Goal: Task Accomplishment & Management: Manage account settings

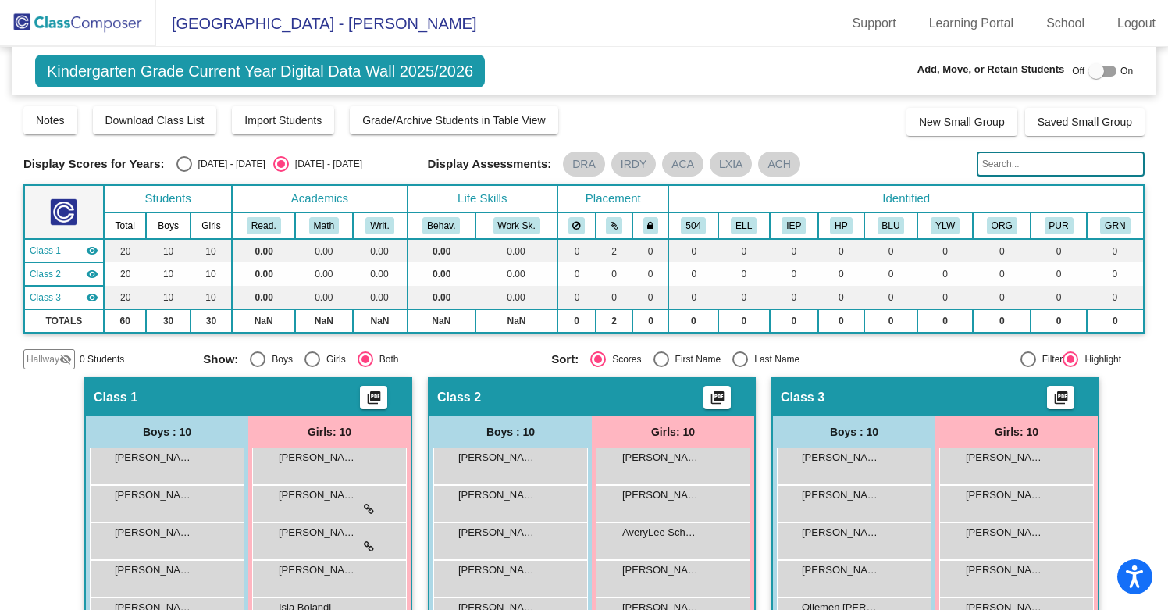
click at [84, 16] on img at bounding box center [78, 23] width 156 height 46
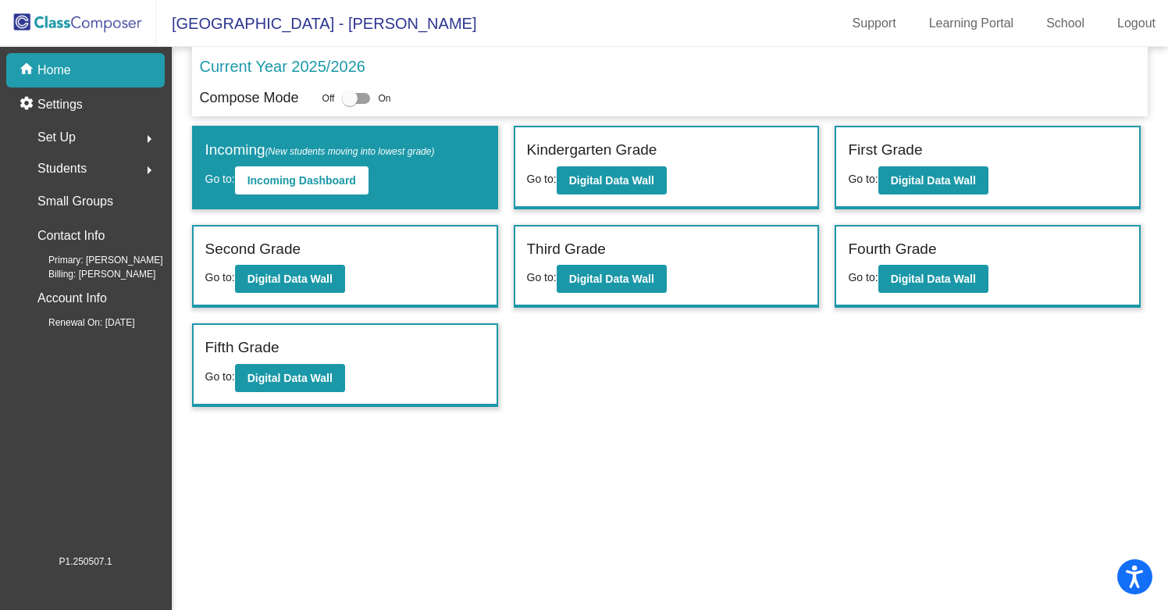
click at [52, 126] on span "Set Up" at bounding box center [56, 137] width 38 height 22
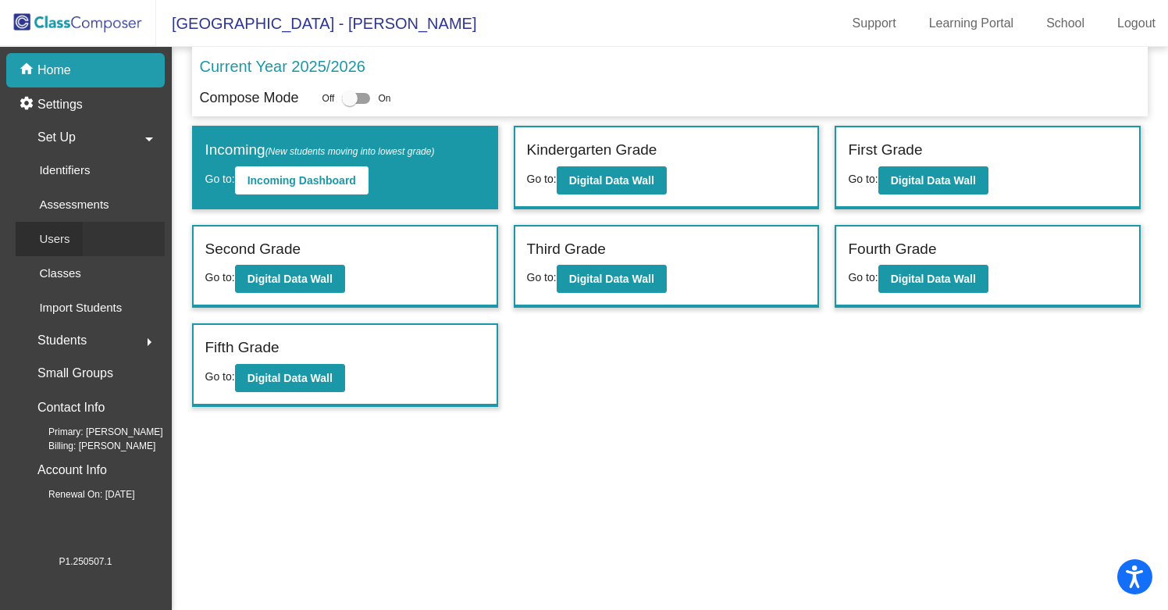
click at [73, 239] on div "Users" at bounding box center [49, 239] width 67 height 34
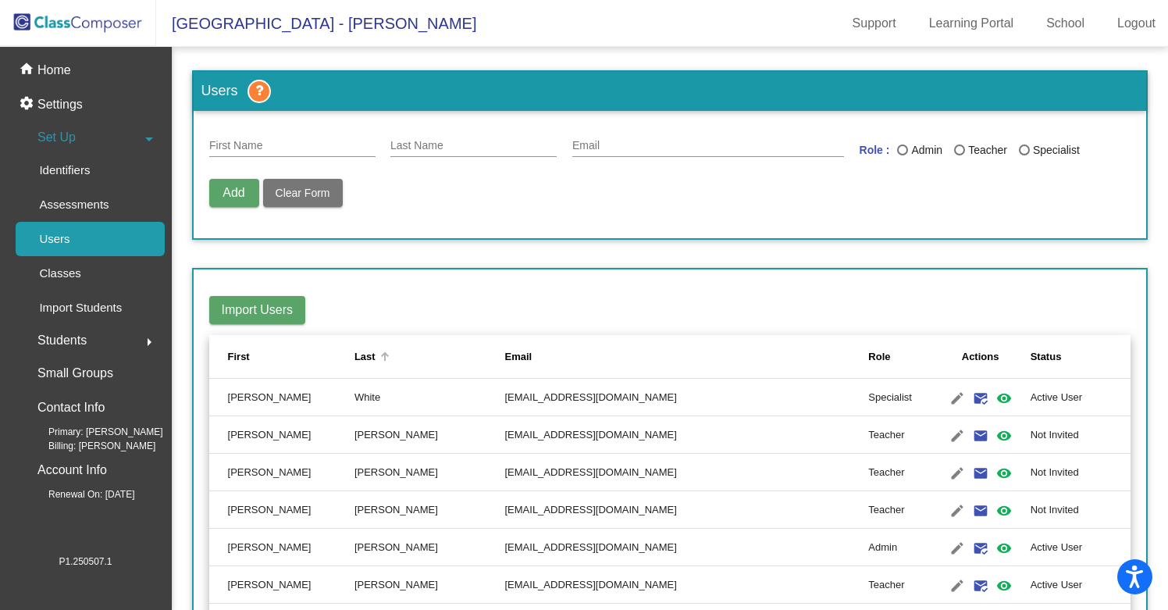
click at [375, 352] on div "Last" at bounding box center [364, 357] width 21 height 16
click at [74, 268] on p "Classes" at bounding box center [59, 273] width 41 height 19
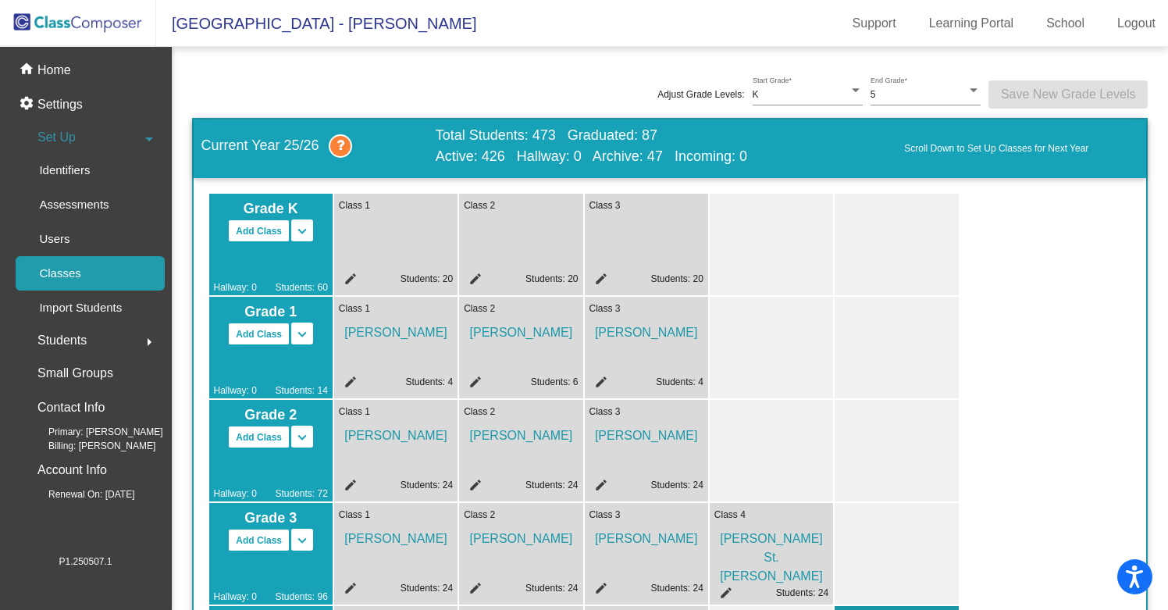
click at [350, 276] on mat-icon "edit" at bounding box center [348, 281] width 19 height 19
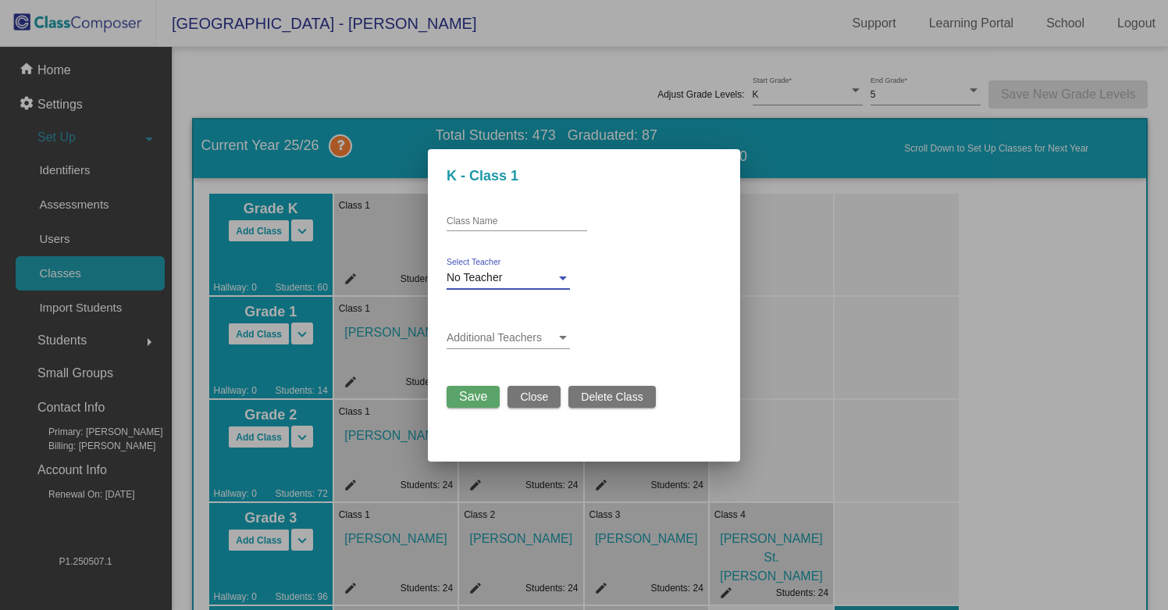
click at [475, 274] on span "No Teacher" at bounding box center [473, 277] width 55 height 12
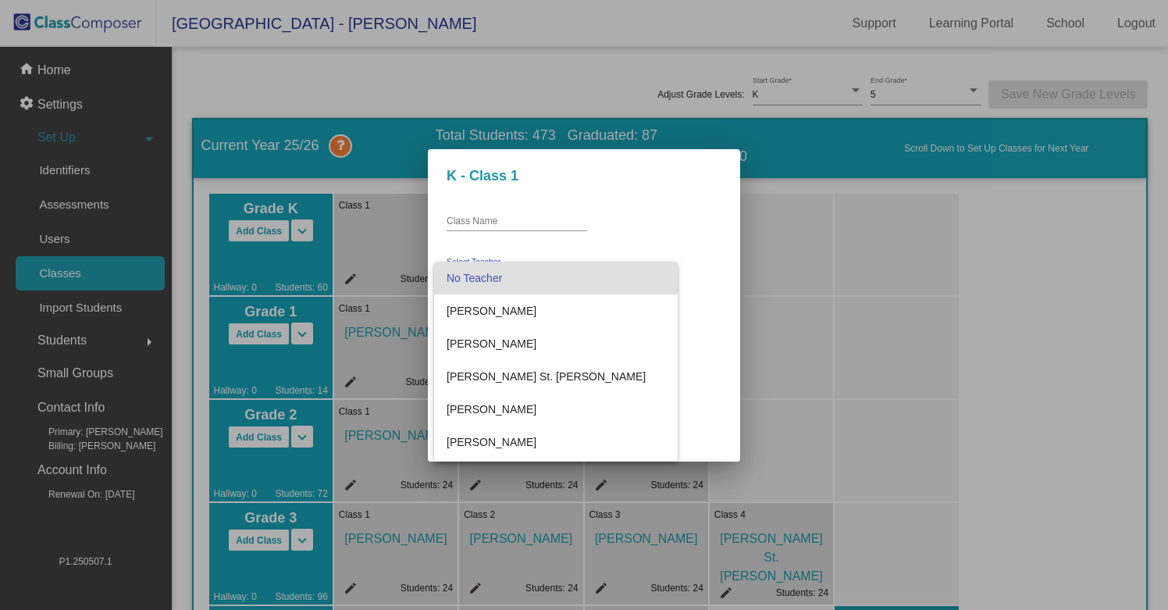
scroll to position [292, 0]
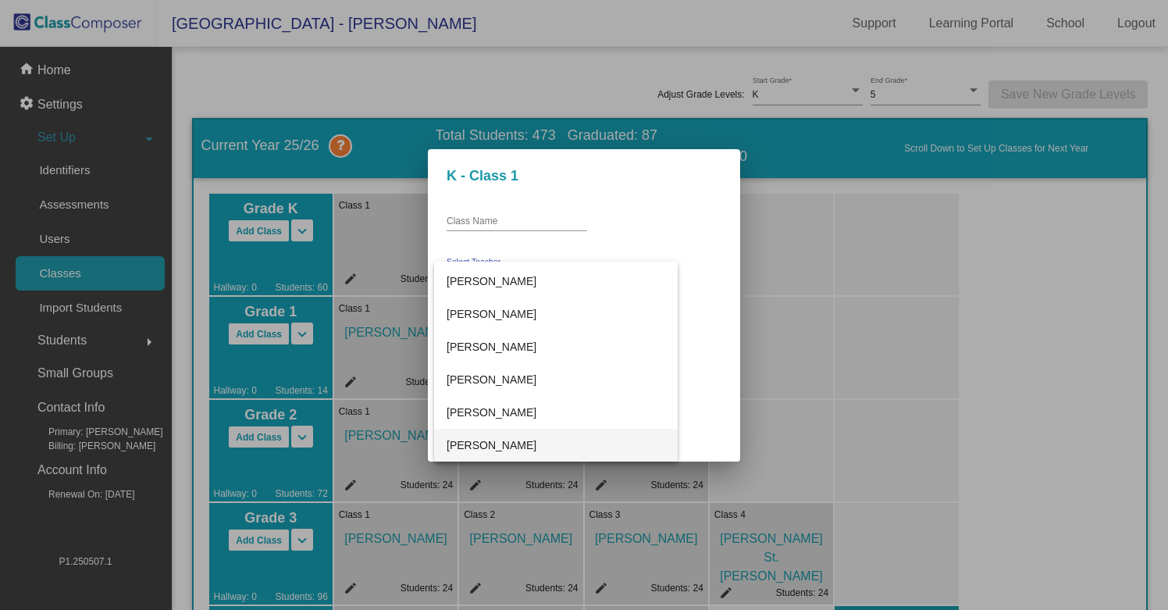
click at [622, 243] on div at bounding box center [584, 305] width 1168 height 610
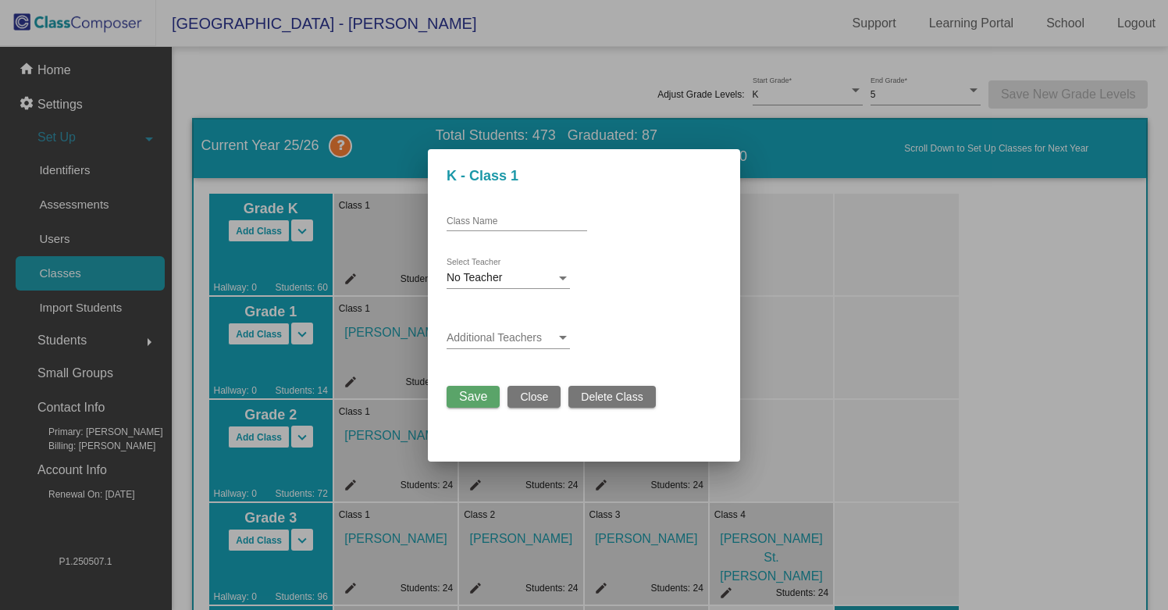
click at [515, 275] on div "No Teacher" at bounding box center [500, 278] width 109 height 12
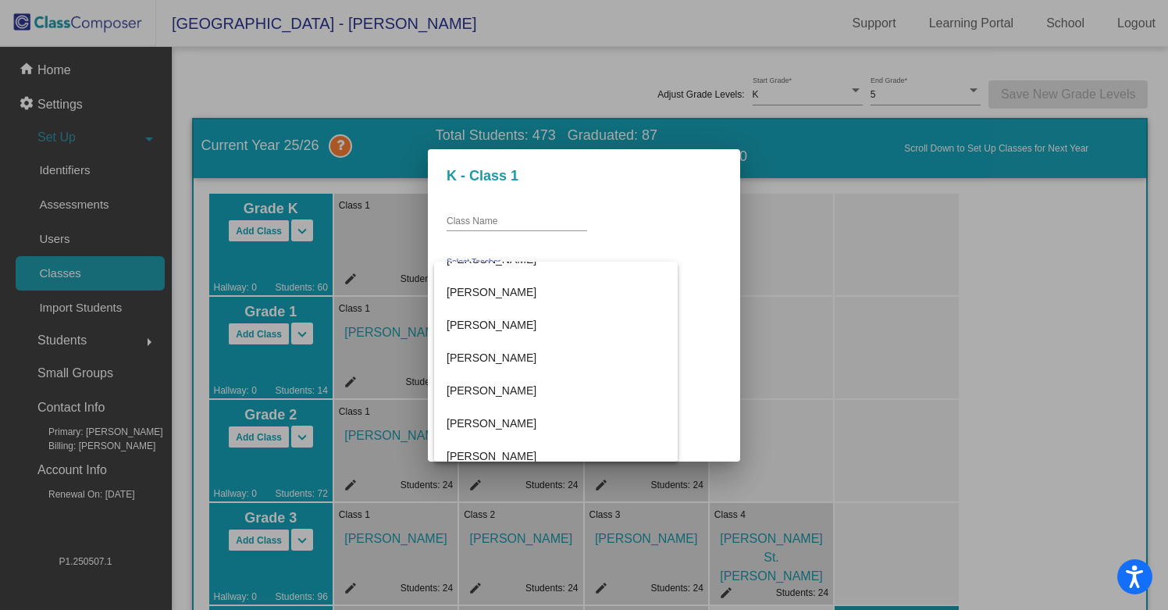
scroll to position [139, 0]
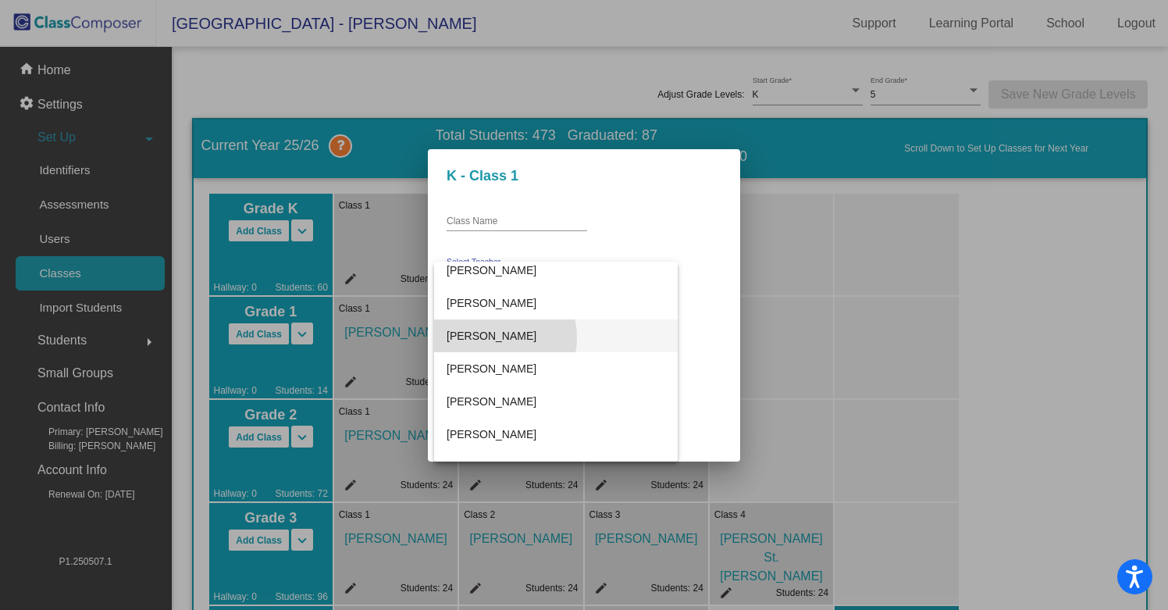
click at [496, 337] on span "[PERSON_NAME]" at bounding box center [555, 335] width 219 height 33
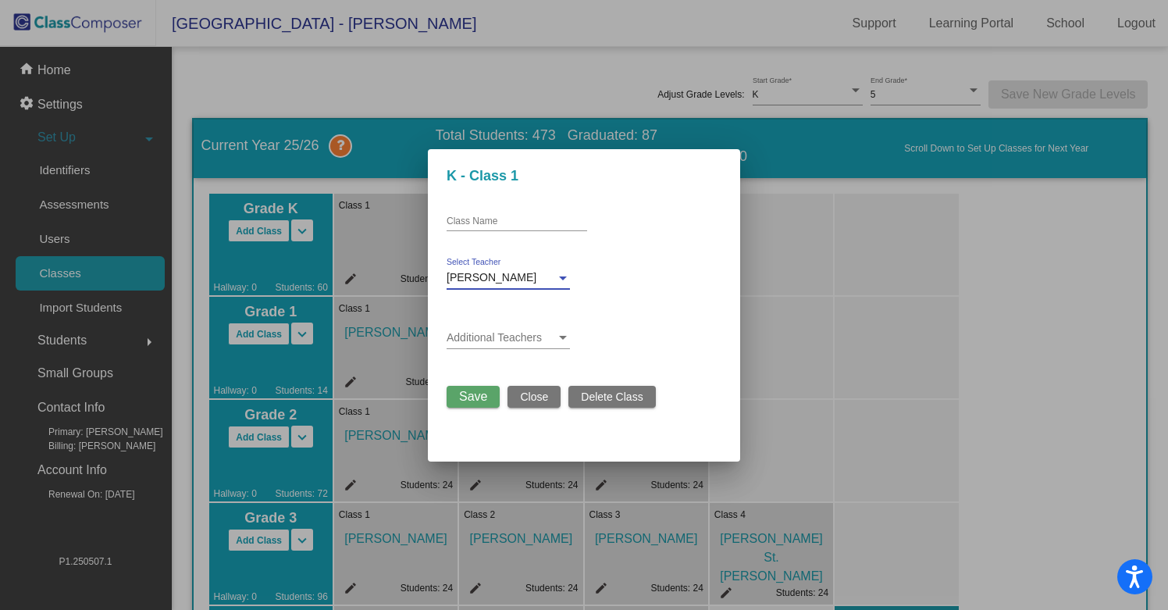
click at [559, 340] on div at bounding box center [563, 338] width 14 height 12
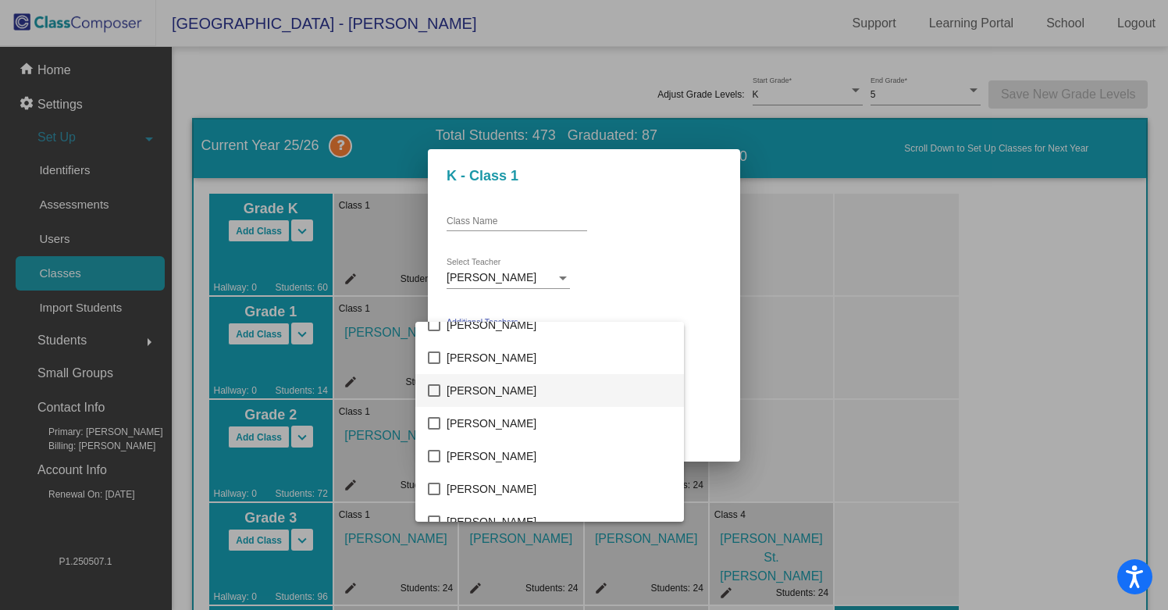
scroll to position [276, 0]
click at [479, 416] on span "[PERSON_NAME]" at bounding box center [558, 422] width 225 height 33
click at [657, 342] on div at bounding box center [584, 305] width 1168 height 610
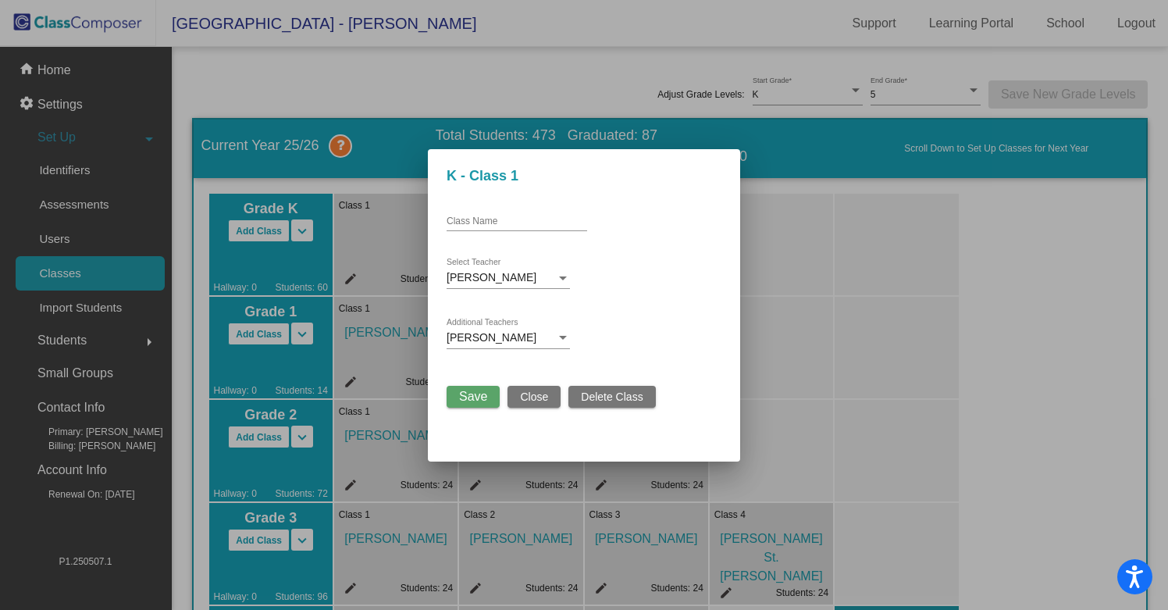
click at [474, 397] on span "Save" at bounding box center [473, 395] width 28 height 13
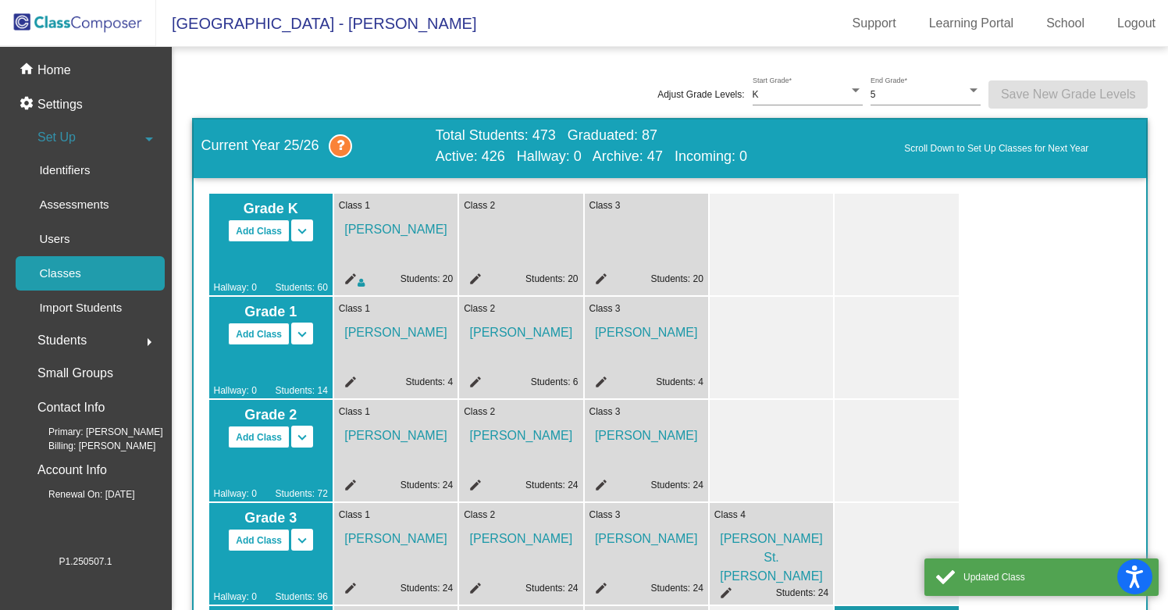
click at [475, 273] on mat-icon "edit" at bounding box center [473, 281] width 19 height 19
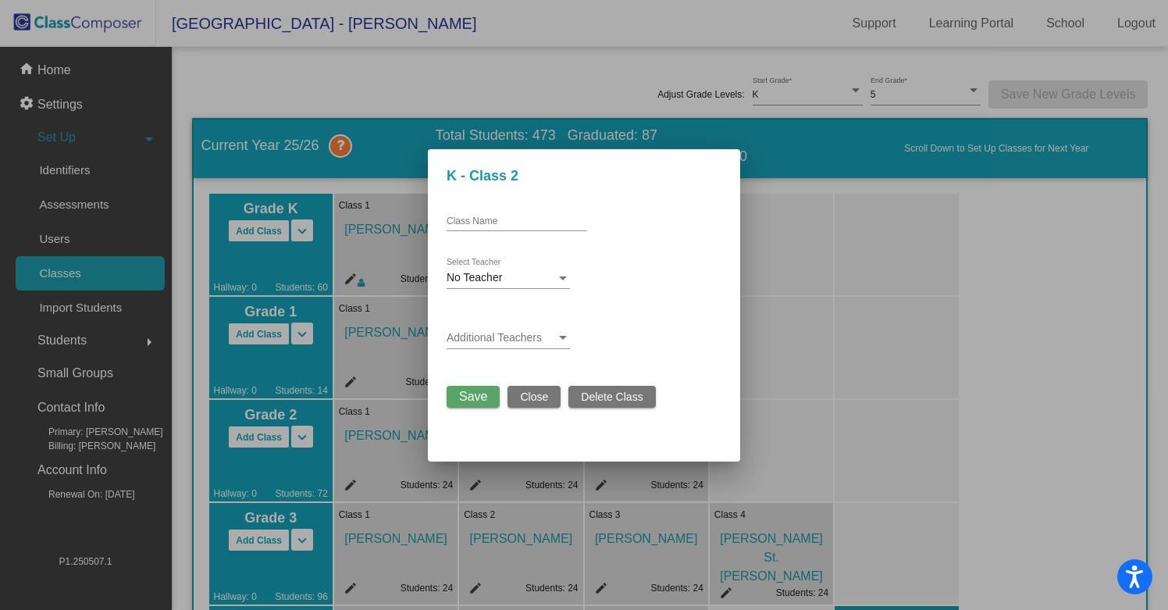
click at [491, 272] on span "No Teacher" at bounding box center [473, 277] width 55 height 12
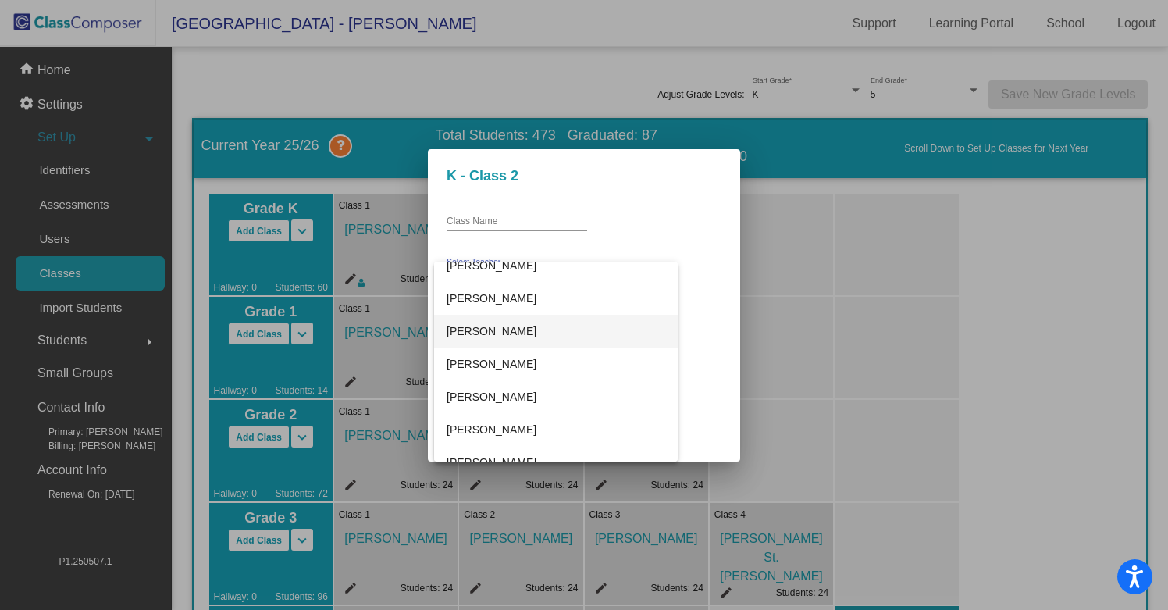
scroll to position [179, 0]
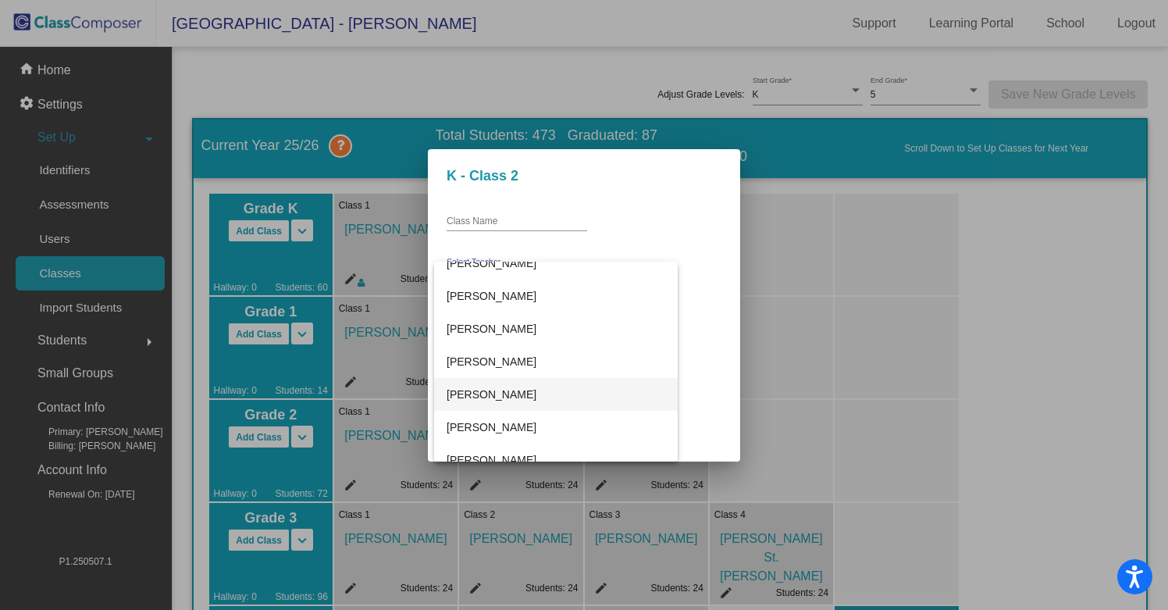
click at [498, 387] on span "[PERSON_NAME]" at bounding box center [555, 394] width 219 height 33
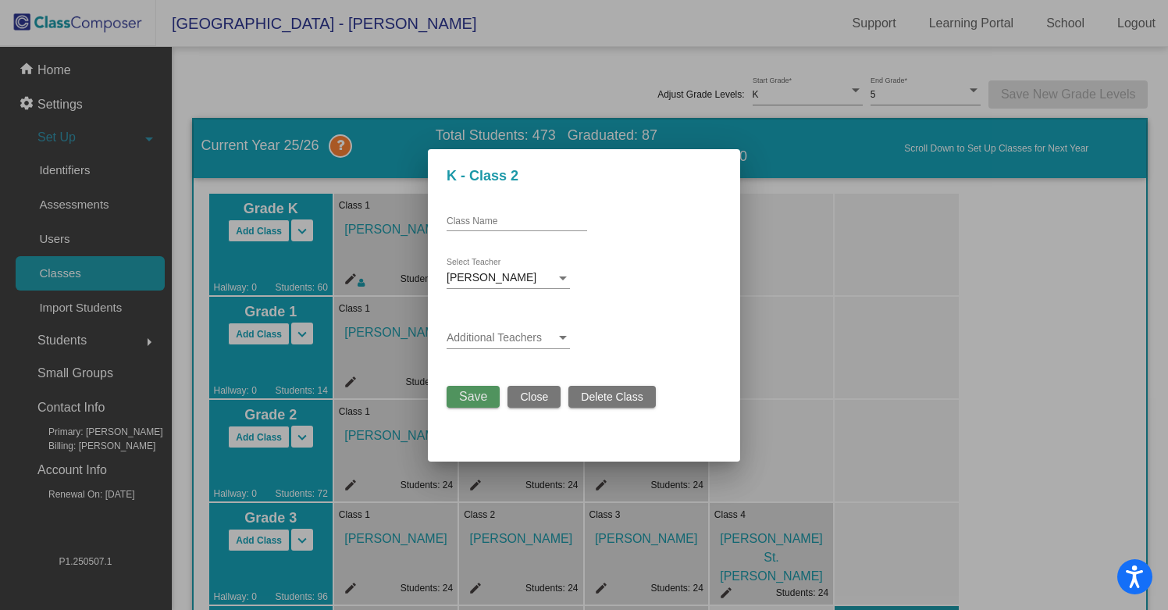
click at [450, 398] on button "Save" at bounding box center [472, 397] width 53 height 22
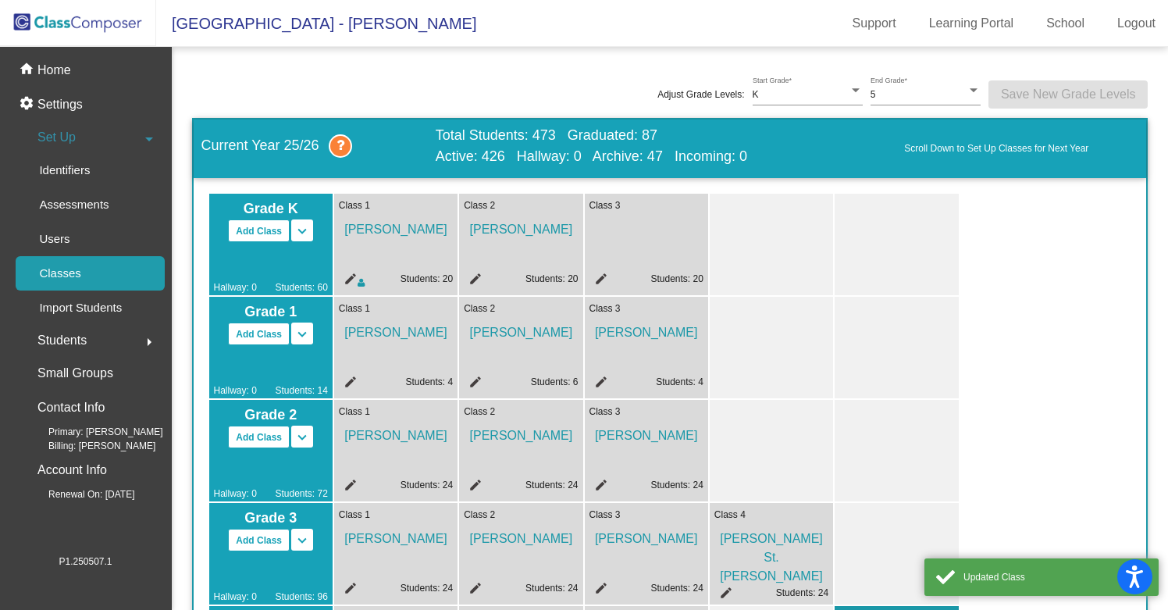
click at [599, 276] on mat-icon "edit" at bounding box center [598, 281] width 19 height 19
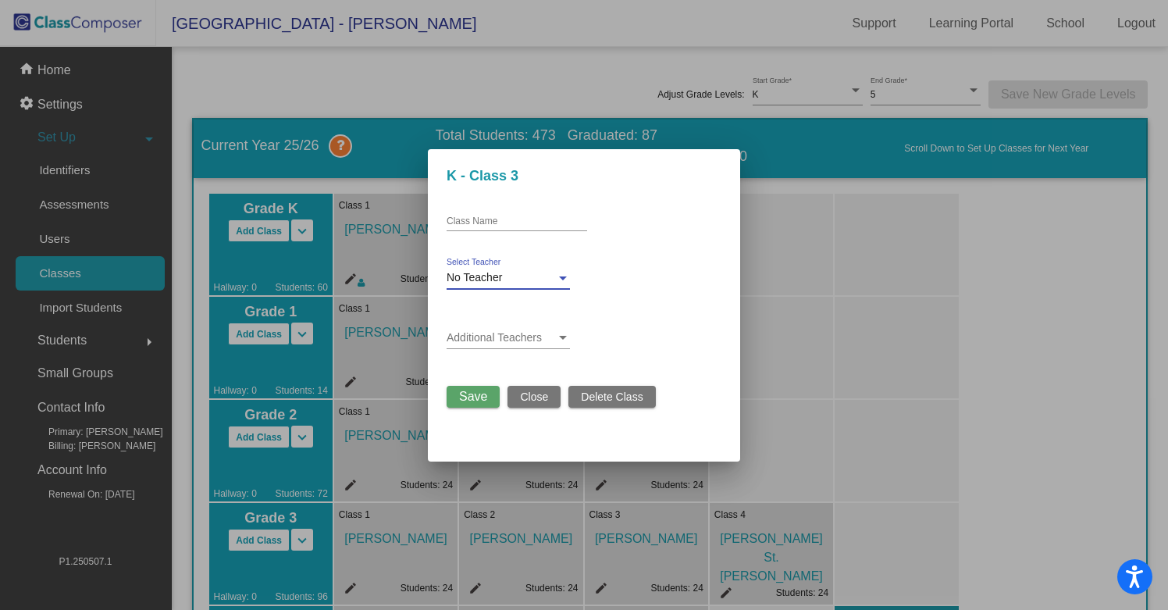
click at [506, 279] on div "No Teacher" at bounding box center [500, 278] width 109 height 12
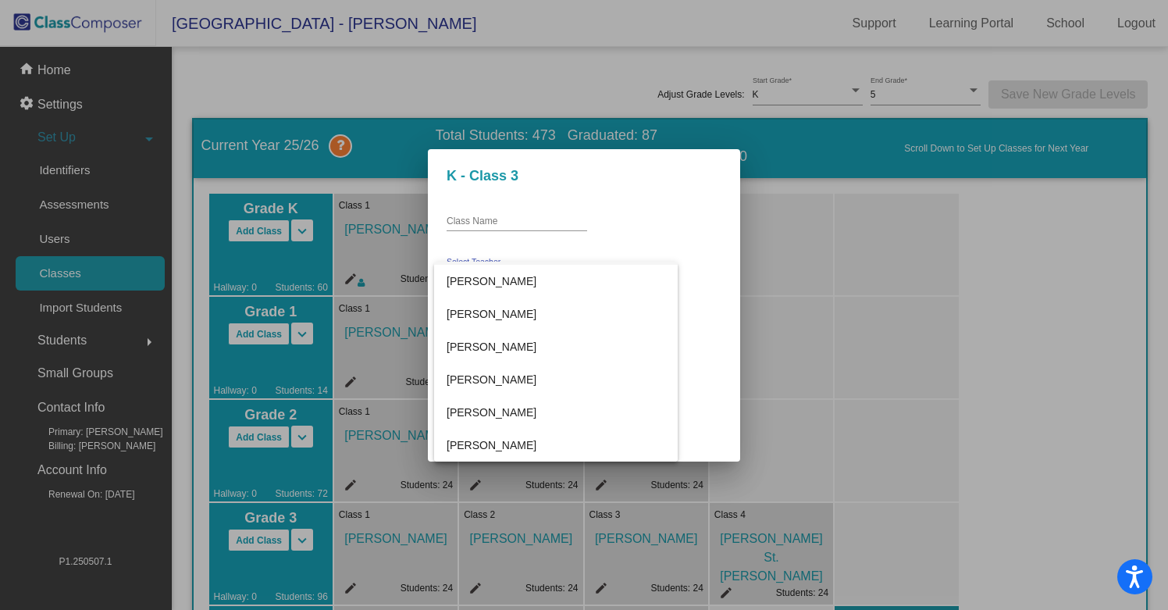
scroll to position [182, 0]
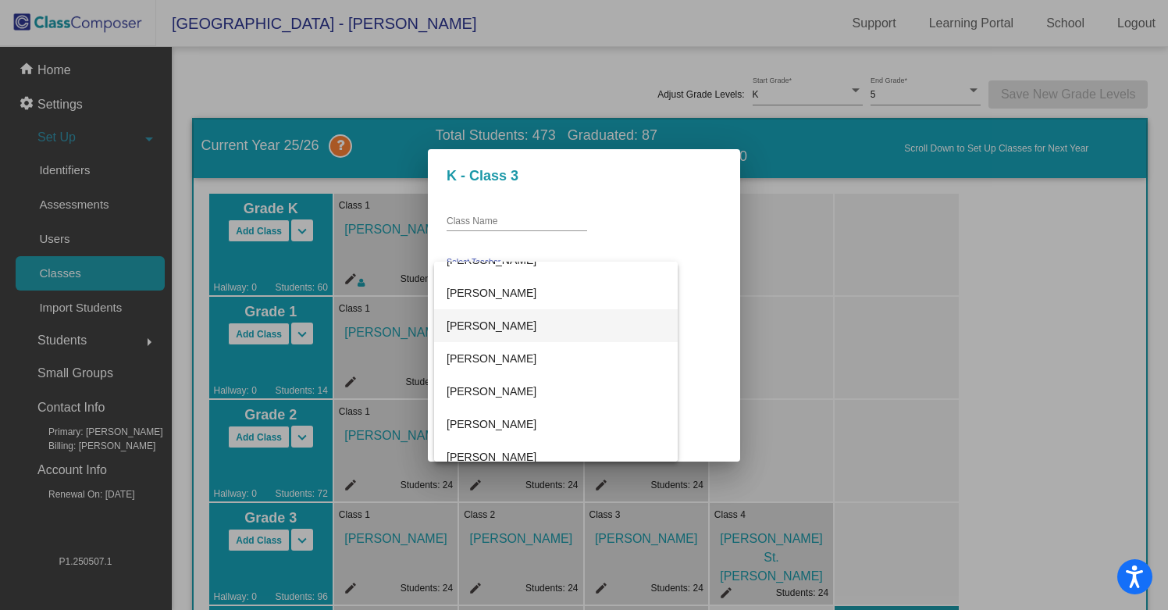
click at [493, 326] on span "[PERSON_NAME]" at bounding box center [555, 325] width 219 height 33
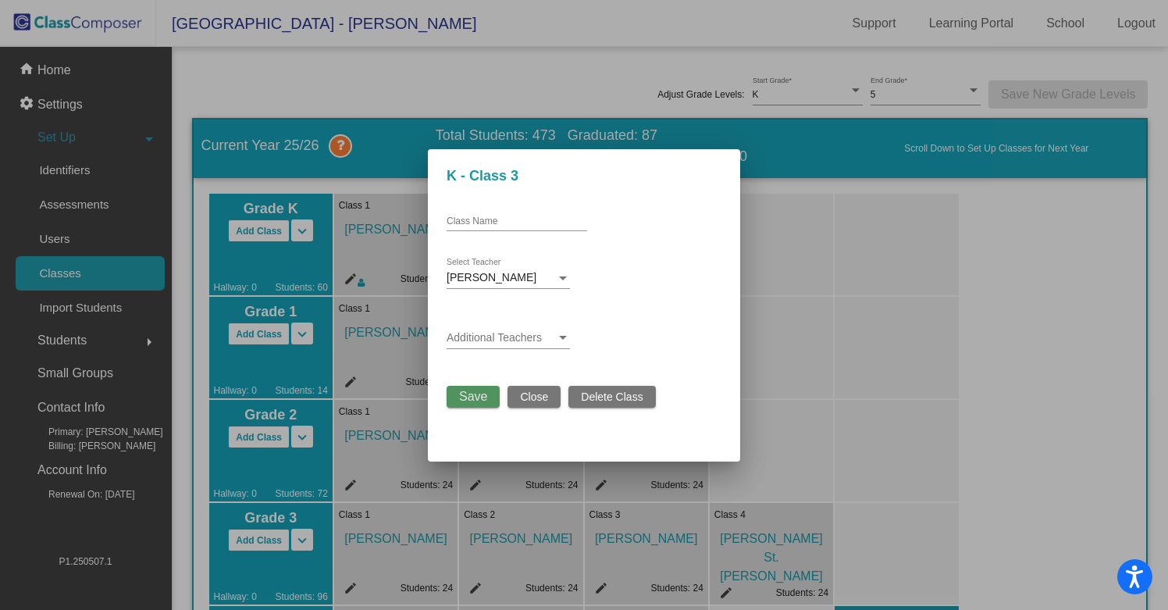
click at [485, 395] on span "Save" at bounding box center [473, 395] width 28 height 13
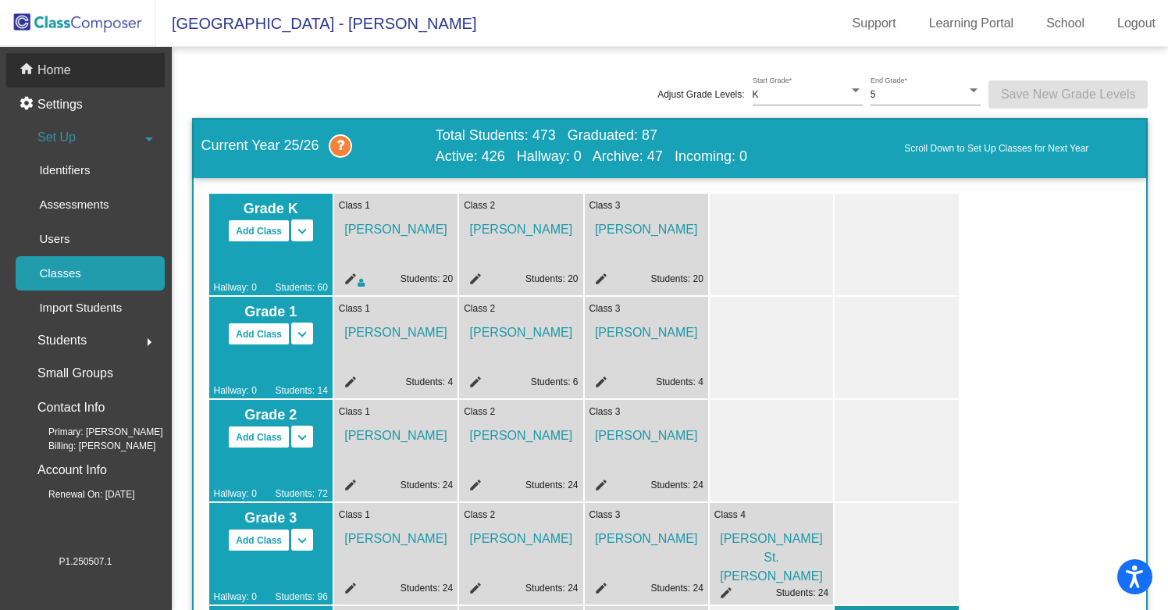
click at [74, 68] on div "home Home" at bounding box center [85, 70] width 158 height 34
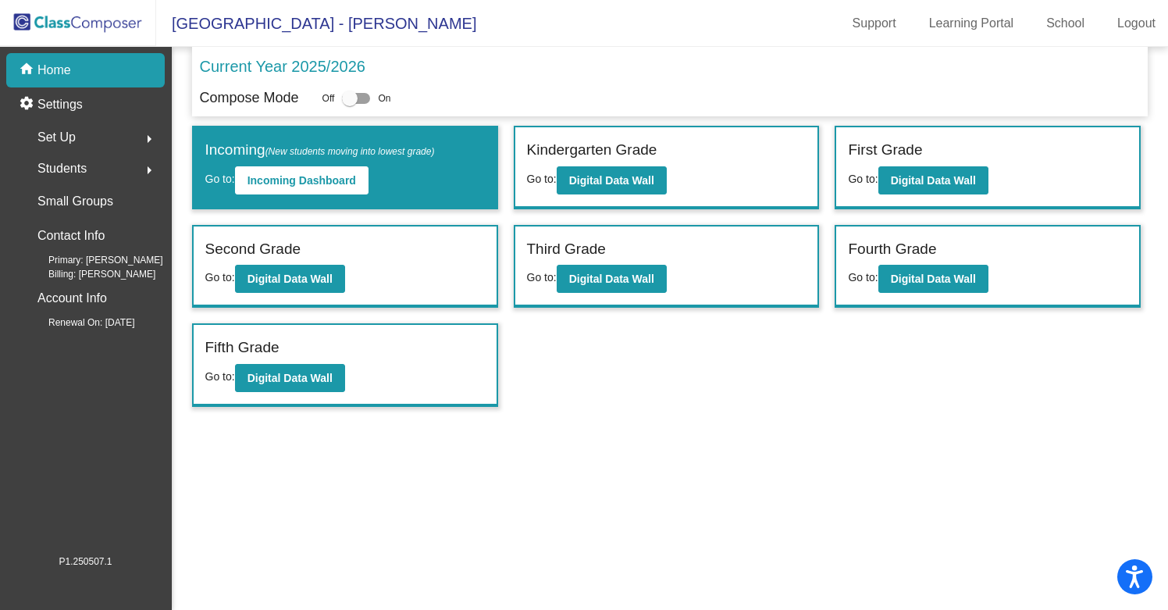
click at [75, 130] on span "Set Up" at bounding box center [56, 137] width 38 height 22
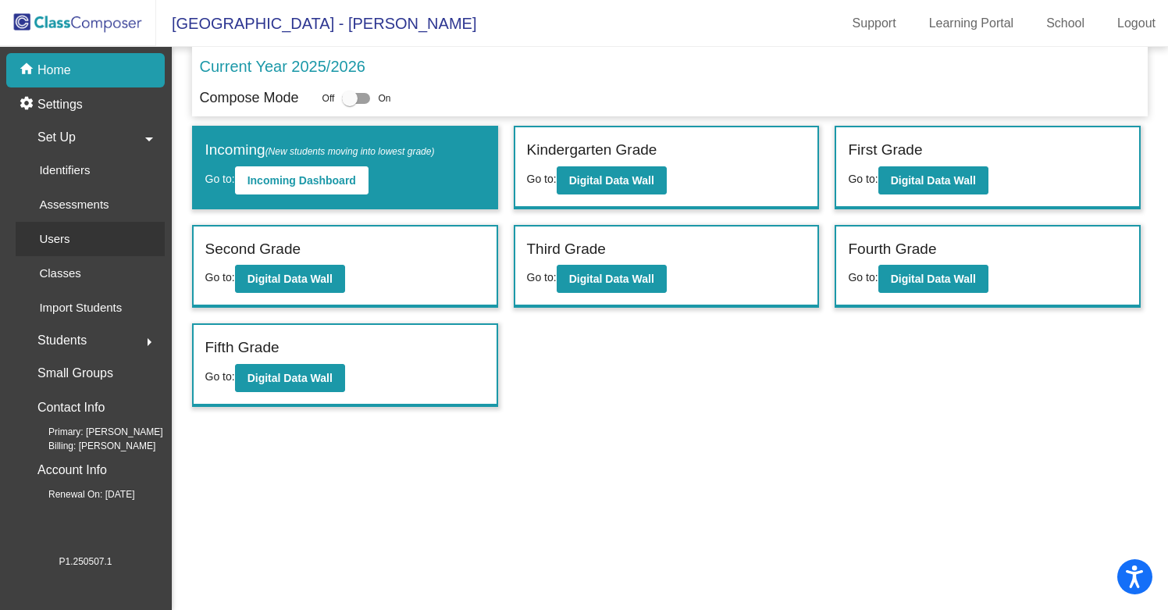
click at [69, 235] on div "Users" at bounding box center [49, 239] width 67 height 34
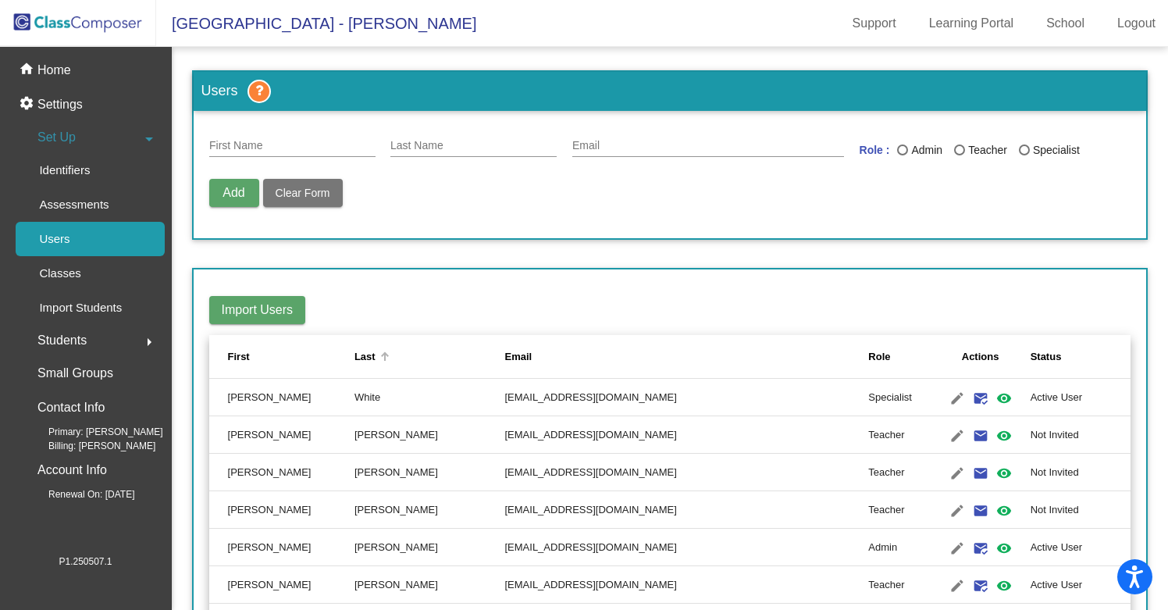
click at [375, 357] on div "Last" at bounding box center [364, 357] width 21 height 16
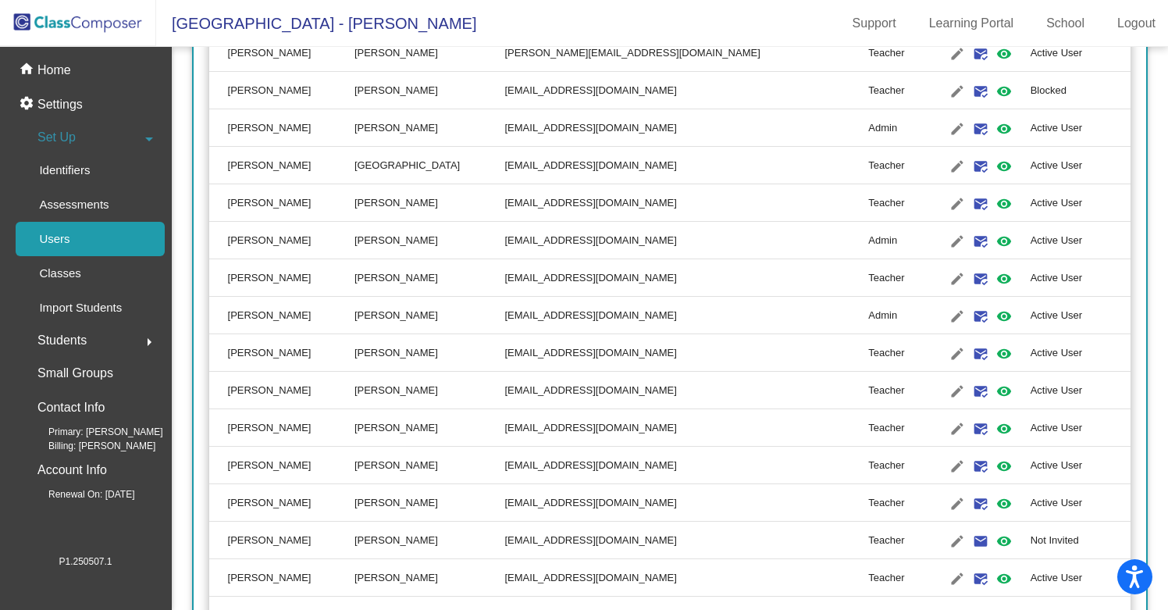
scroll to position [688, 0]
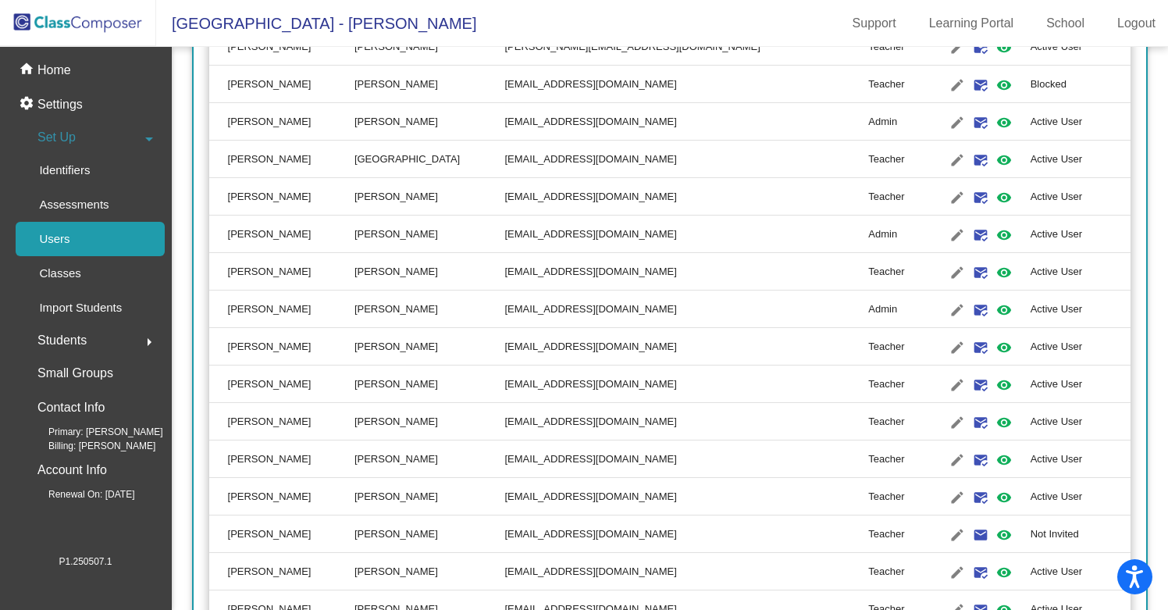
click at [1030, 418] on td "Active User" at bounding box center [1080, 421] width 101 height 37
click at [1030, 423] on td "Active User" at bounding box center [1080, 421] width 101 height 37
click at [948, 421] on mat-icon "edit" at bounding box center [957, 422] width 19 height 19
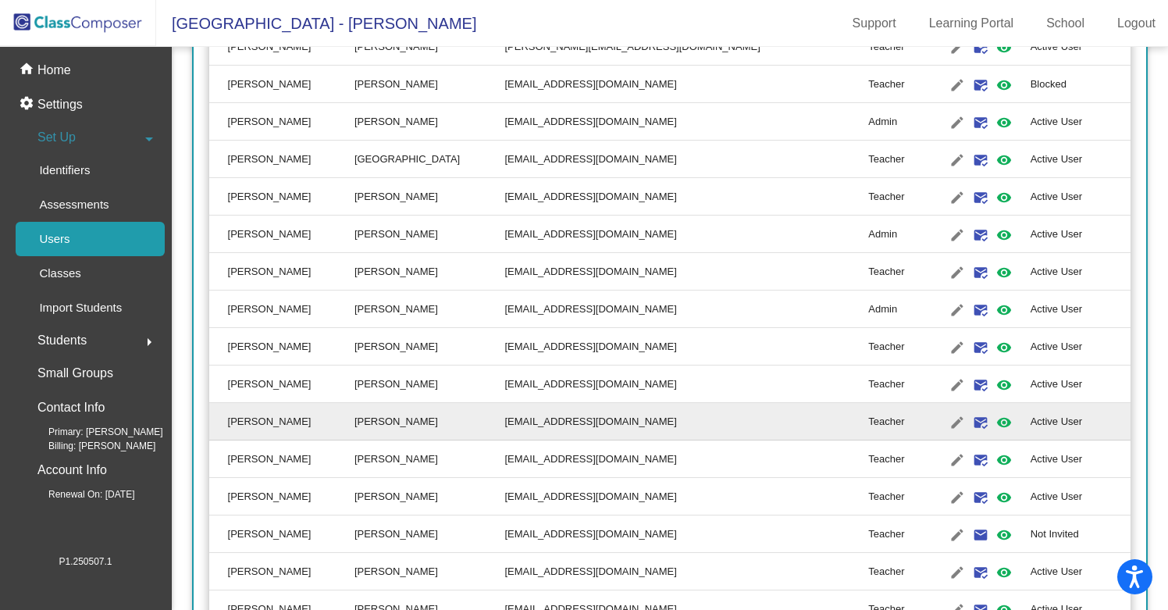
type input "[PERSON_NAME]"
type input "[EMAIL_ADDRESS][DOMAIN_NAME]"
radio input "true"
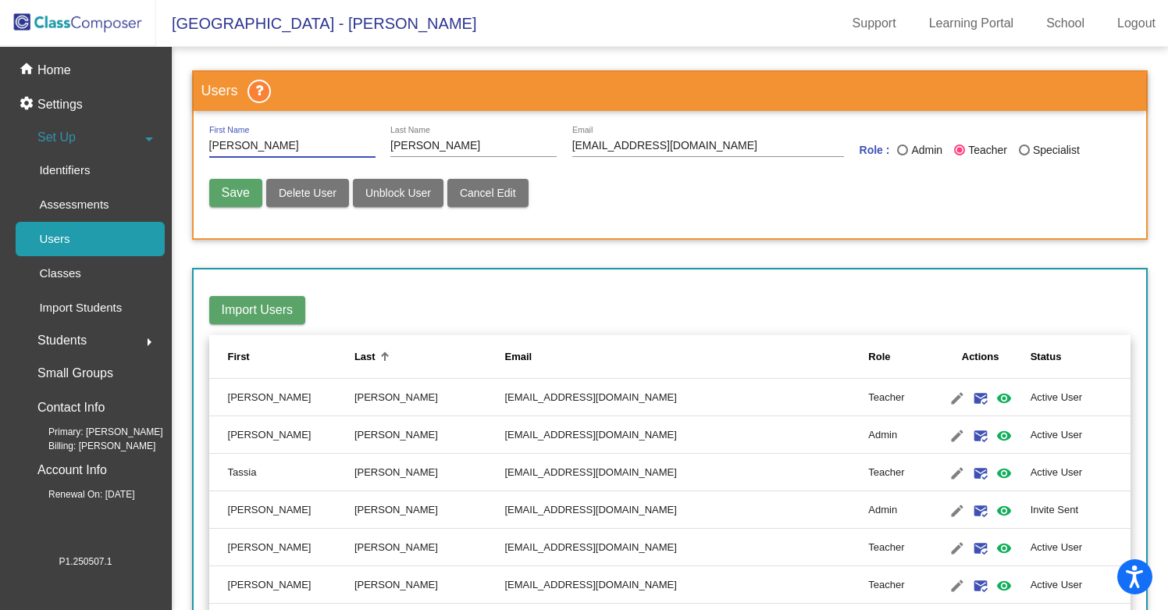
click at [898, 148] on div "Last Name" at bounding box center [902, 149] width 11 height 11
click at [902, 155] on input "Admin" at bounding box center [902, 155] width 1 height 1
radio input "true"
click at [240, 189] on span "Save" at bounding box center [236, 192] width 28 height 13
radio input "false"
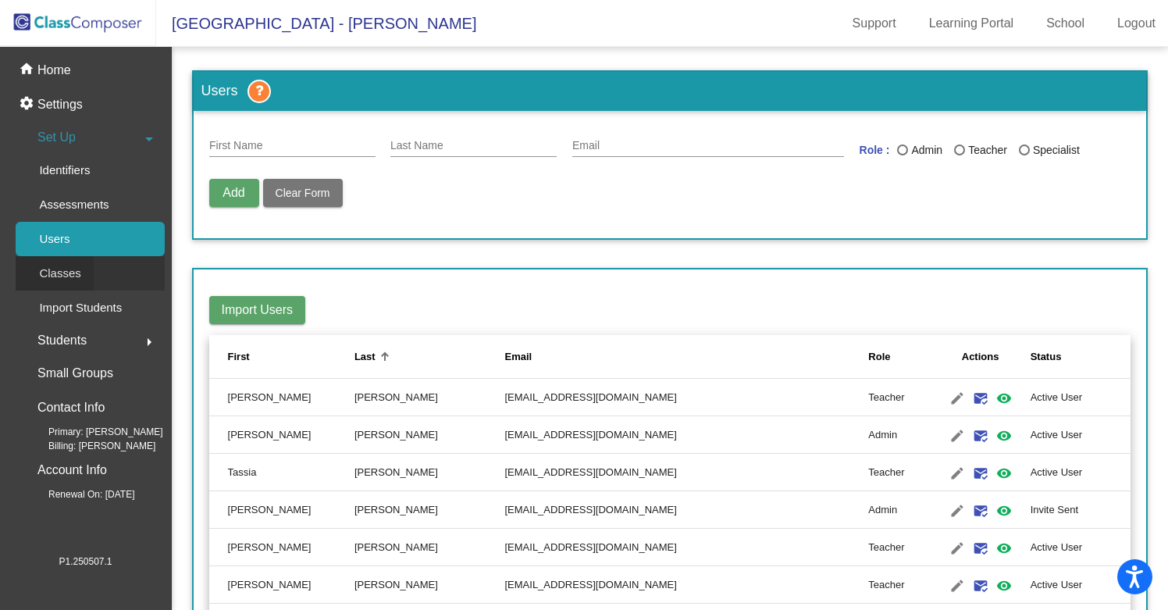
click at [51, 276] on p "Classes" at bounding box center [59, 273] width 41 height 19
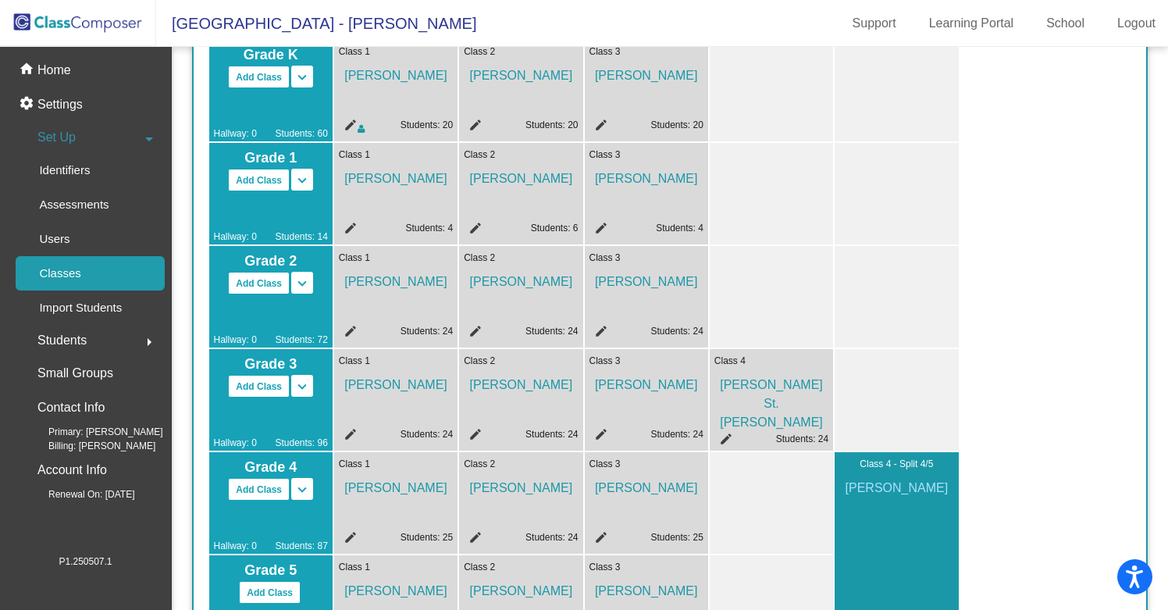
scroll to position [173, 0]
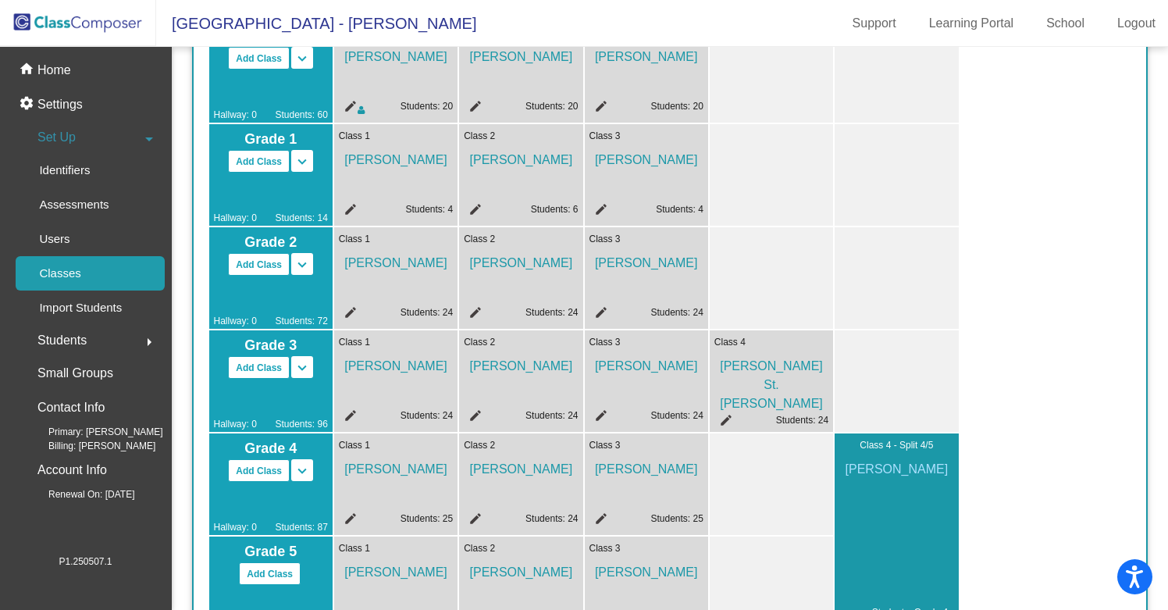
click at [341, 317] on mat-icon "edit" at bounding box center [348, 314] width 19 height 19
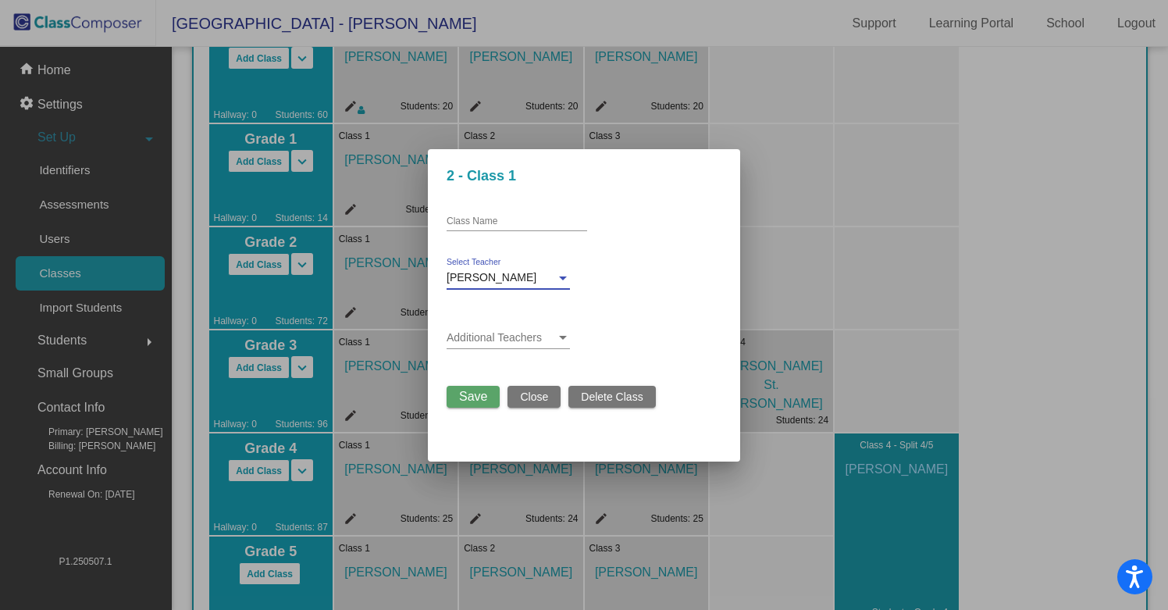
click at [559, 276] on div at bounding box center [563, 278] width 8 height 4
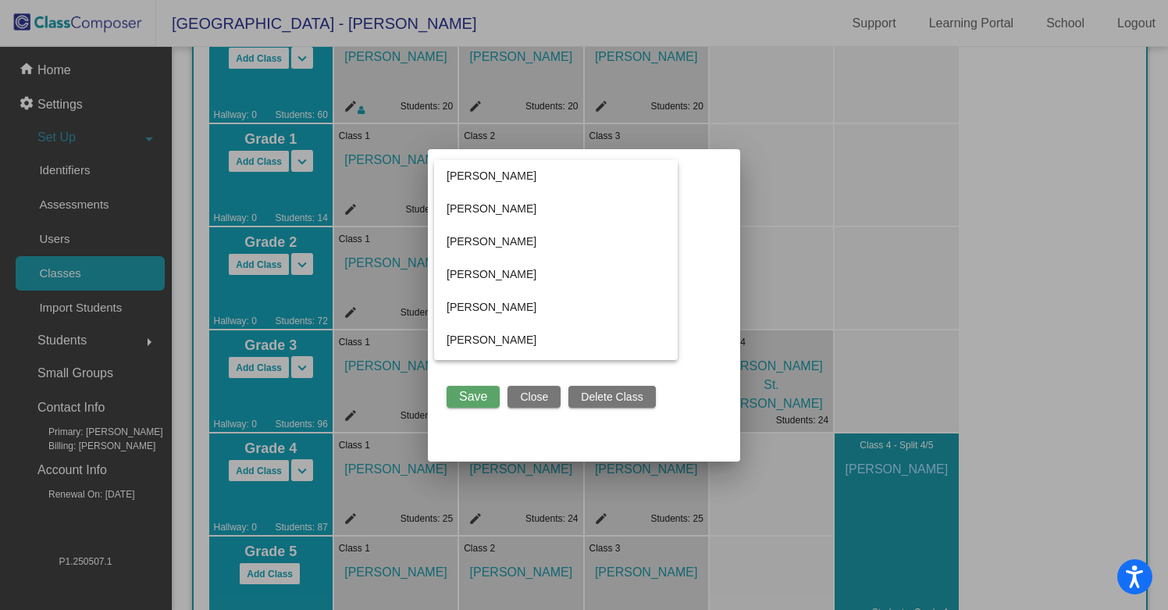
scroll to position [121, 0]
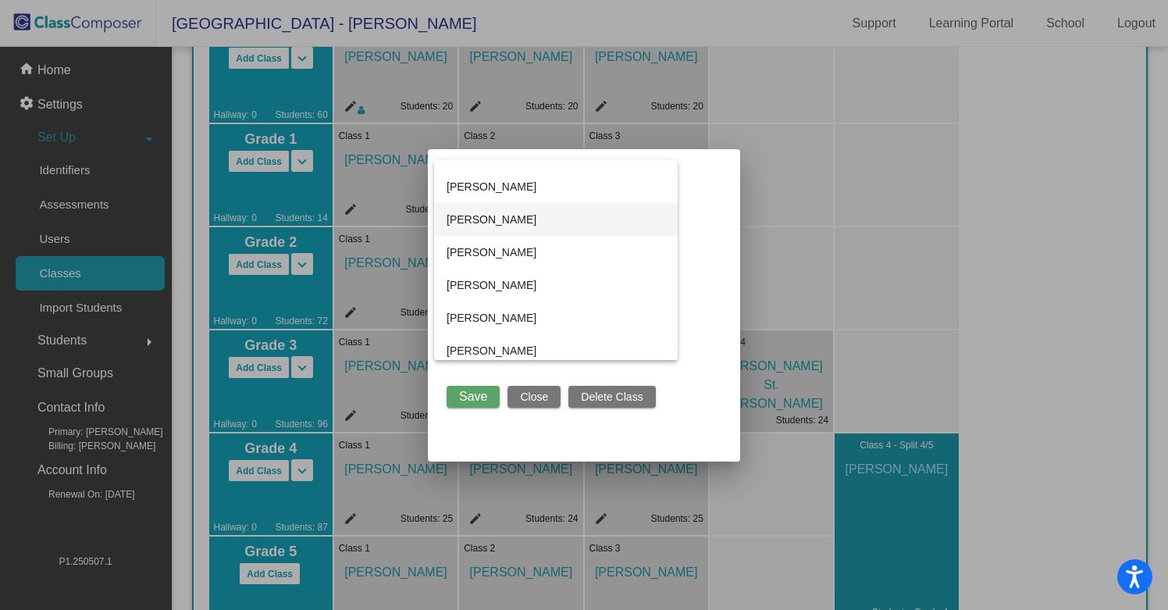
click at [474, 219] on span "[PERSON_NAME]" at bounding box center [555, 219] width 219 height 33
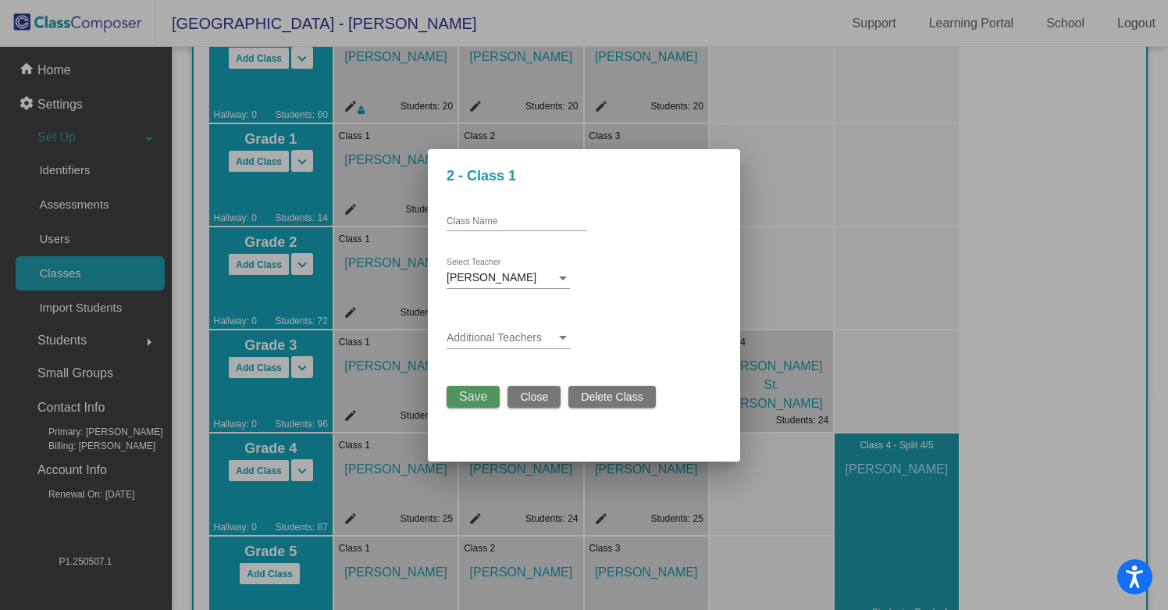
click at [477, 397] on span "Save" at bounding box center [473, 395] width 28 height 13
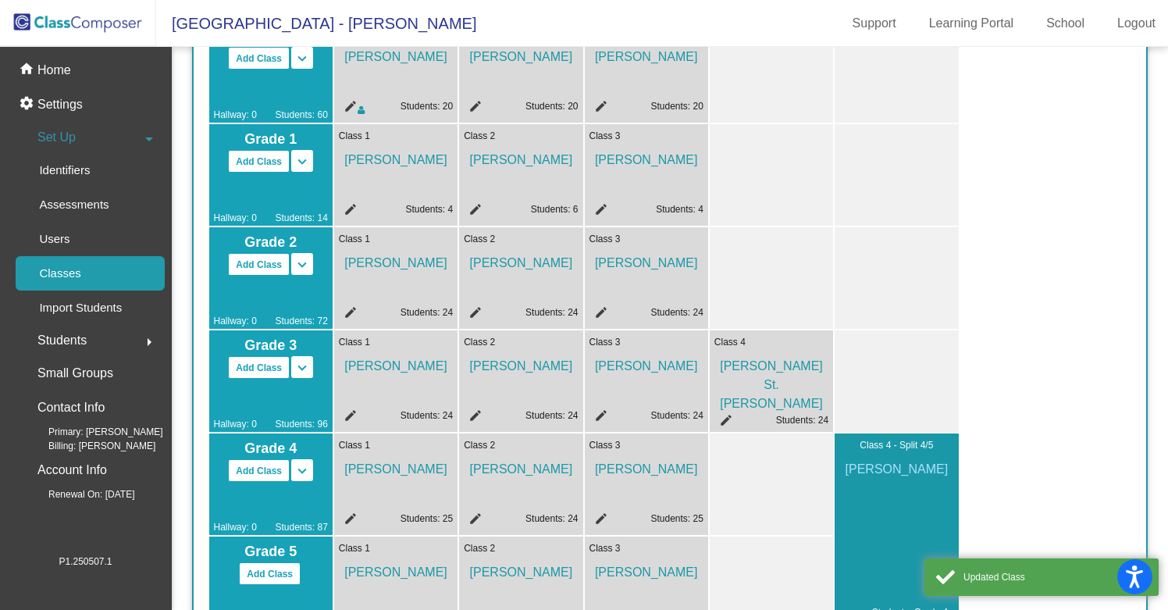
click at [600, 310] on mat-icon "edit" at bounding box center [598, 314] width 19 height 19
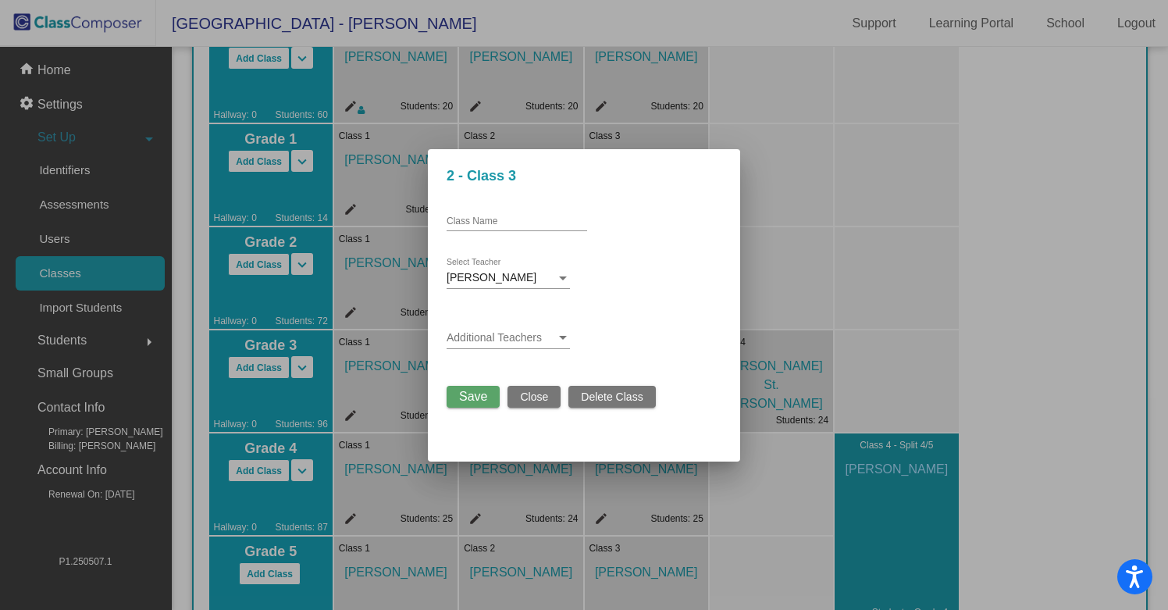
click at [550, 276] on div "[PERSON_NAME]" at bounding box center [500, 278] width 109 height 12
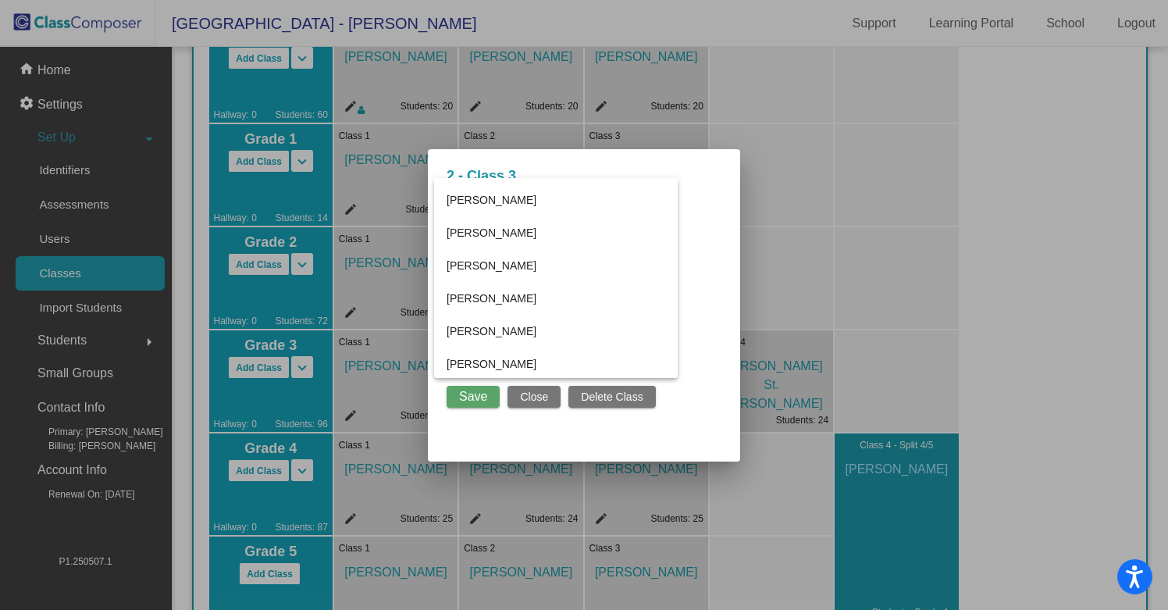
scroll to position [496, 0]
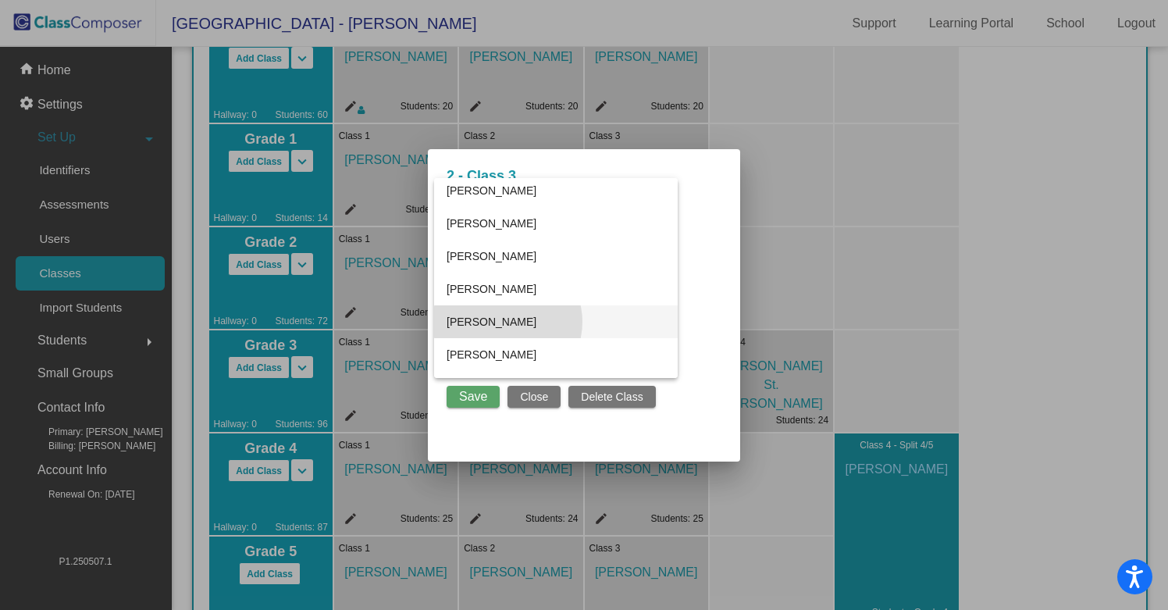
click at [507, 322] on span "[PERSON_NAME]" at bounding box center [555, 321] width 219 height 33
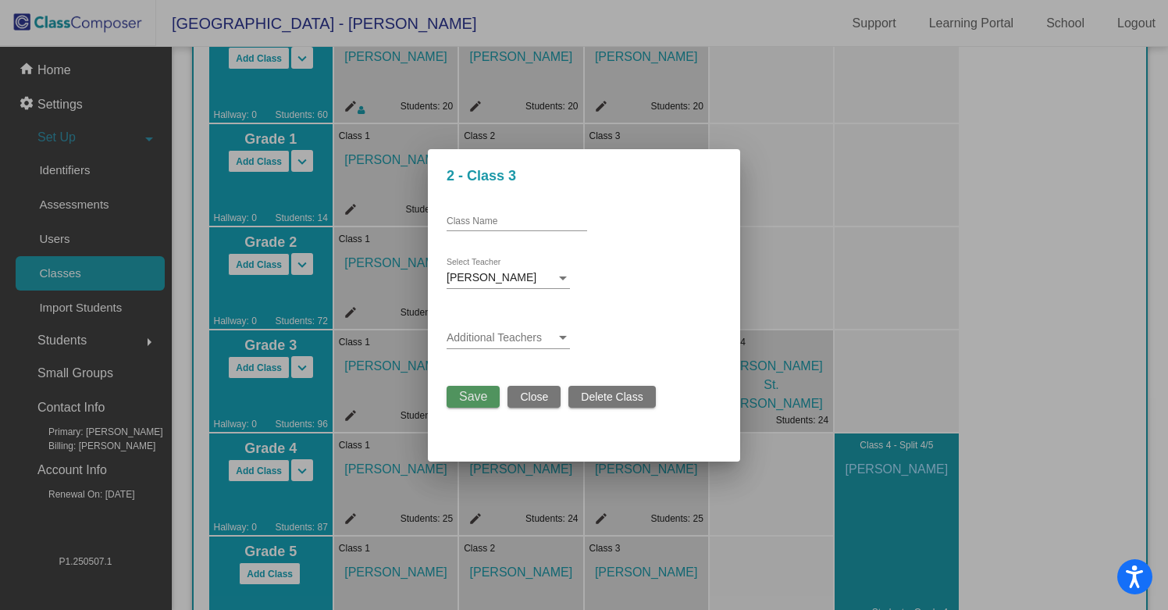
click at [468, 394] on span "Save" at bounding box center [473, 395] width 28 height 13
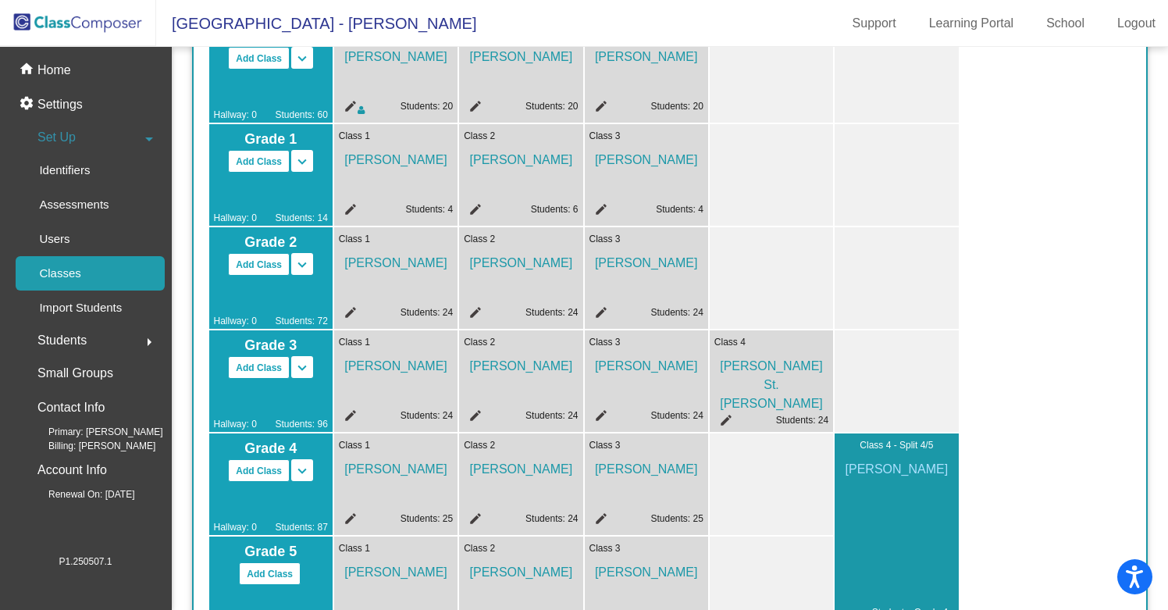
click at [644, 261] on span "[PERSON_NAME]" at bounding box center [646, 259] width 114 height 27
click at [604, 314] on mat-icon "edit" at bounding box center [598, 314] width 19 height 19
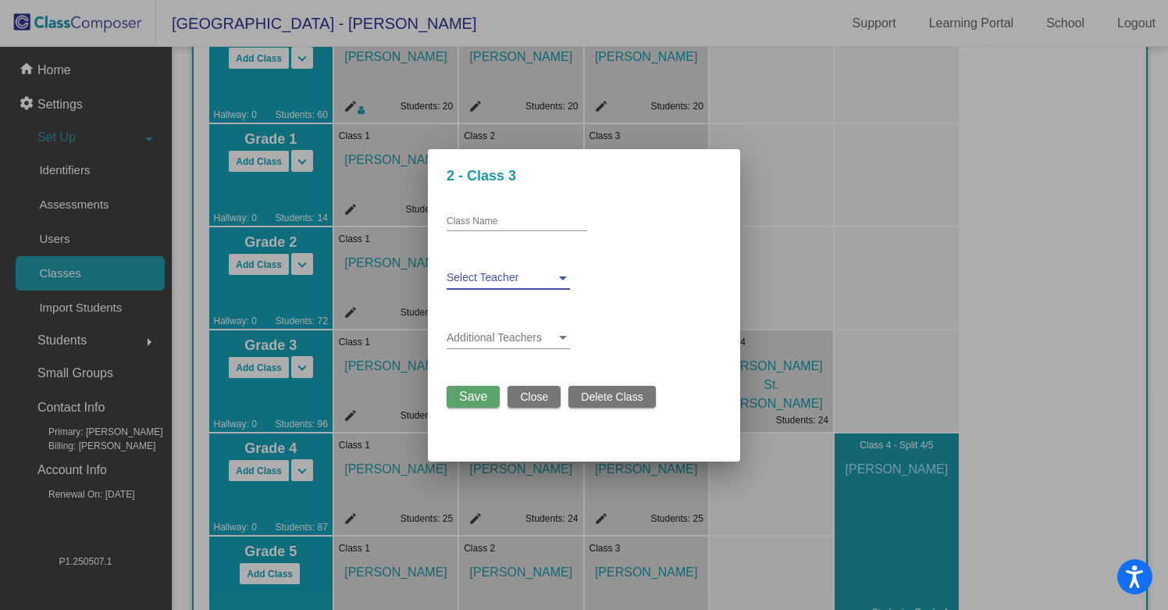
click at [533, 283] on span at bounding box center [500, 278] width 109 height 12
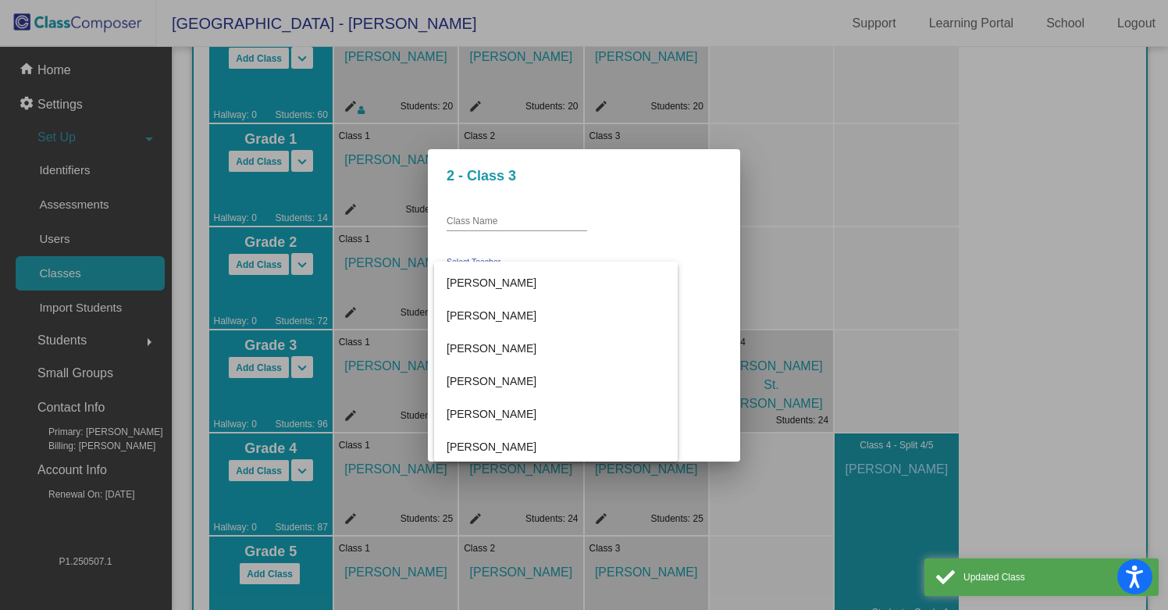
scroll to position [488, 0]
click at [493, 410] on span "[PERSON_NAME]" at bounding box center [555, 413] width 219 height 33
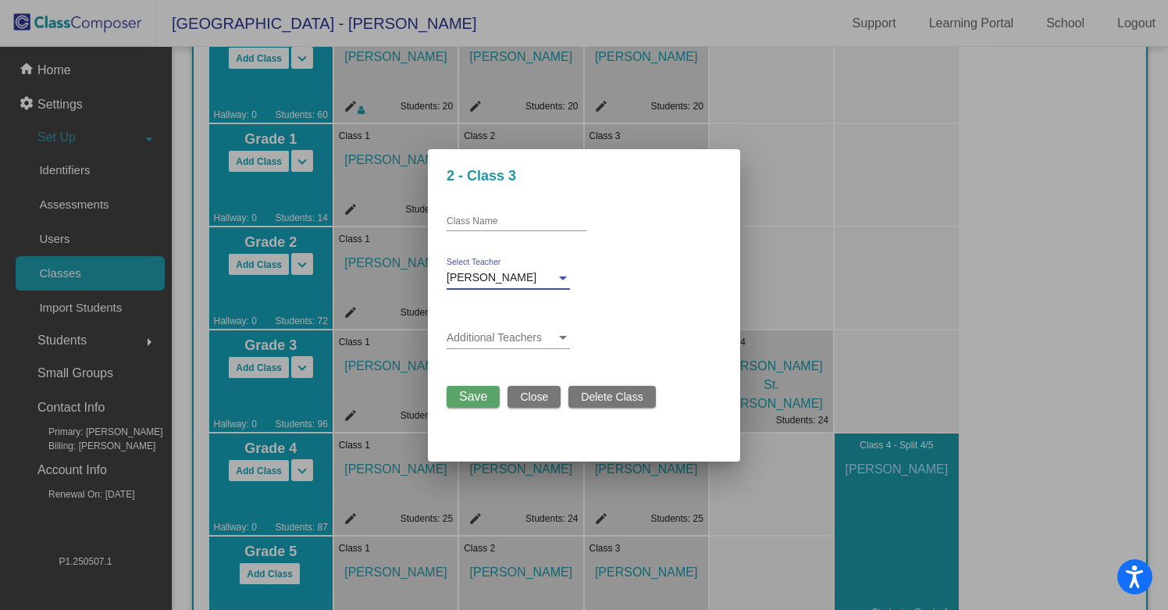
click at [476, 393] on span "Save" at bounding box center [473, 395] width 28 height 13
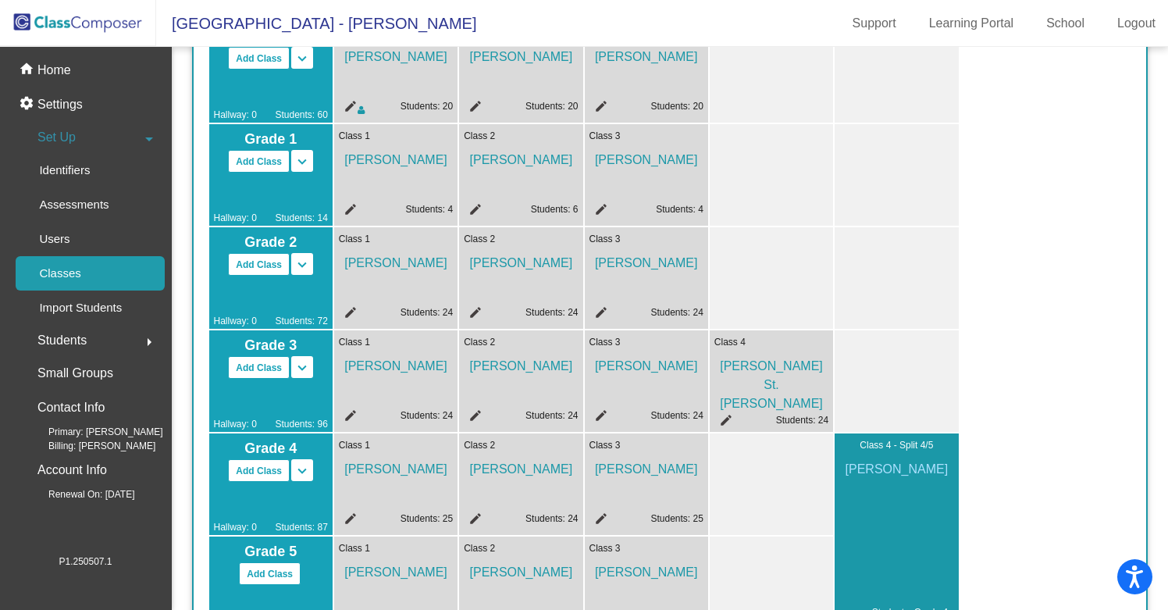
click at [631, 265] on span "[PERSON_NAME]" at bounding box center [646, 259] width 114 height 27
click at [74, 70] on div "home Home" at bounding box center [85, 70] width 158 height 34
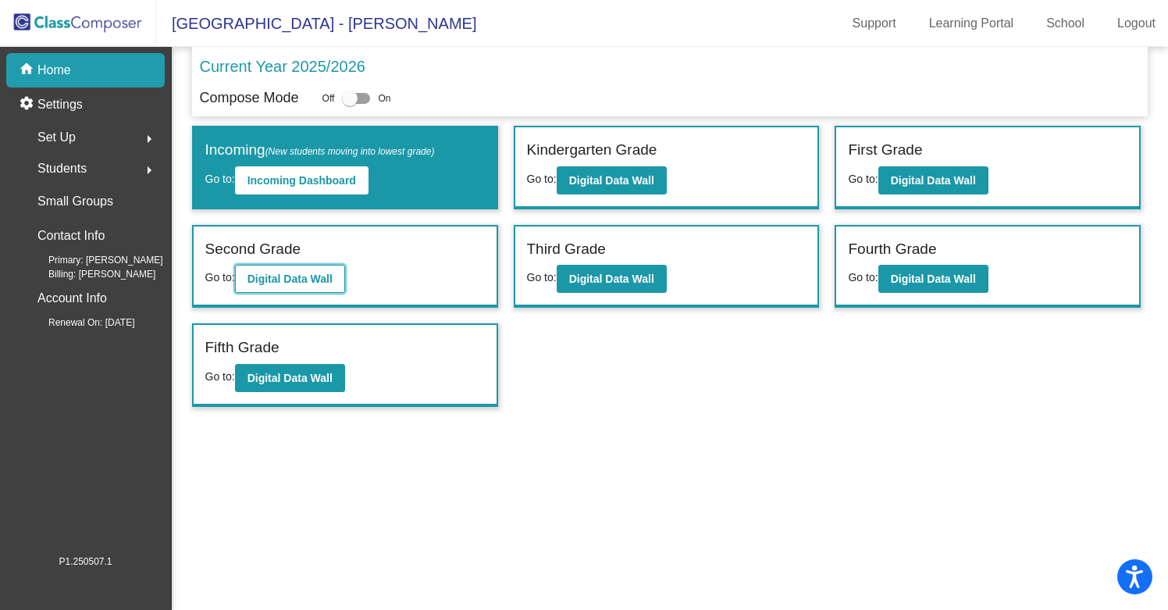
click at [299, 278] on b "Digital Data Wall" at bounding box center [289, 278] width 85 height 12
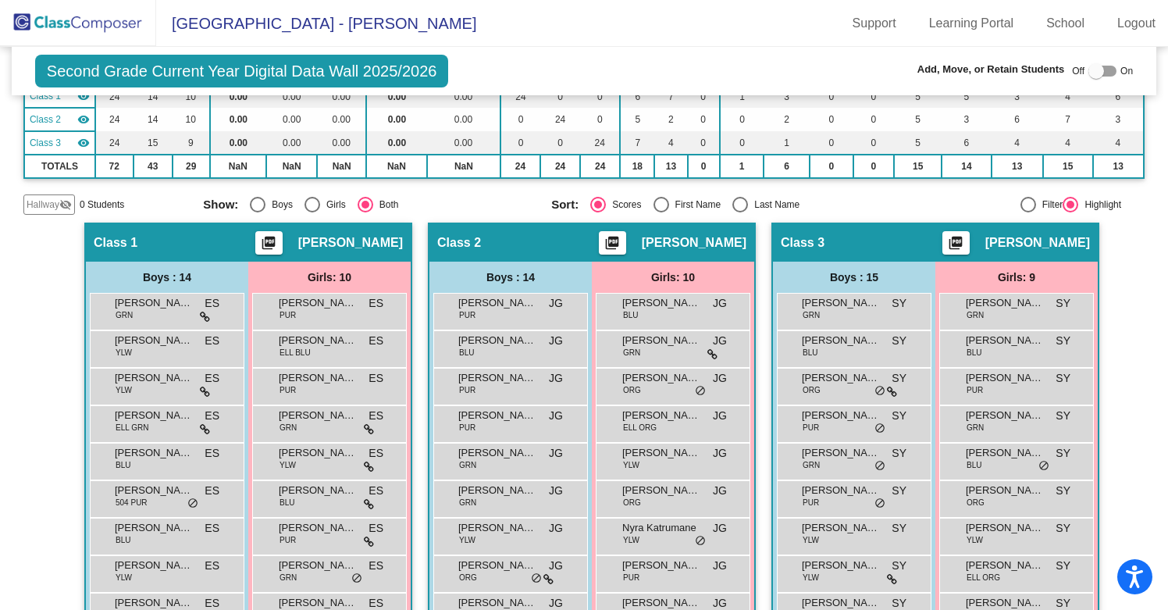
scroll to position [193, 0]
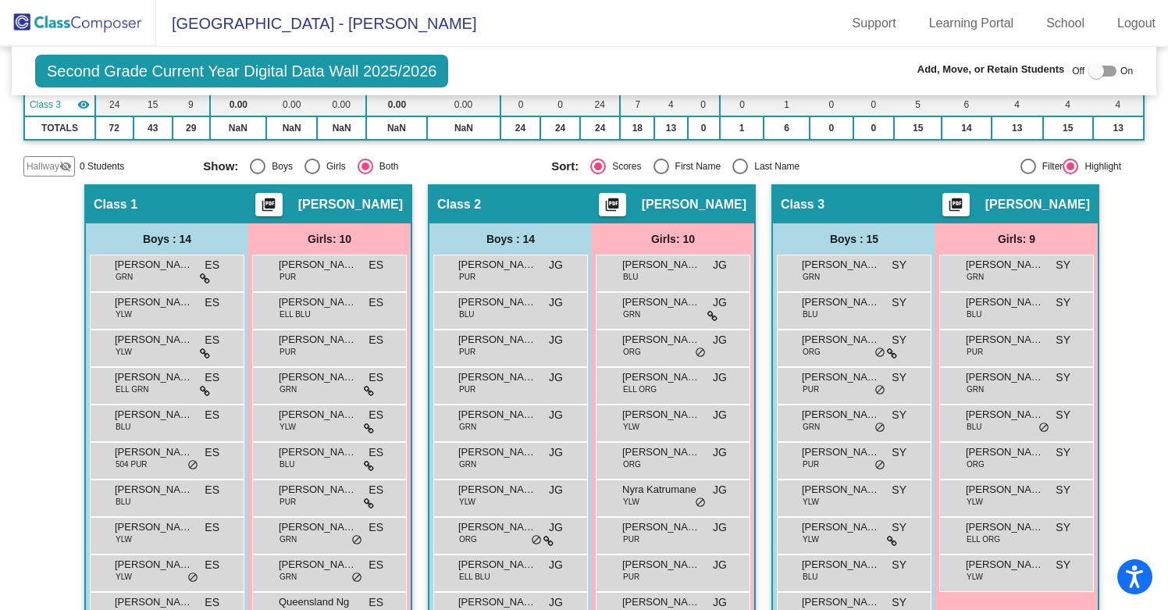
click at [738, 162] on div "Select an option" at bounding box center [740, 166] width 16 height 16
click at [739, 174] on input "Last Name" at bounding box center [739, 174] width 1 height 1
radio input "true"
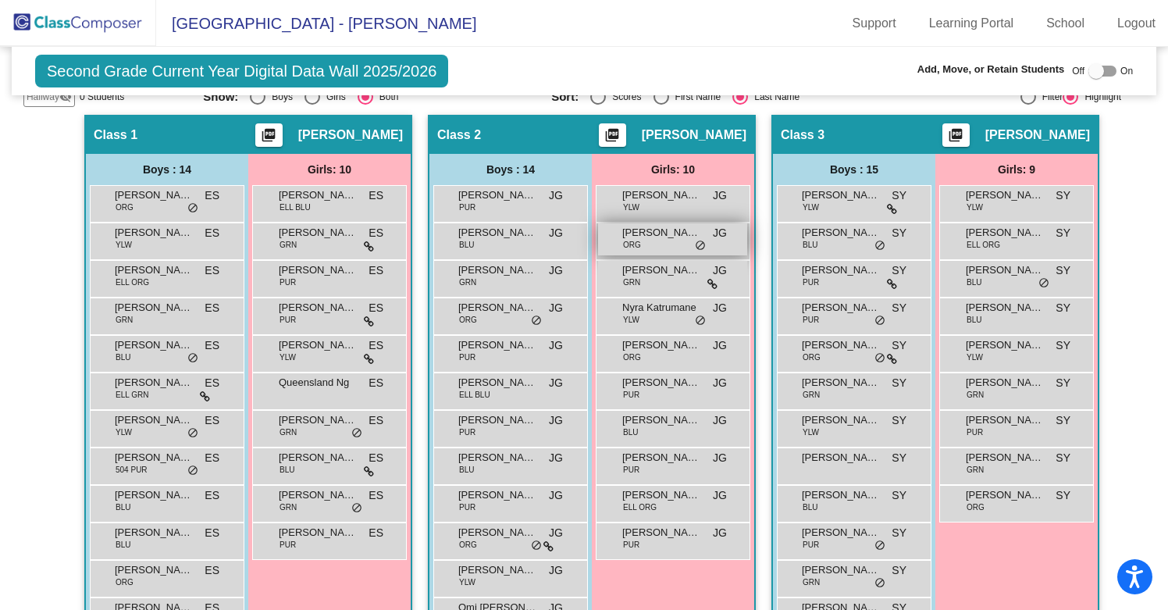
scroll to position [267, 0]
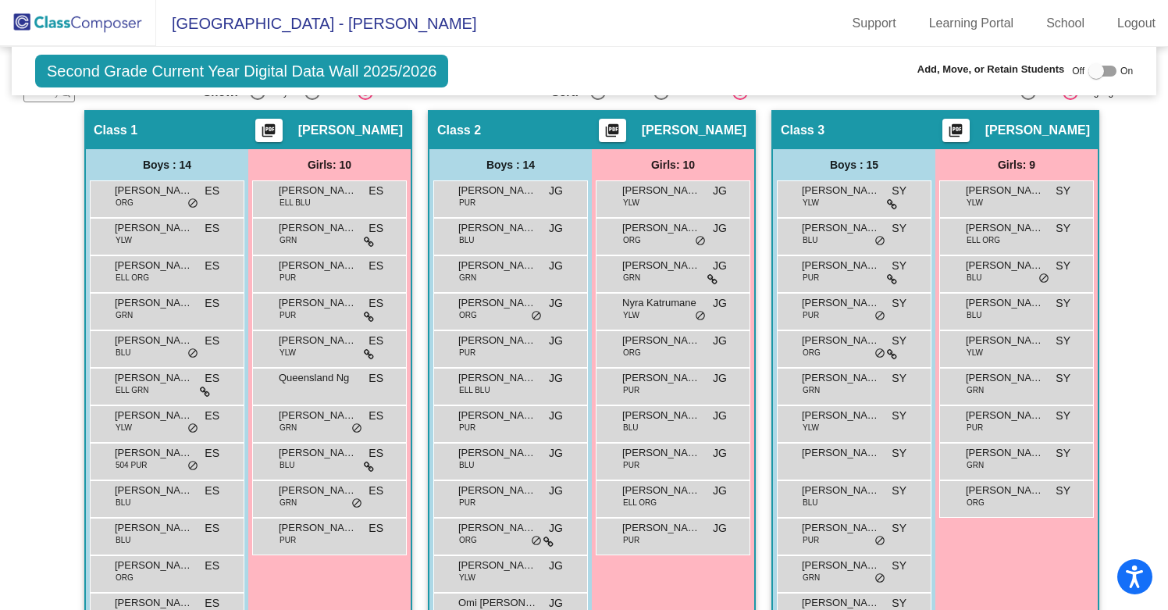
click at [87, 16] on img at bounding box center [78, 23] width 156 height 46
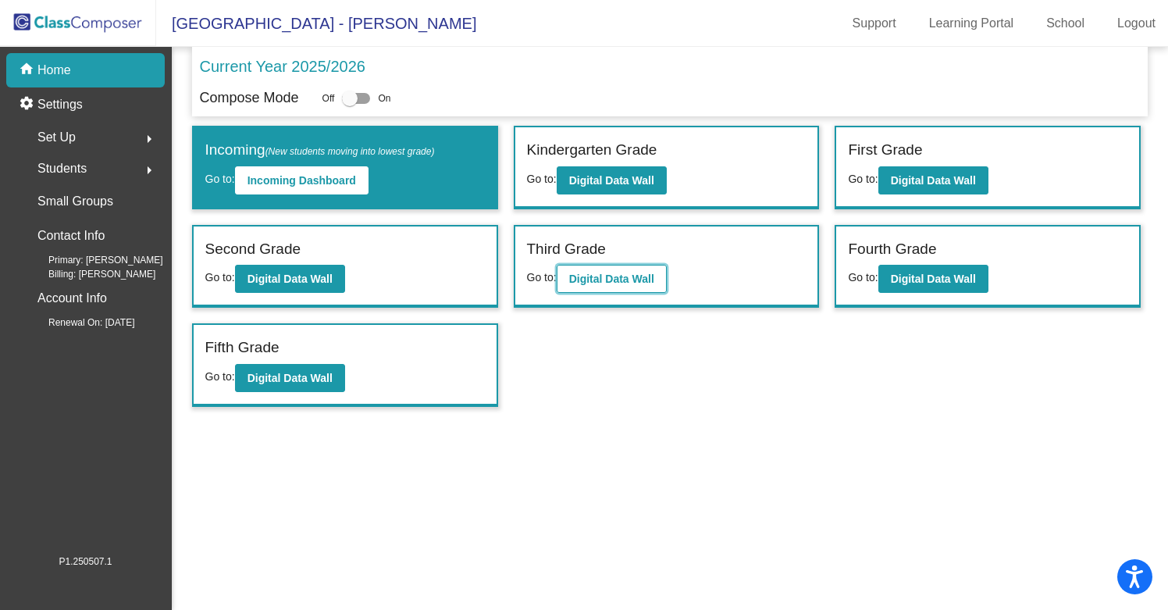
click at [610, 281] on b "Digital Data Wall" at bounding box center [611, 278] width 85 height 12
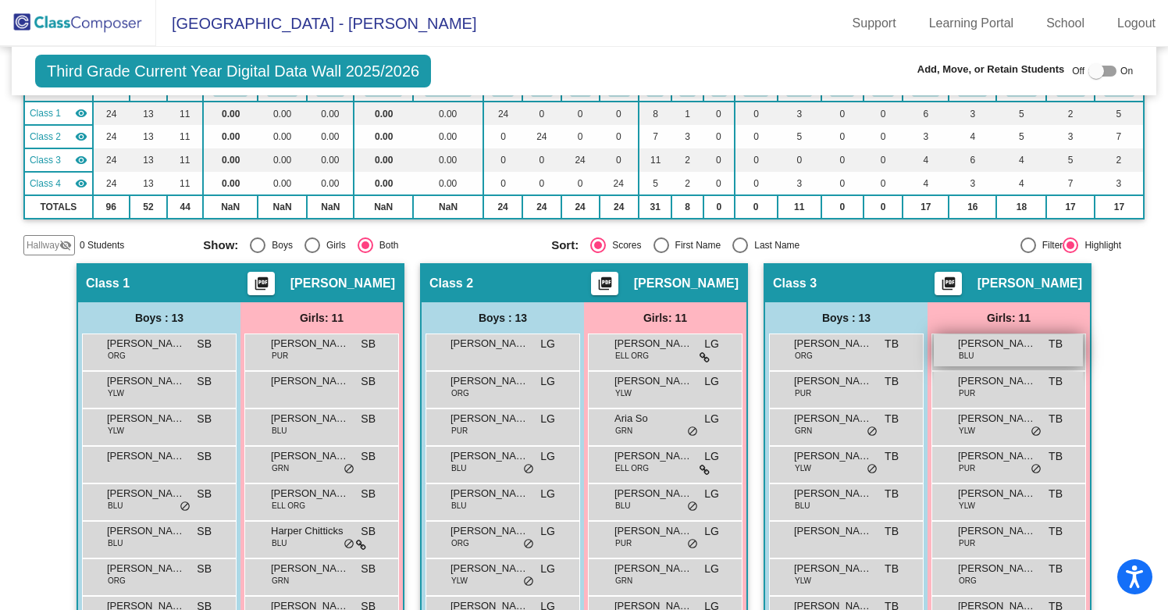
scroll to position [108, 0]
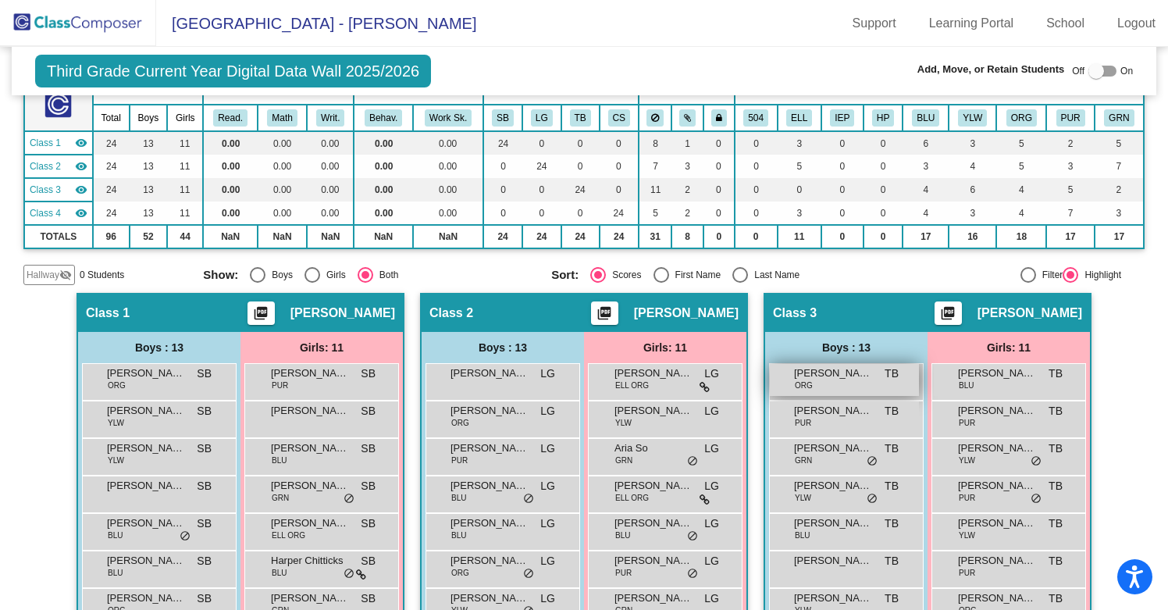
click at [856, 371] on span "[PERSON_NAME]" at bounding box center [833, 373] width 78 height 16
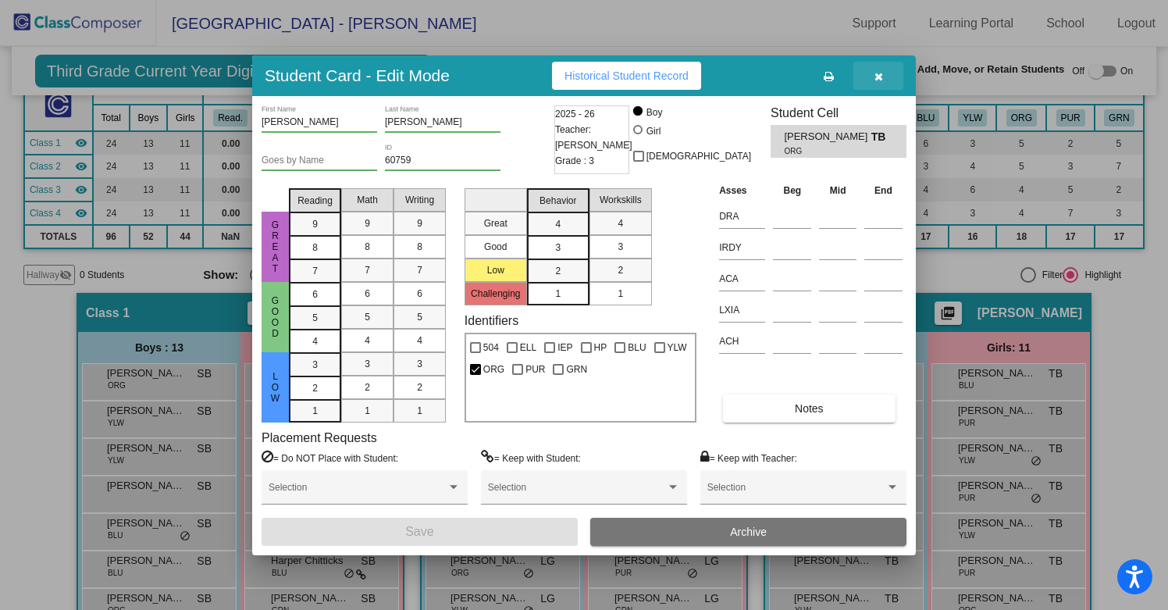
click at [878, 76] on icon "button" at bounding box center [878, 76] width 9 height 11
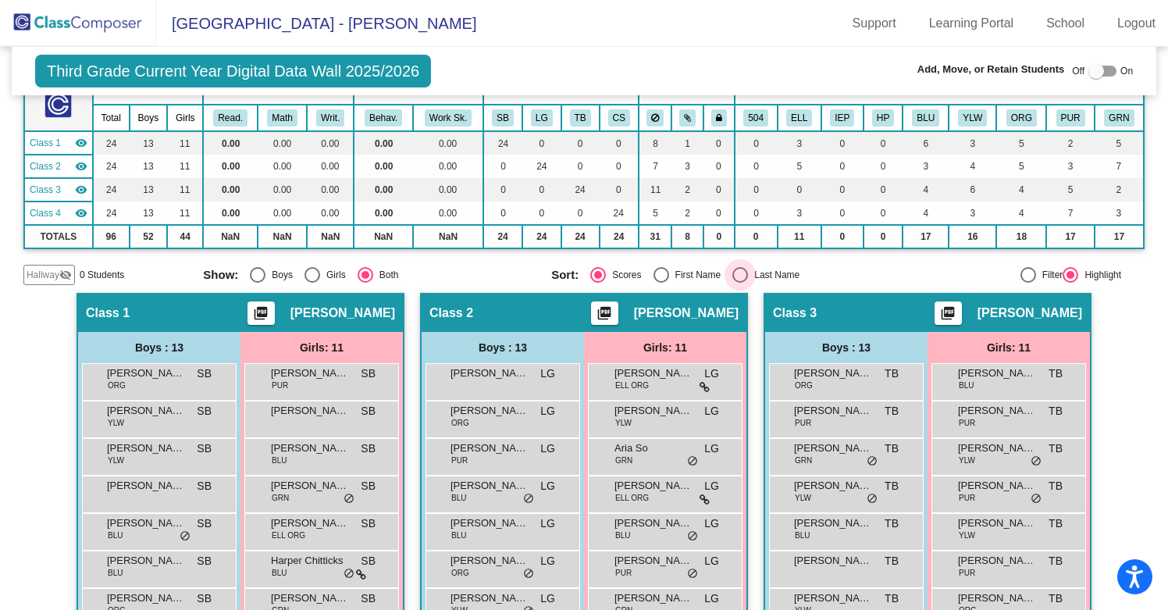
click at [741, 273] on div "Select an option" at bounding box center [740, 275] width 16 height 16
click at [740, 283] on input "Last Name" at bounding box center [739, 283] width 1 height 1
radio input "true"
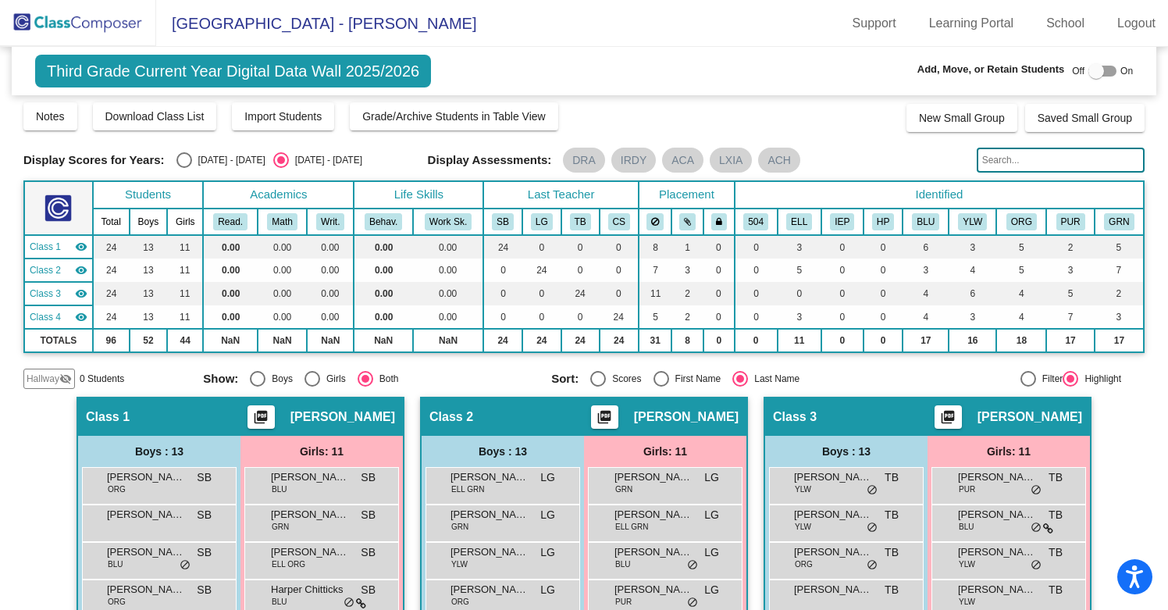
scroll to position [0, 0]
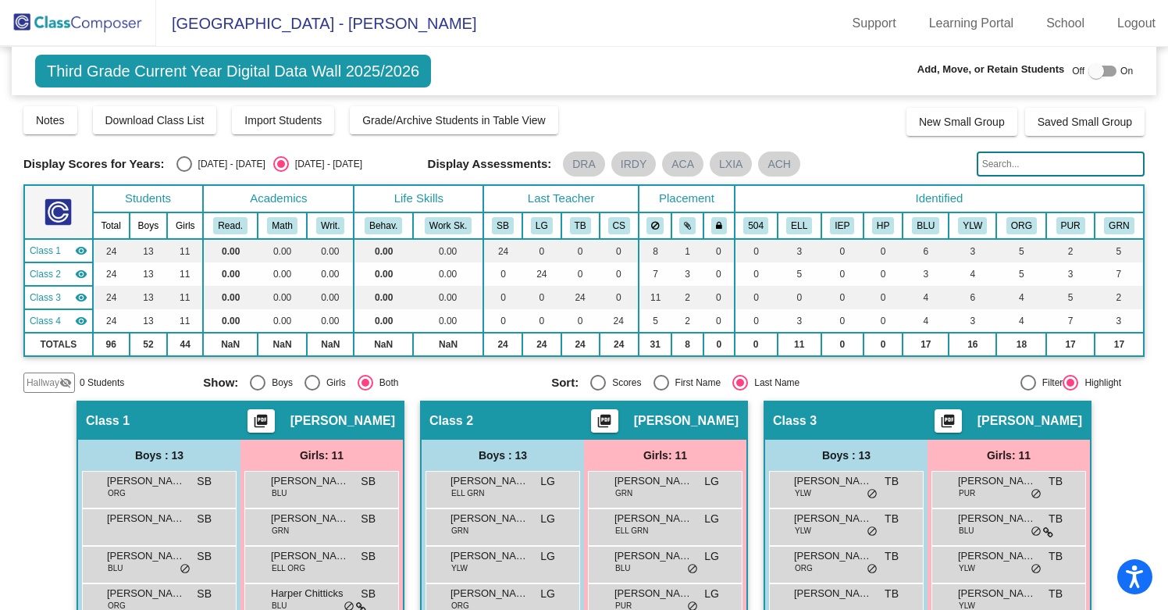
click at [1004, 162] on input "text" at bounding box center [1060, 163] width 168 height 25
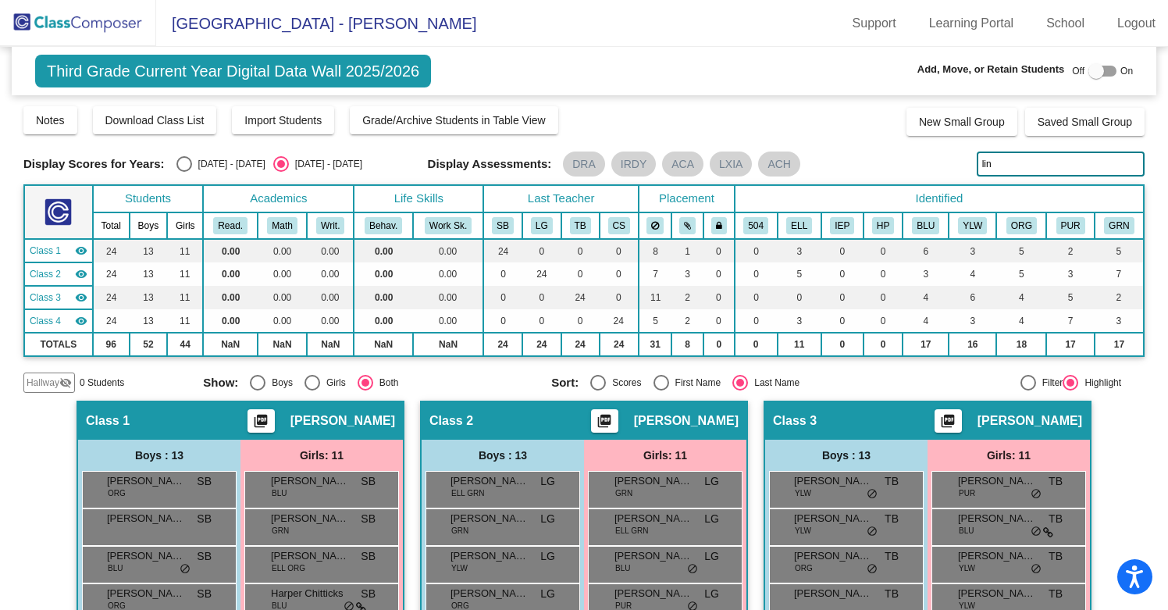
drag, startPoint x: 993, startPoint y: 162, endPoint x: 973, endPoint y: 161, distance: 19.6
click at [976, 161] on input "lin" at bounding box center [1060, 163] width 168 height 25
type input "reza"
click at [91, 20] on img at bounding box center [78, 23] width 156 height 46
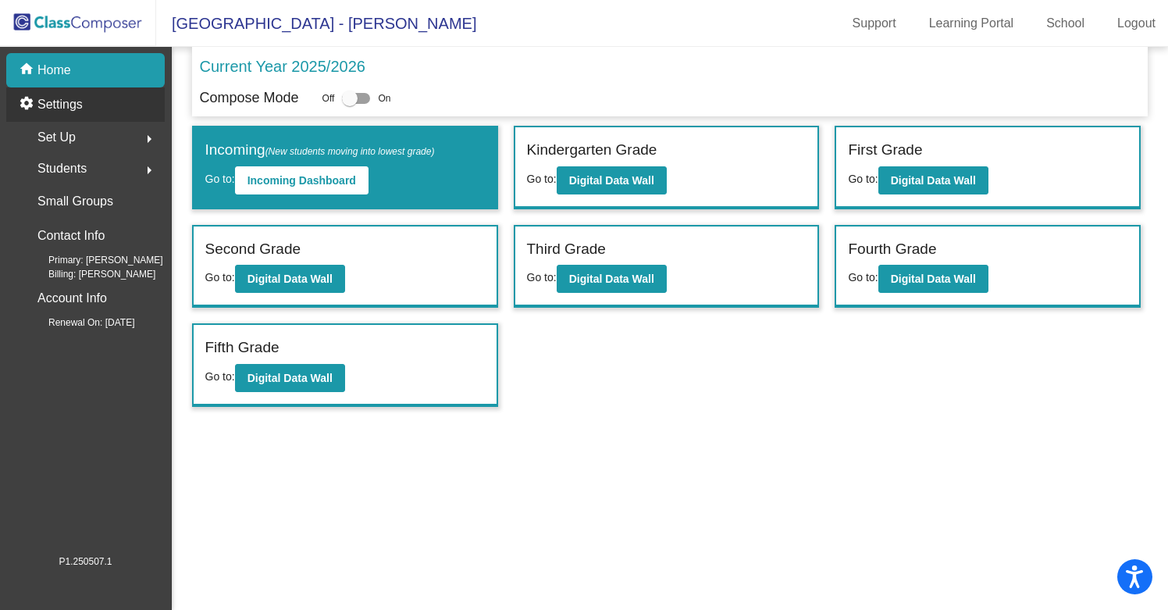
click at [65, 98] on p "Settings" at bounding box center [59, 104] width 45 height 19
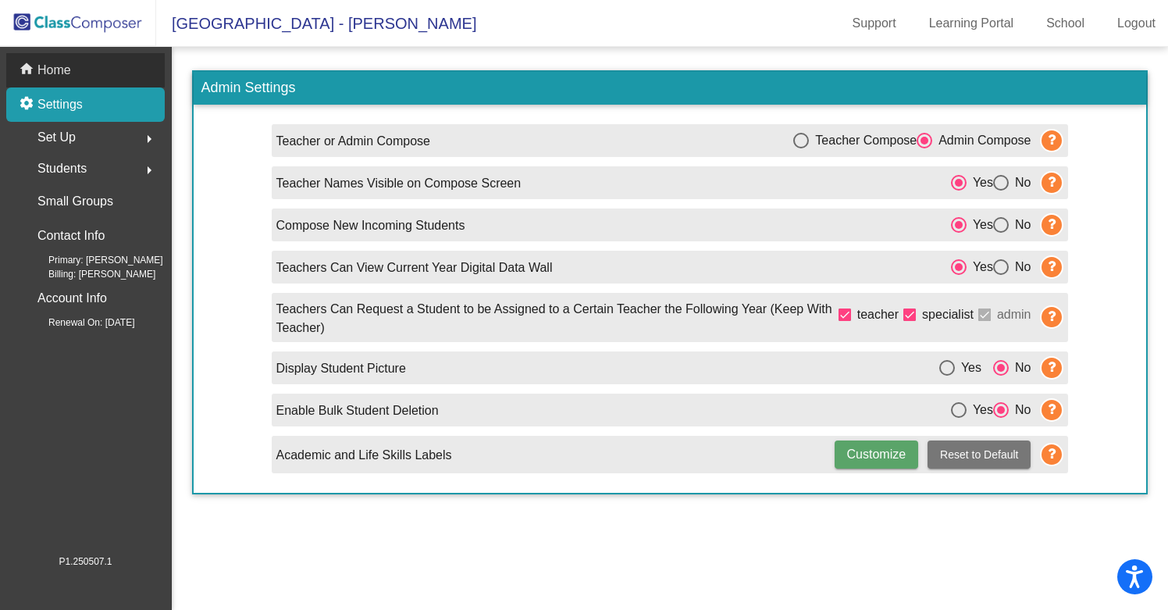
click at [53, 61] on p "Home" at bounding box center [54, 70] width 34 height 19
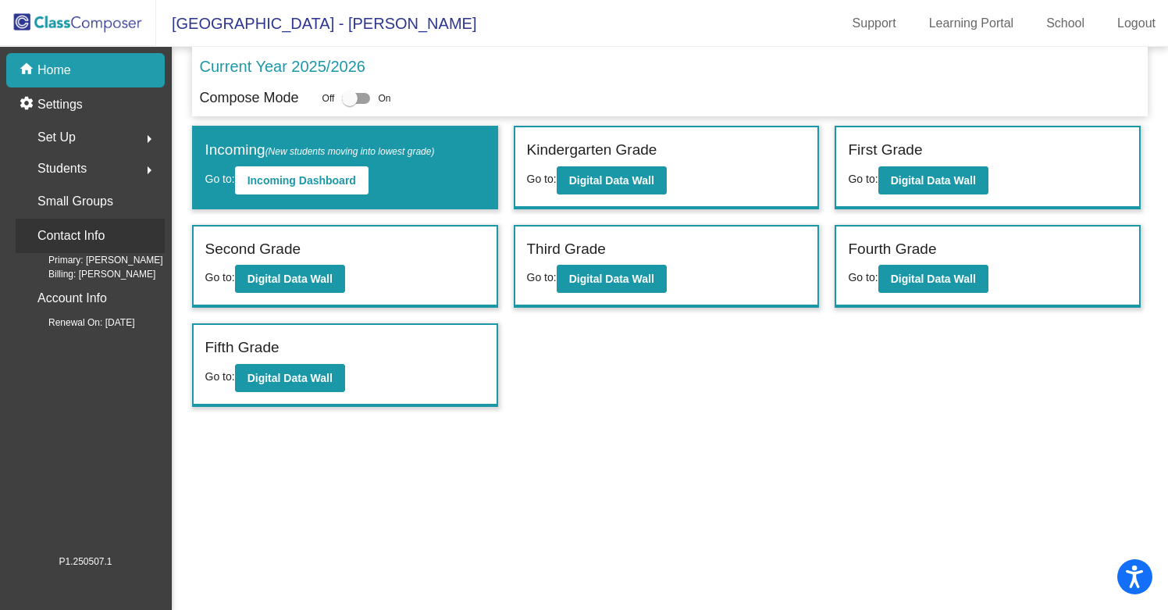
click at [73, 237] on p "Contact Info" at bounding box center [70, 236] width 67 height 22
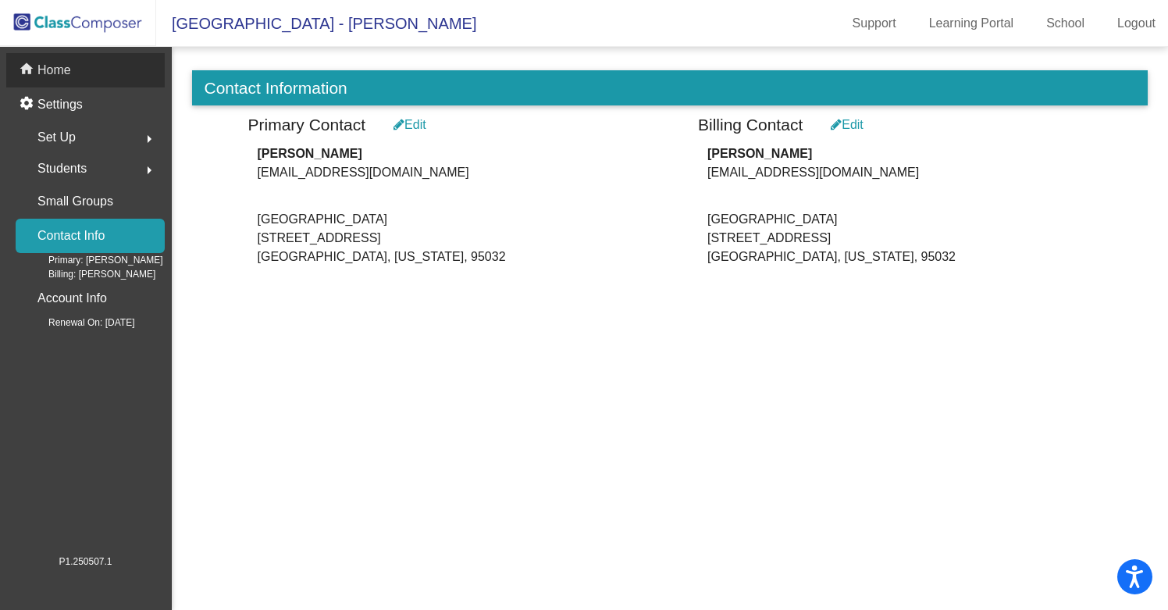
click at [68, 71] on p "Home" at bounding box center [54, 70] width 34 height 19
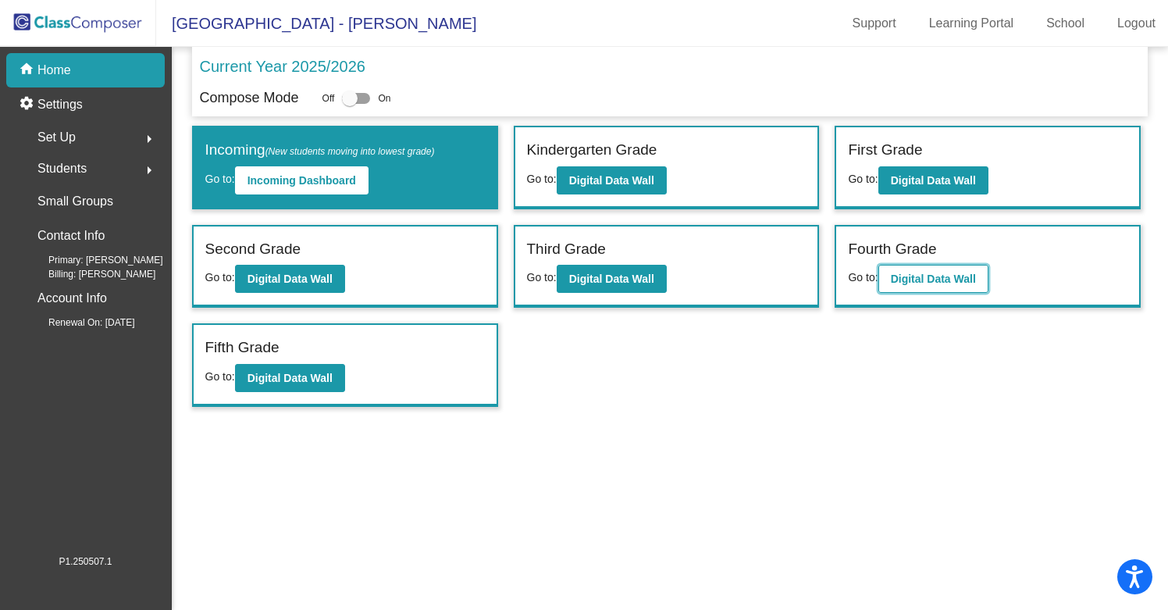
click at [911, 280] on b "Digital Data Wall" at bounding box center [933, 278] width 85 height 12
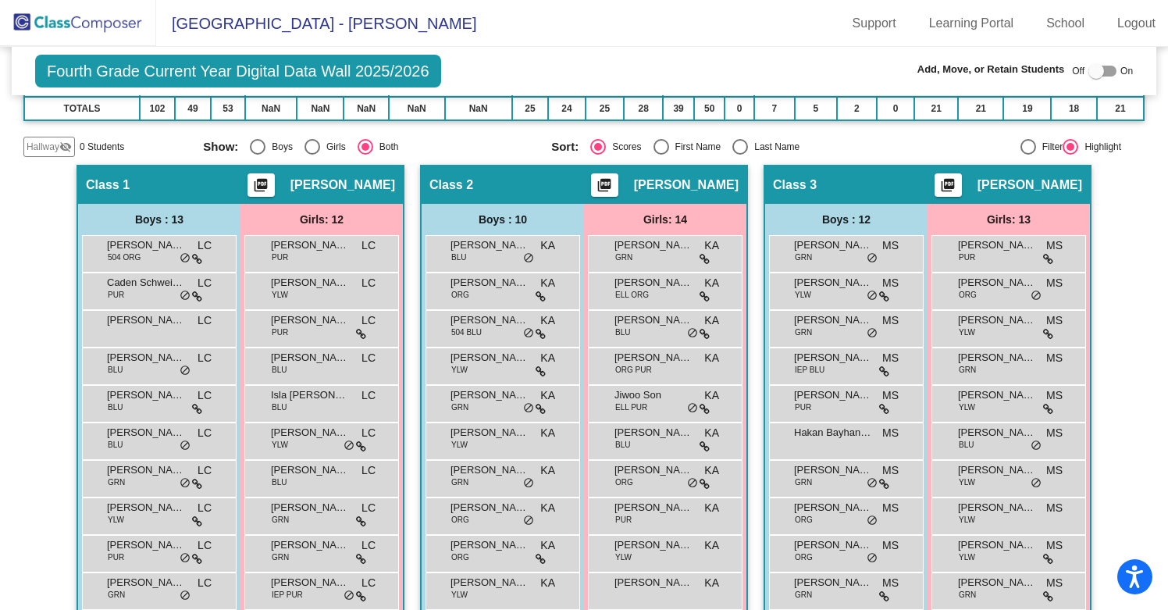
scroll to position [247, 0]
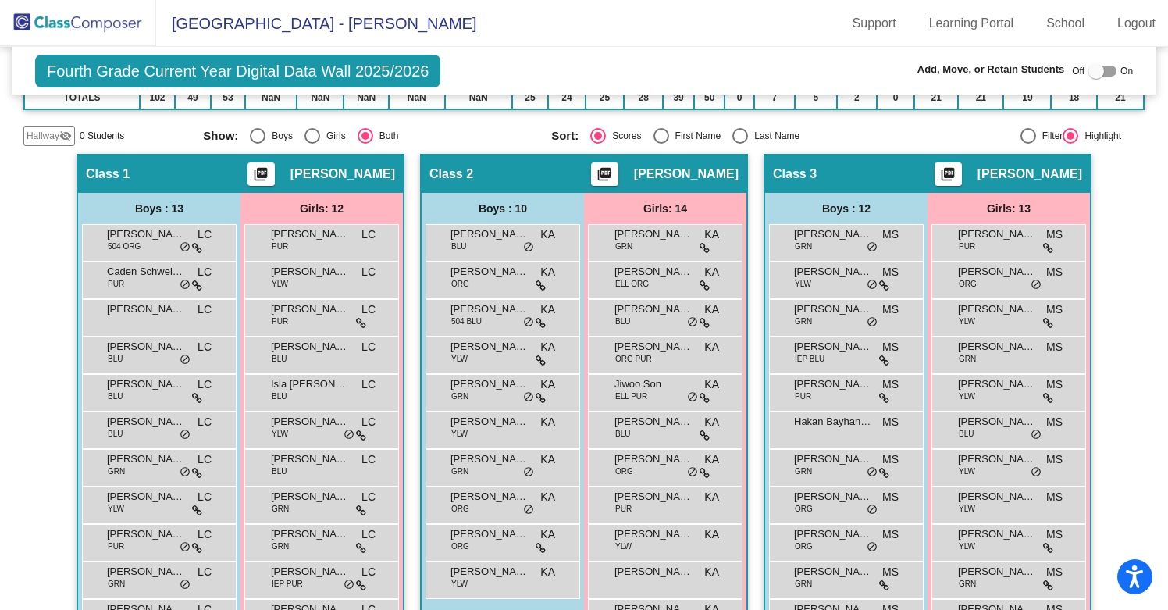
click at [105, 20] on img at bounding box center [78, 23] width 156 height 46
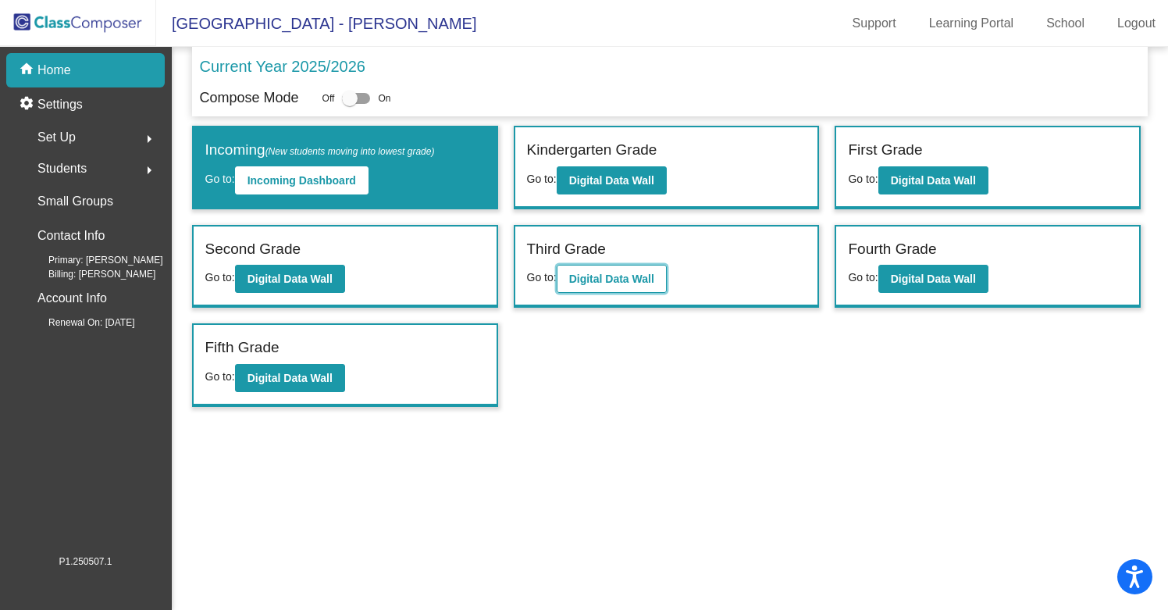
click at [621, 276] on b "Digital Data Wall" at bounding box center [611, 278] width 85 height 12
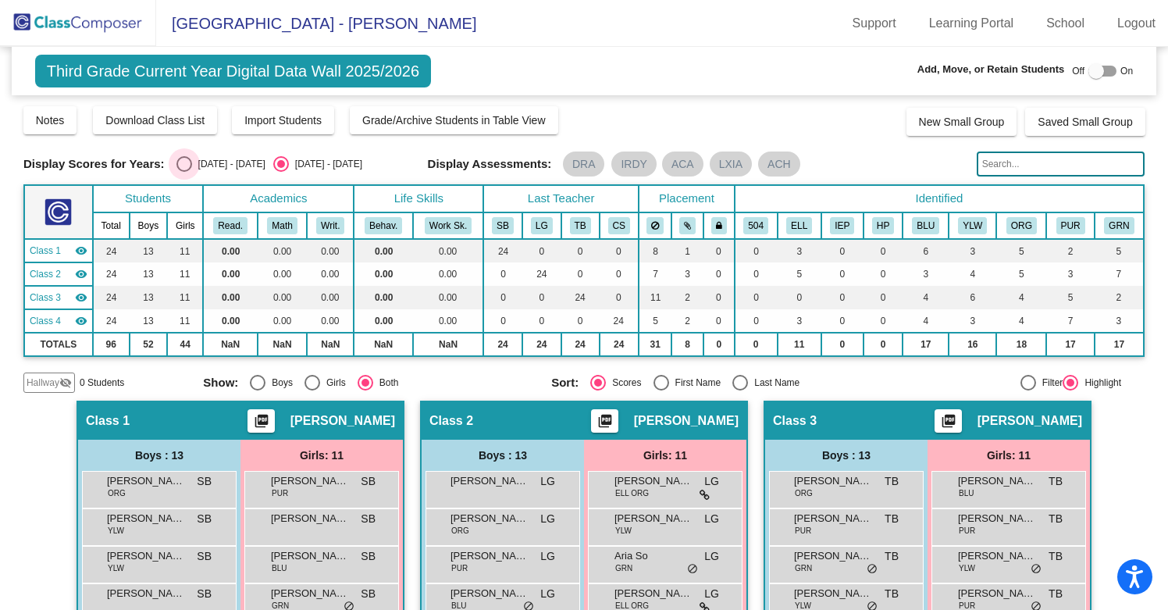
click at [178, 168] on div "Select an option" at bounding box center [184, 164] width 16 height 16
click at [183, 172] on input "[DATE] - [DATE]" at bounding box center [183, 172] width 1 height 1
radio input "true"
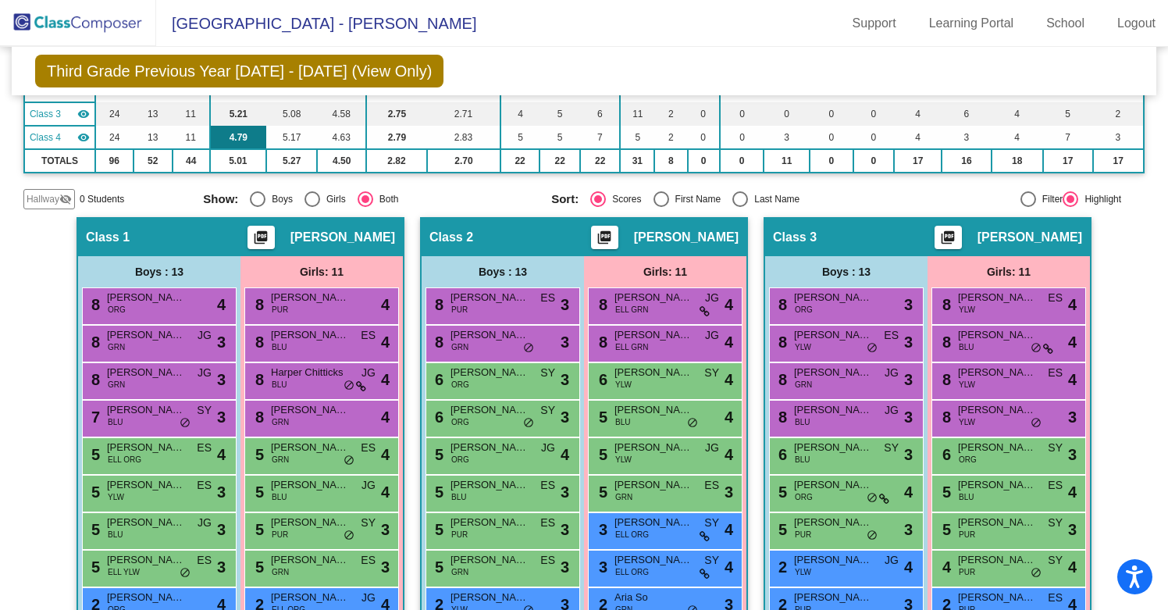
scroll to position [34, 0]
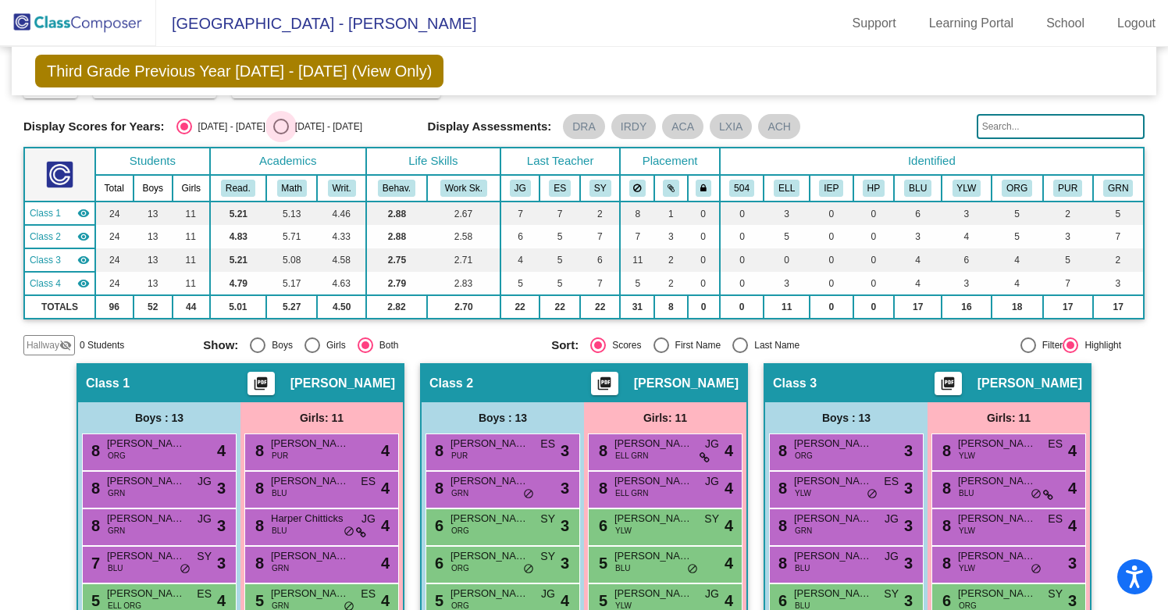
click at [273, 123] on div "Select an option" at bounding box center [281, 127] width 16 height 16
click at [280, 134] on input "[DATE] - [DATE]" at bounding box center [280, 134] width 1 height 1
radio input "true"
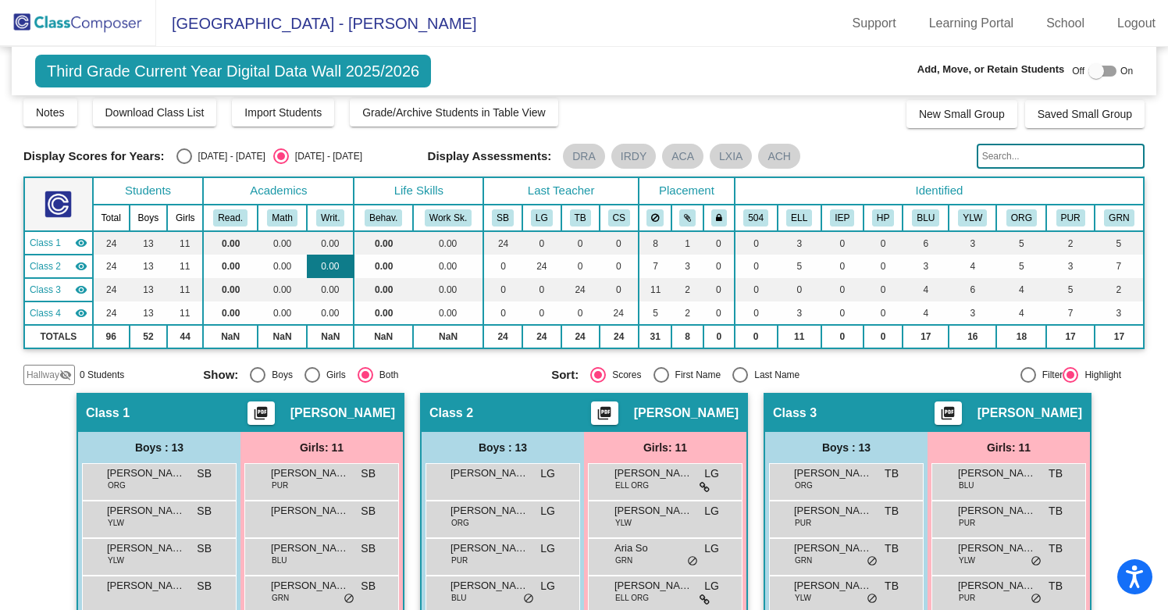
scroll to position [0, 0]
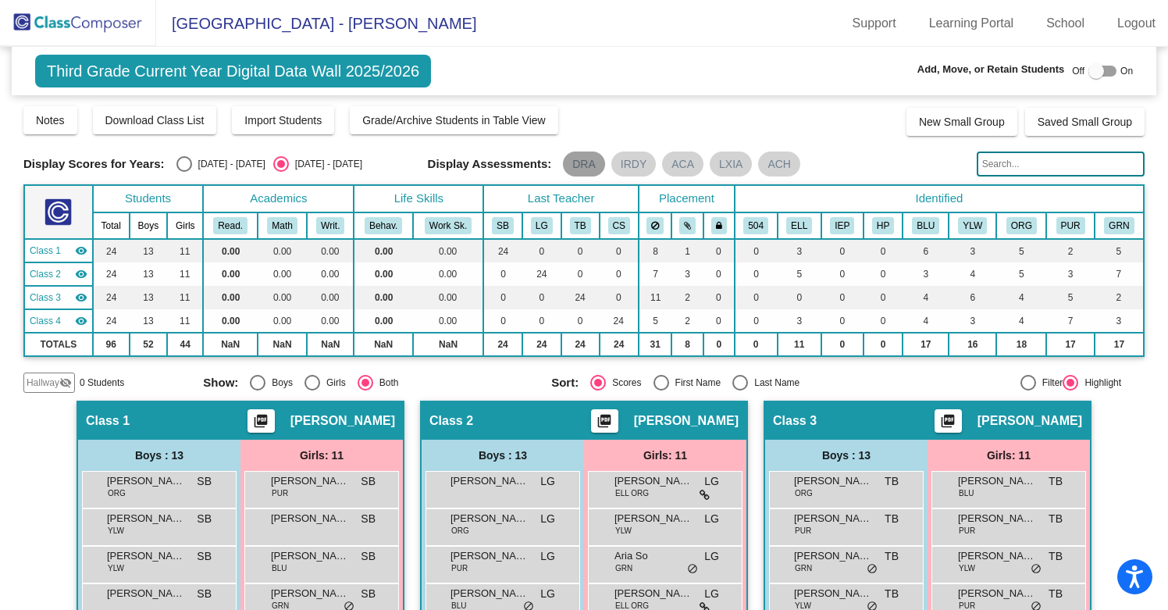
click at [574, 162] on mat-chip "DRA" at bounding box center [584, 163] width 42 height 25
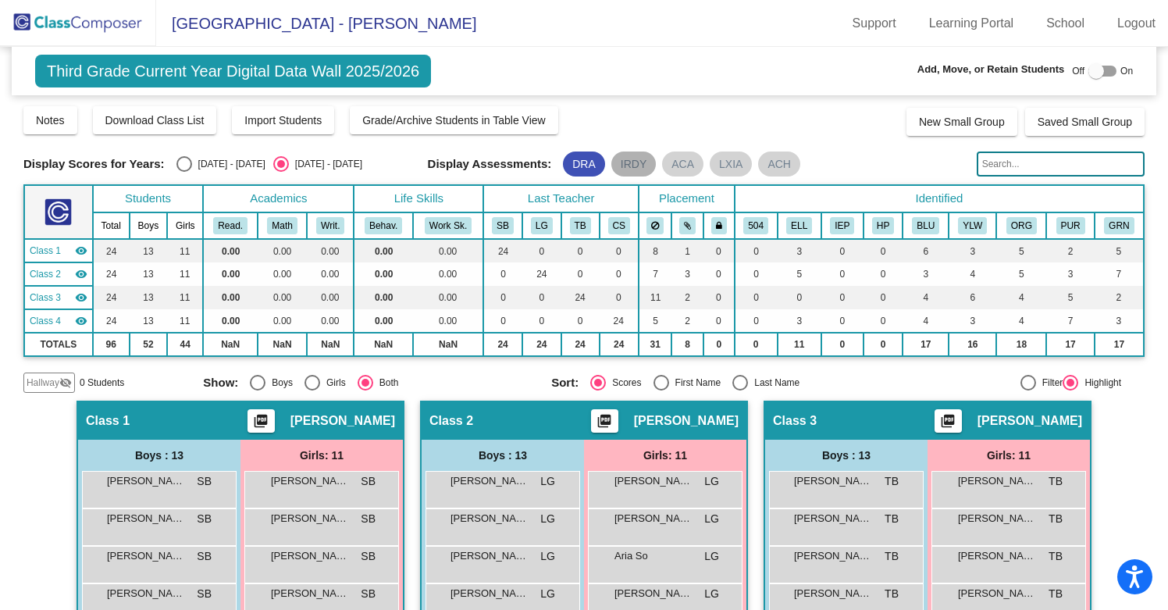
click at [634, 165] on mat-chip "IRDY" at bounding box center [633, 163] width 44 height 25
click at [585, 165] on mat-chip "DRA" at bounding box center [584, 163] width 42 height 25
click at [625, 165] on mat-chip "IRDY" at bounding box center [633, 163] width 44 height 25
click at [669, 163] on mat-chip "ACA" at bounding box center [682, 163] width 41 height 25
click at [729, 167] on mat-chip "LXIA" at bounding box center [731, 163] width 42 height 25
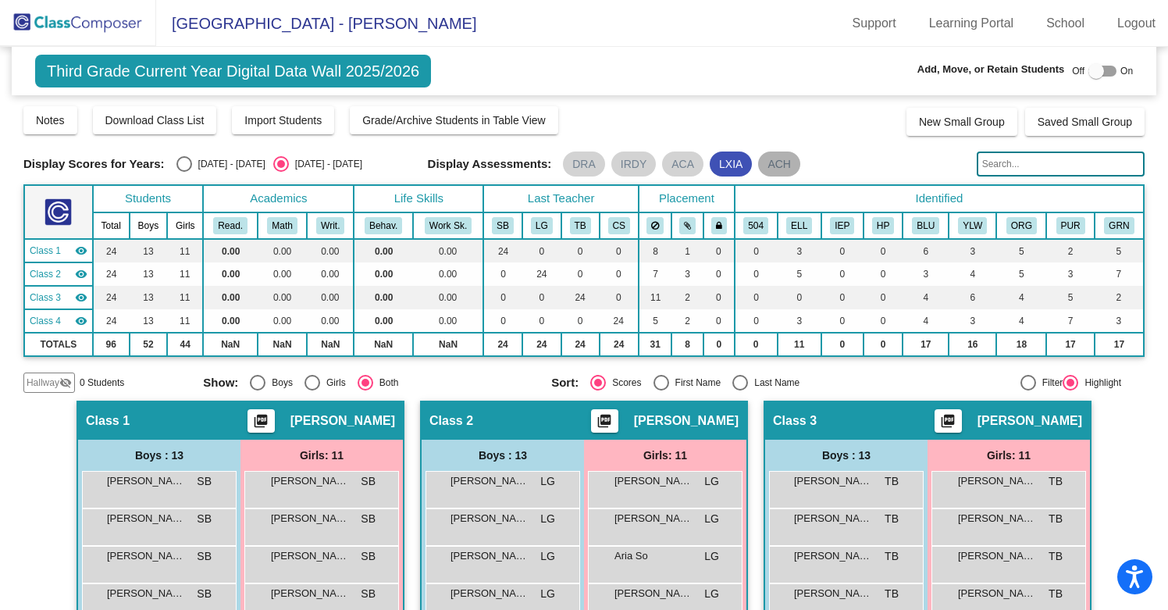
click at [774, 171] on mat-chip "ACH" at bounding box center [779, 163] width 42 height 25
click at [184, 164] on div "Select an option" at bounding box center [184, 164] width 16 height 16
click at [184, 172] on input "[DATE] - [DATE]" at bounding box center [183, 172] width 1 height 1
radio input "true"
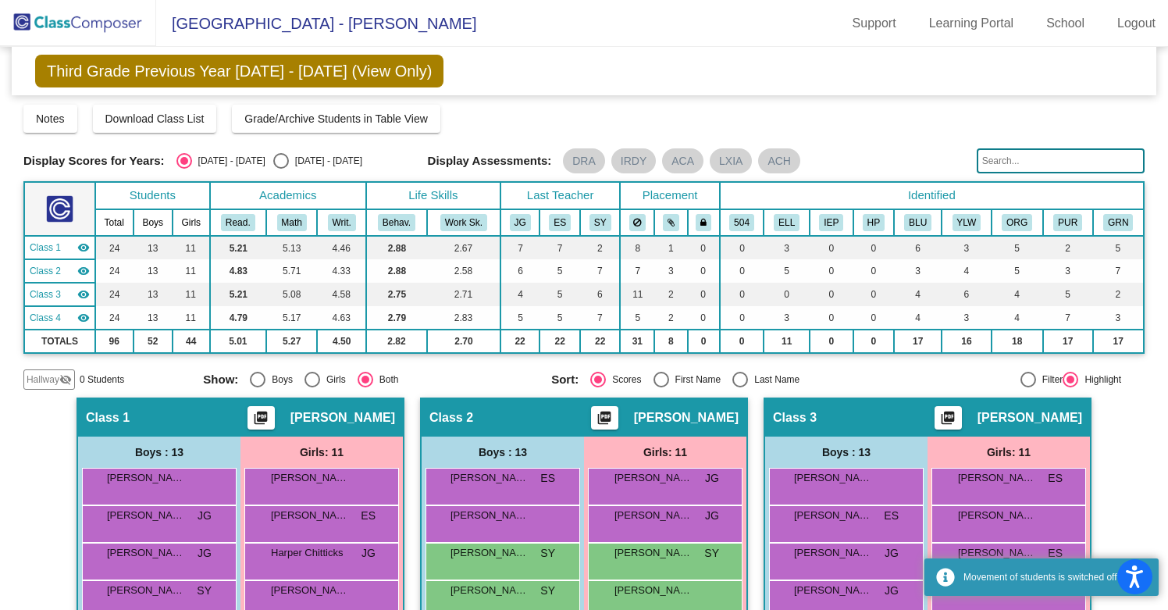
click at [273, 163] on div "Select an option" at bounding box center [281, 161] width 16 height 16
click at [280, 169] on input "[DATE] - [DATE]" at bounding box center [280, 169] width 1 height 1
radio input "true"
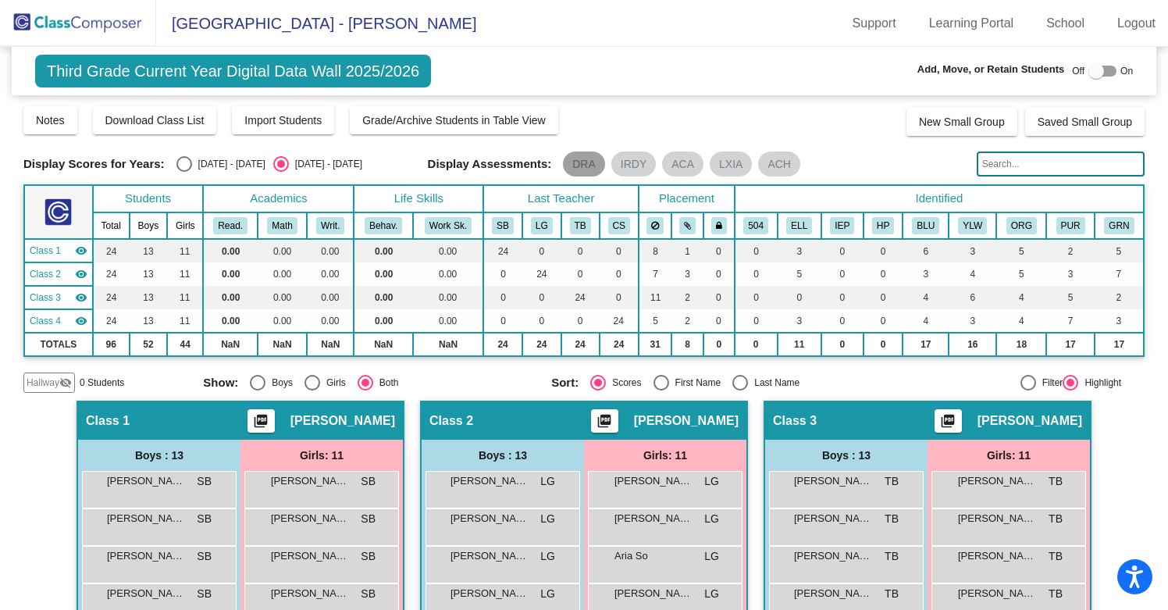
click at [584, 165] on mat-chip "DRA" at bounding box center [584, 163] width 42 height 25
click at [630, 166] on mat-chip "IRDY" at bounding box center [633, 163] width 44 height 25
click at [671, 167] on mat-chip "ACA" at bounding box center [682, 163] width 41 height 25
click at [725, 171] on mat-chip "LXIA" at bounding box center [731, 163] width 42 height 25
click at [766, 169] on mat-chip "ACH" at bounding box center [779, 163] width 42 height 25
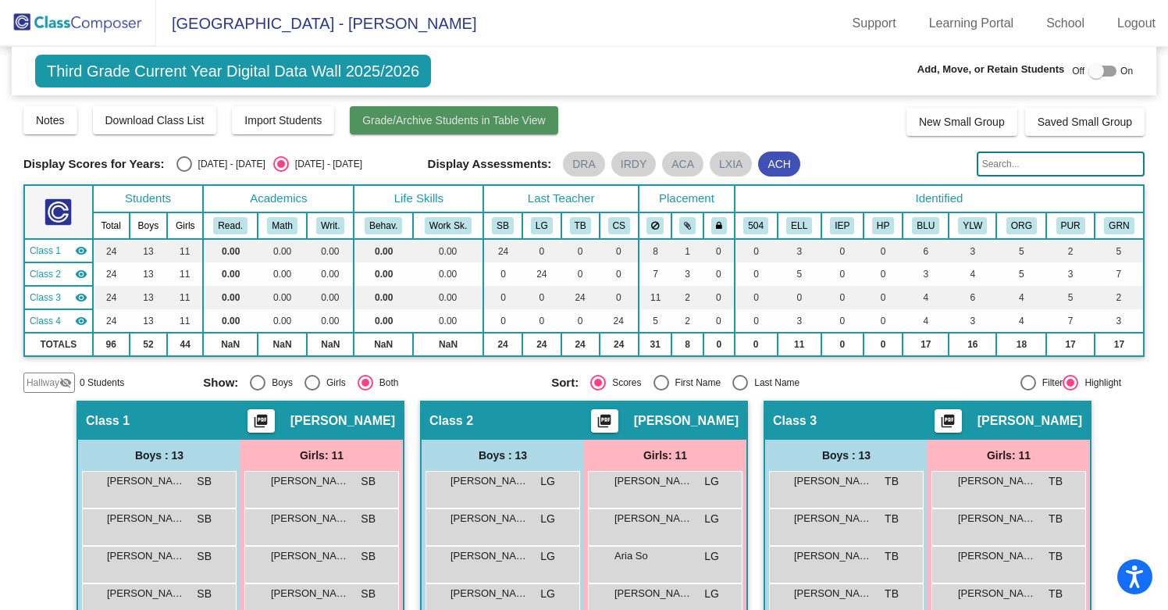
click at [446, 123] on span "Grade/Archive Students in Table View" at bounding box center [453, 120] width 183 height 12
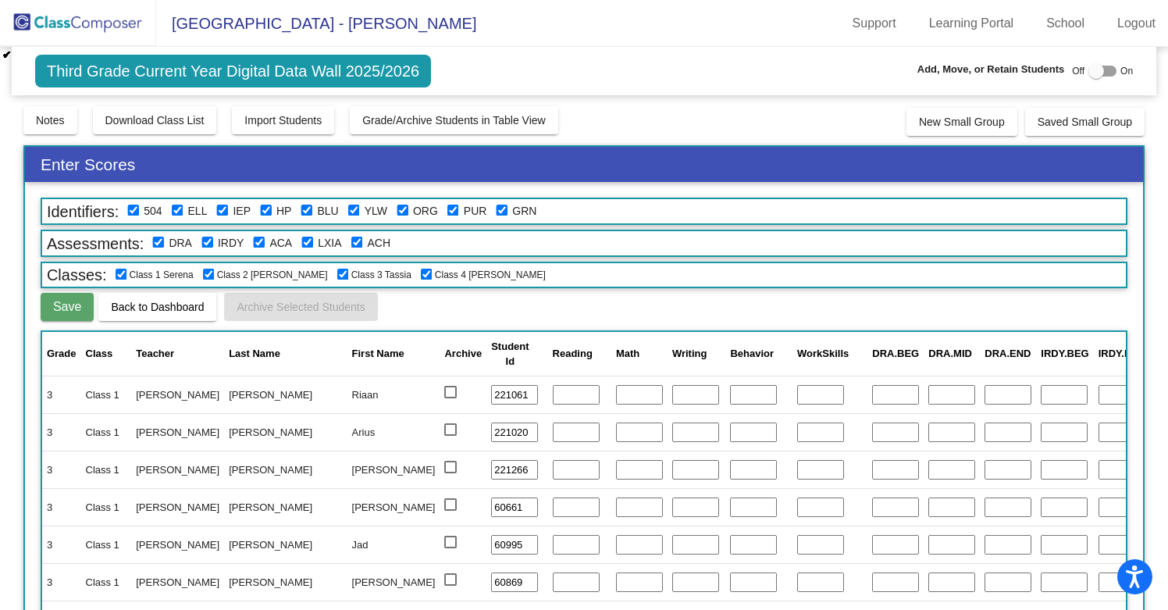
click at [30, 21] on img at bounding box center [78, 23] width 156 height 46
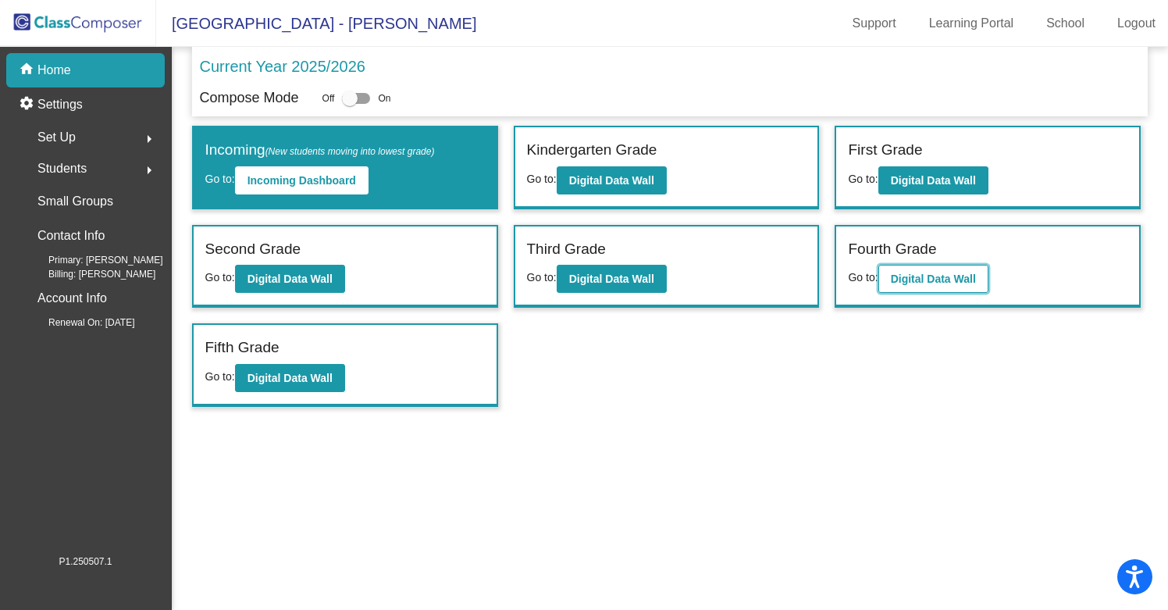
click at [922, 278] on b "Digital Data Wall" at bounding box center [933, 278] width 85 height 12
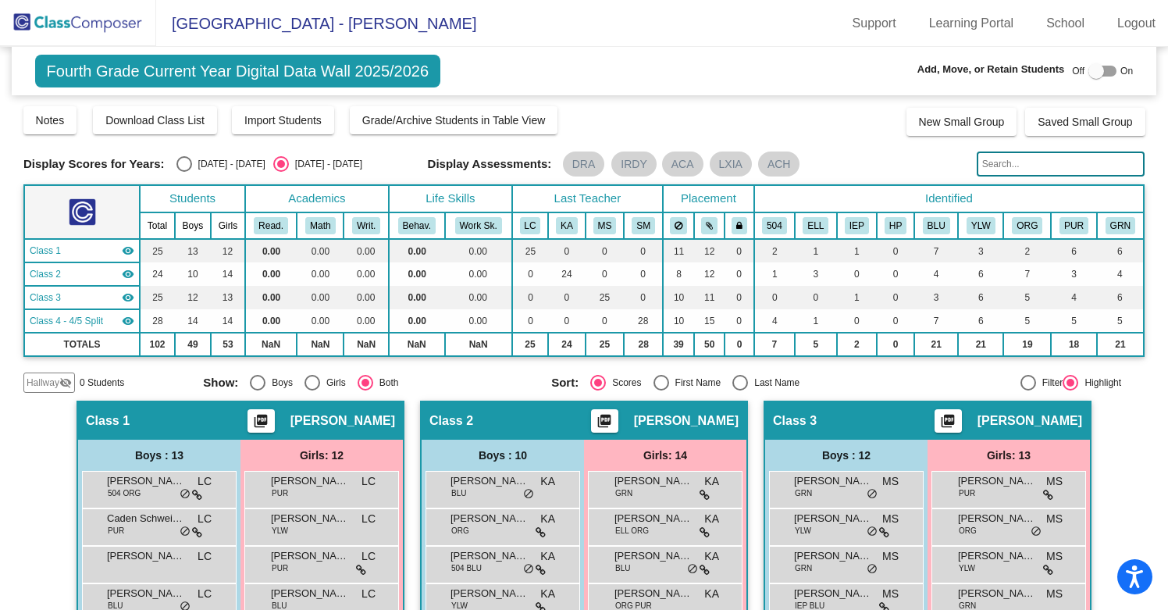
click at [95, 23] on img at bounding box center [78, 23] width 156 height 46
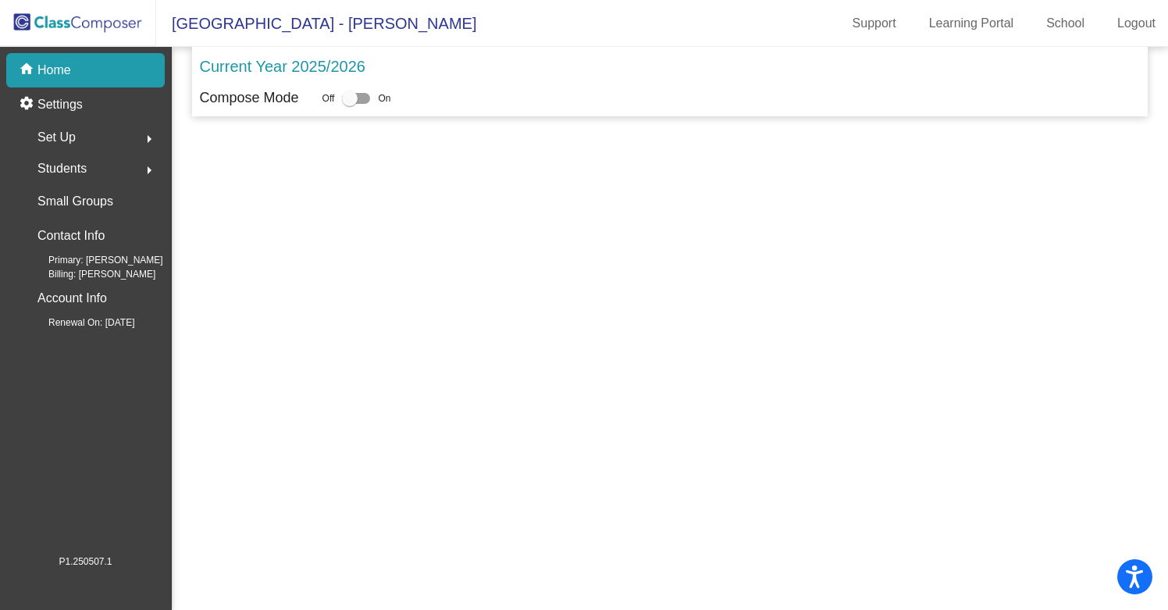
click at [69, 165] on span "Students" at bounding box center [61, 169] width 49 height 22
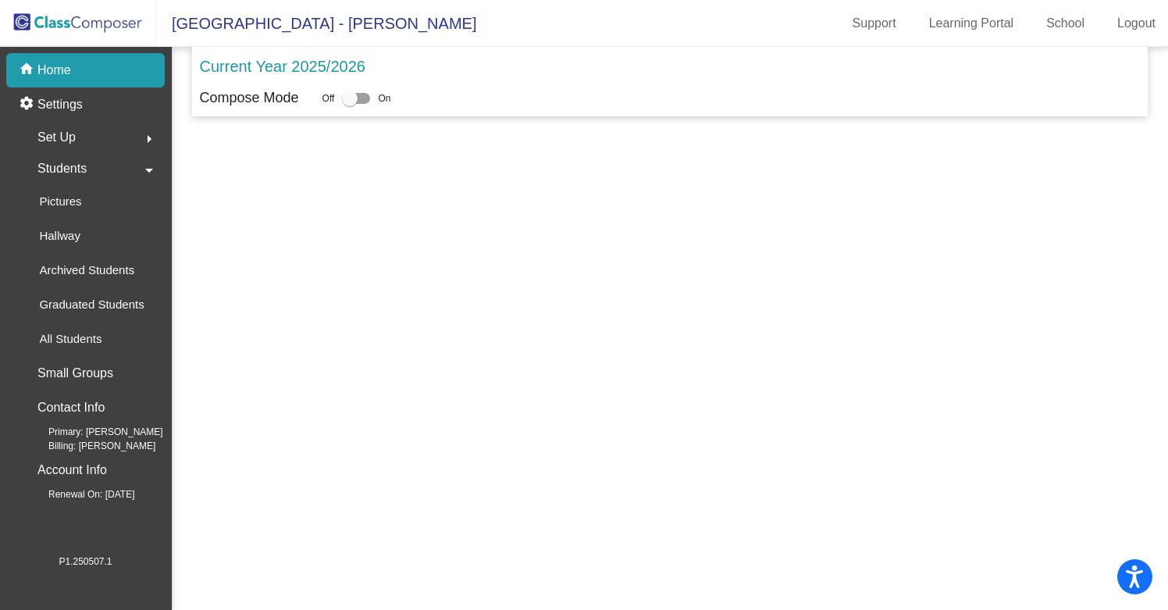
click at [70, 165] on span "Students" at bounding box center [61, 169] width 49 height 22
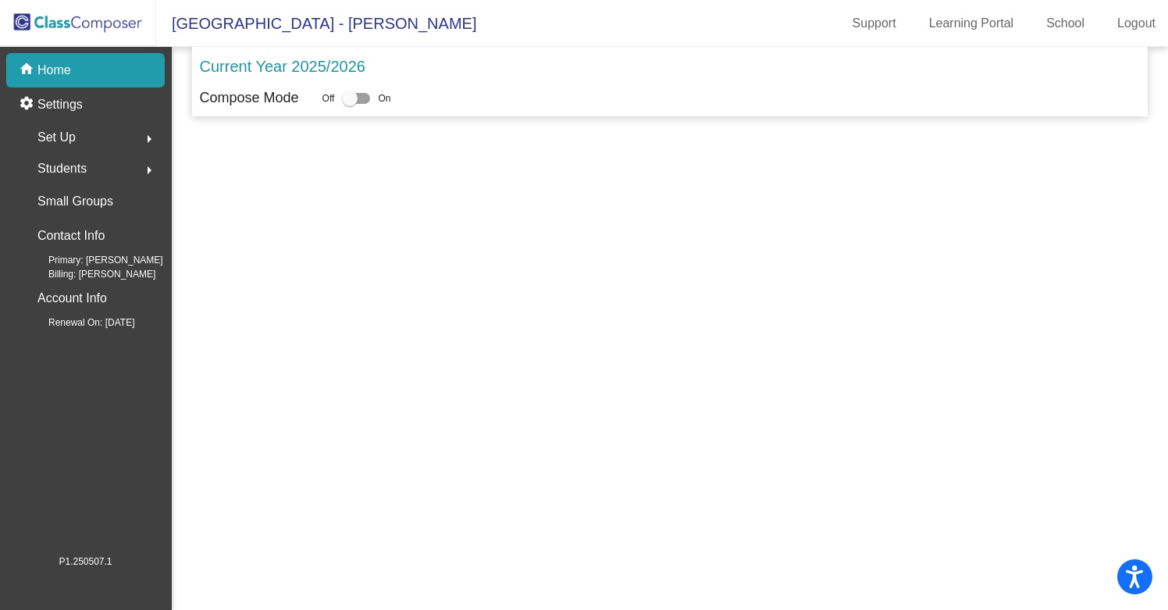
click at [77, 130] on div "Set Up arrow_right" at bounding box center [90, 137] width 149 height 31
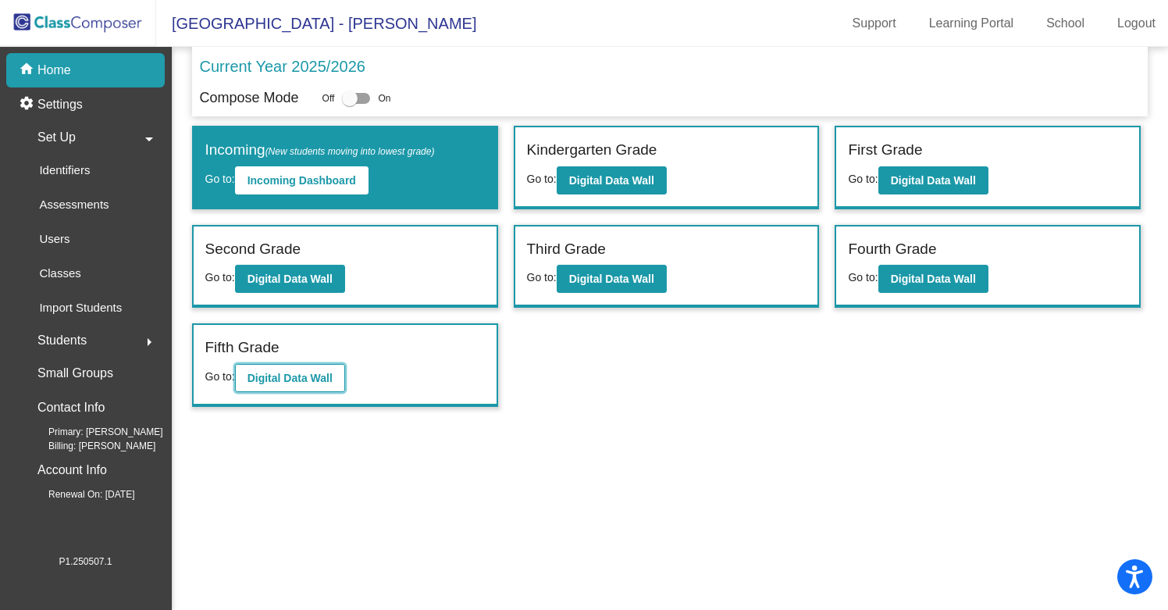
click at [304, 379] on b "Digital Data Wall" at bounding box center [289, 378] width 85 height 12
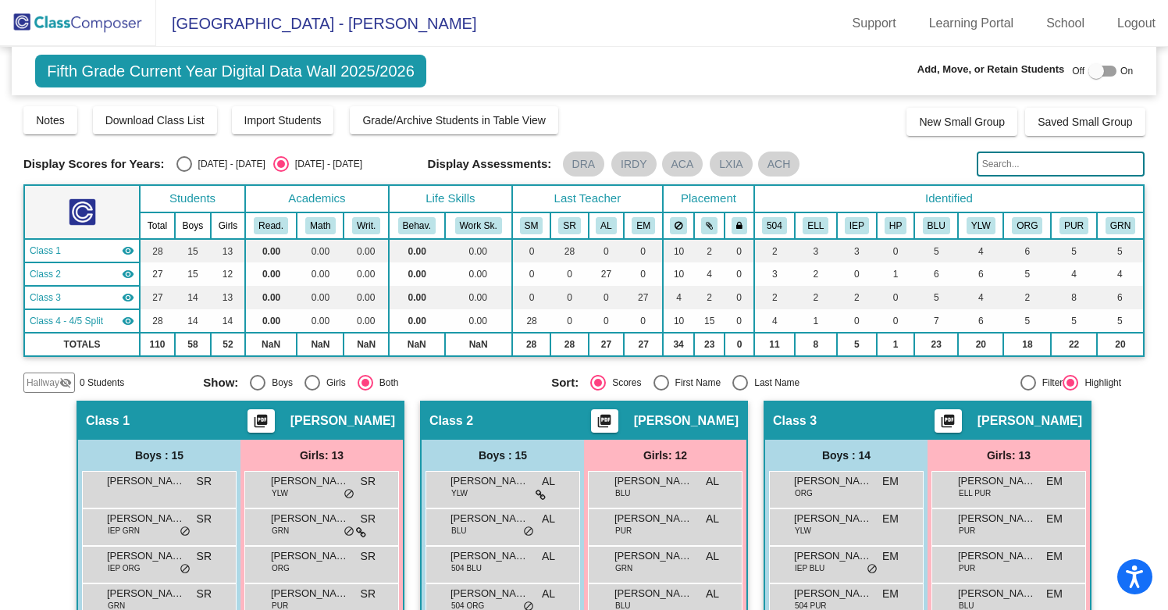
click at [62, 23] on img at bounding box center [78, 23] width 156 height 46
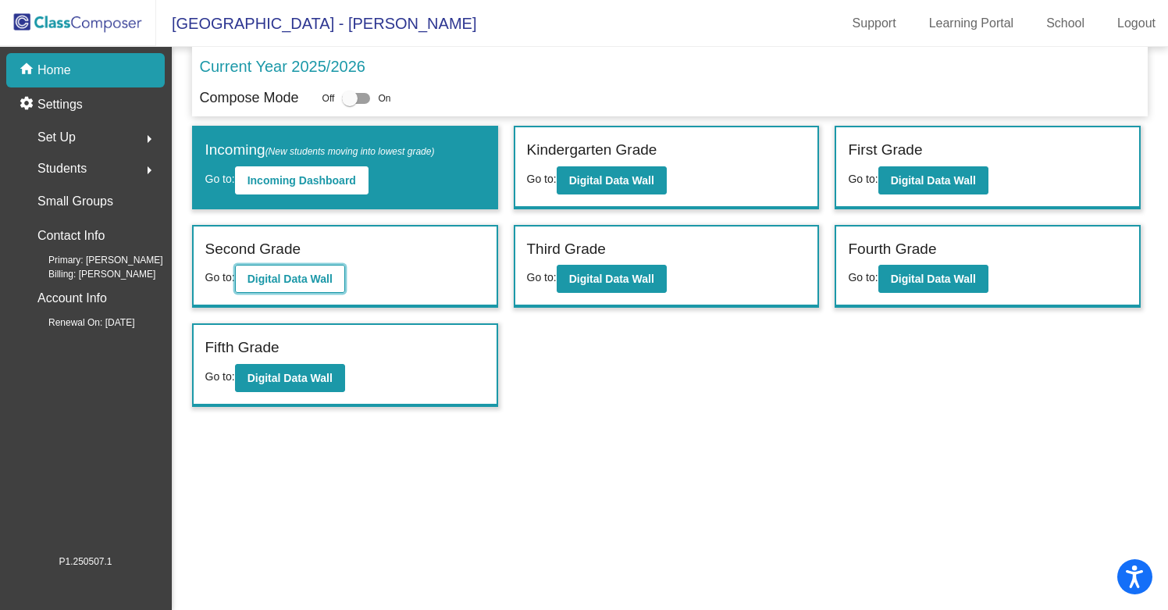
click at [318, 276] on b "Digital Data Wall" at bounding box center [289, 278] width 85 height 12
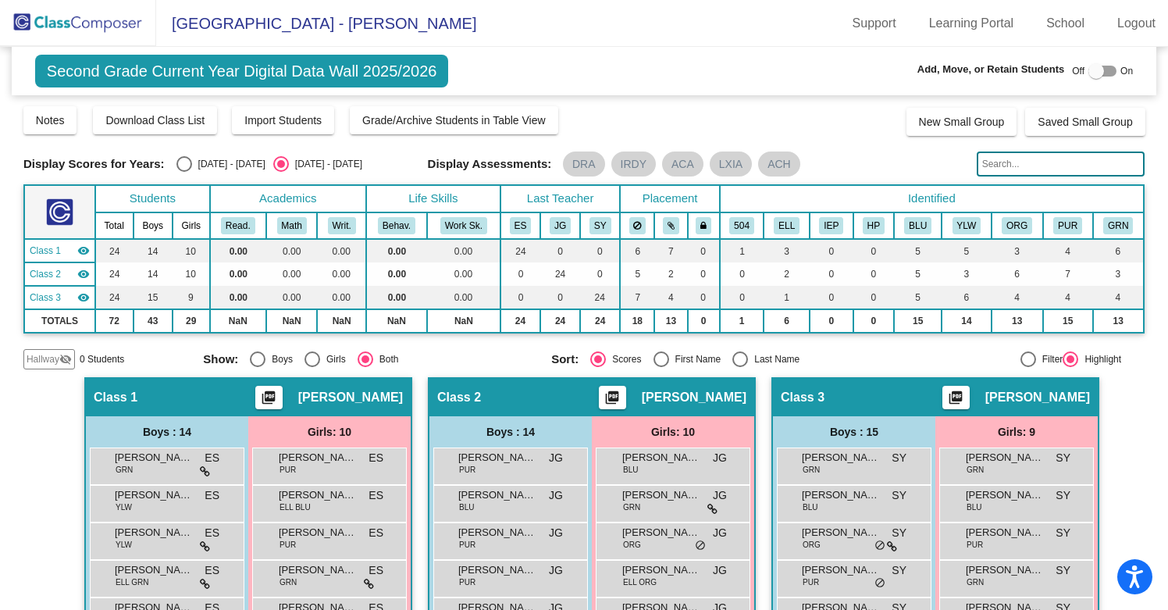
click at [94, 18] on img at bounding box center [78, 23] width 156 height 46
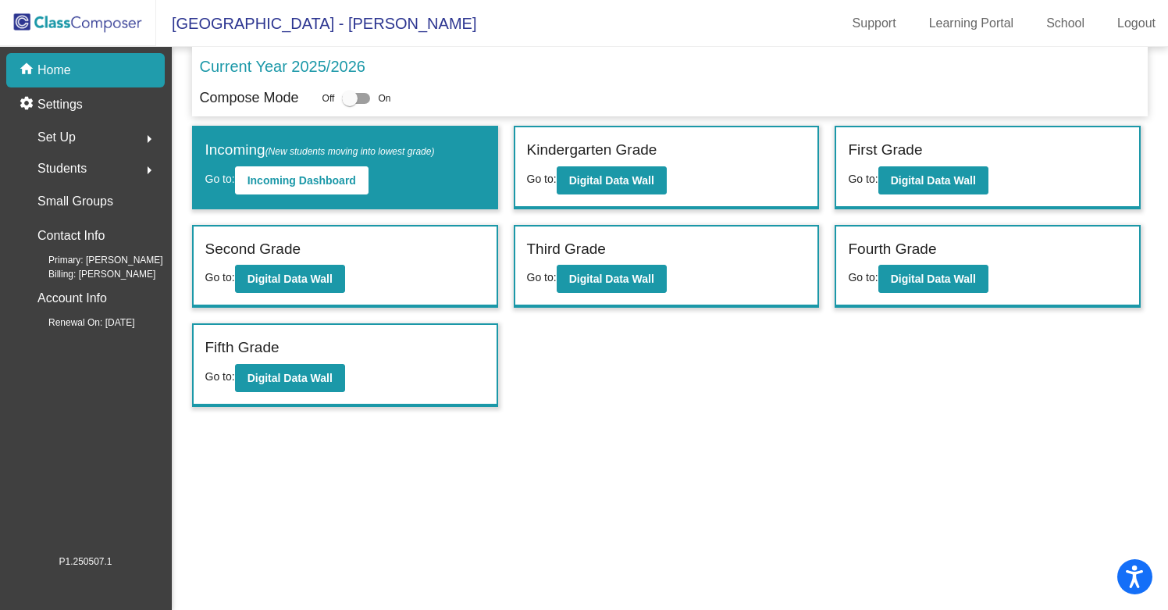
click at [76, 133] on span "Set Up" at bounding box center [56, 137] width 38 height 22
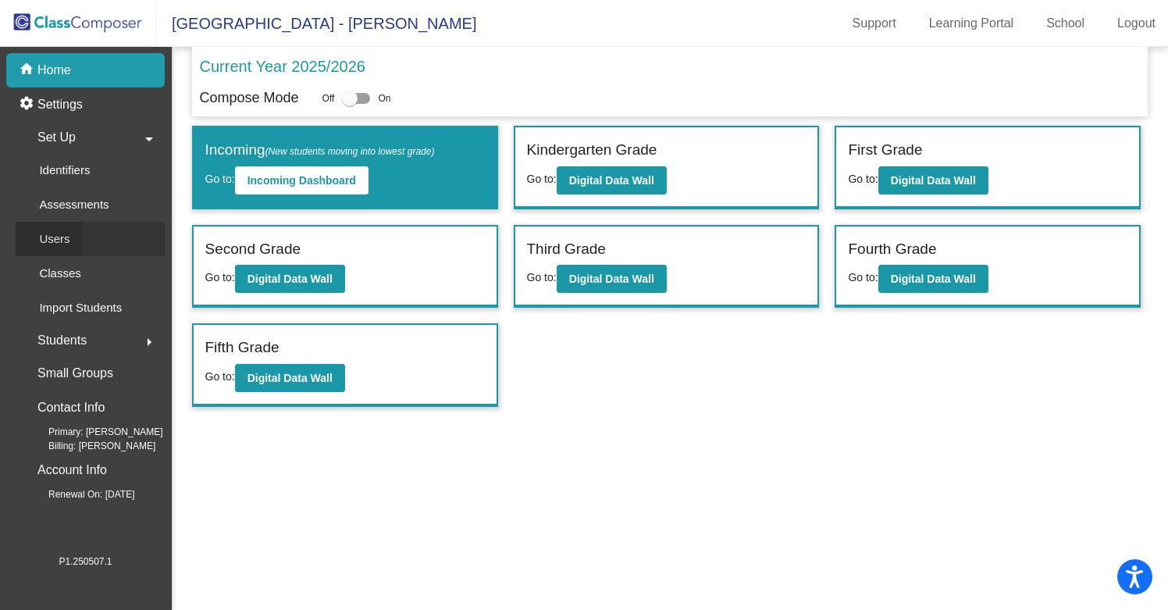
click at [61, 235] on p "Users" at bounding box center [54, 238] width 30 height 19
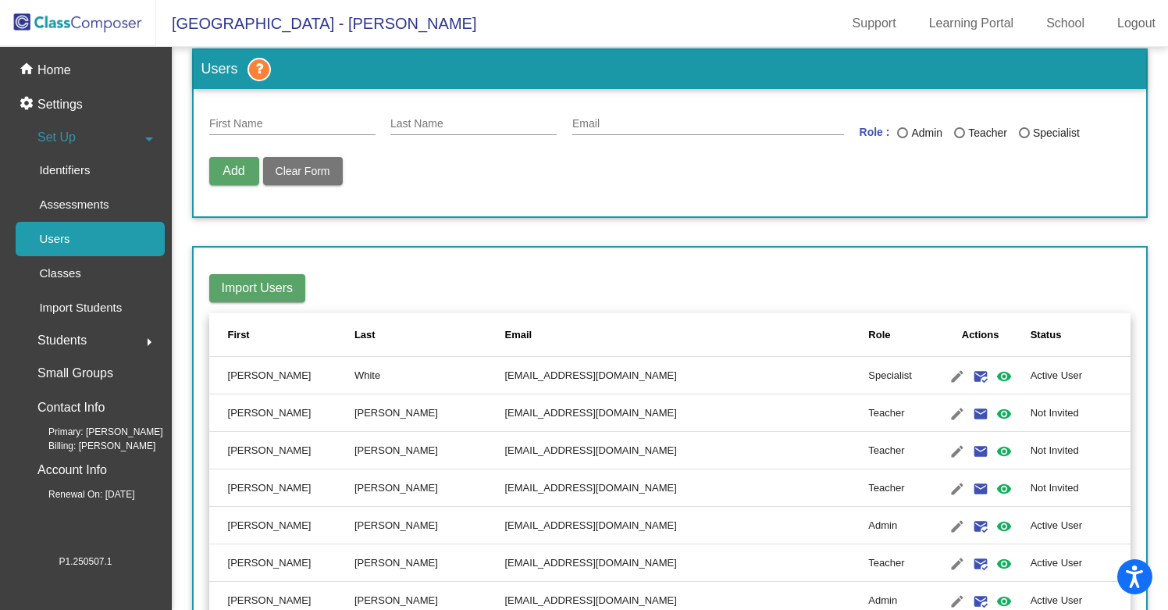
scroll to position [19, 0]
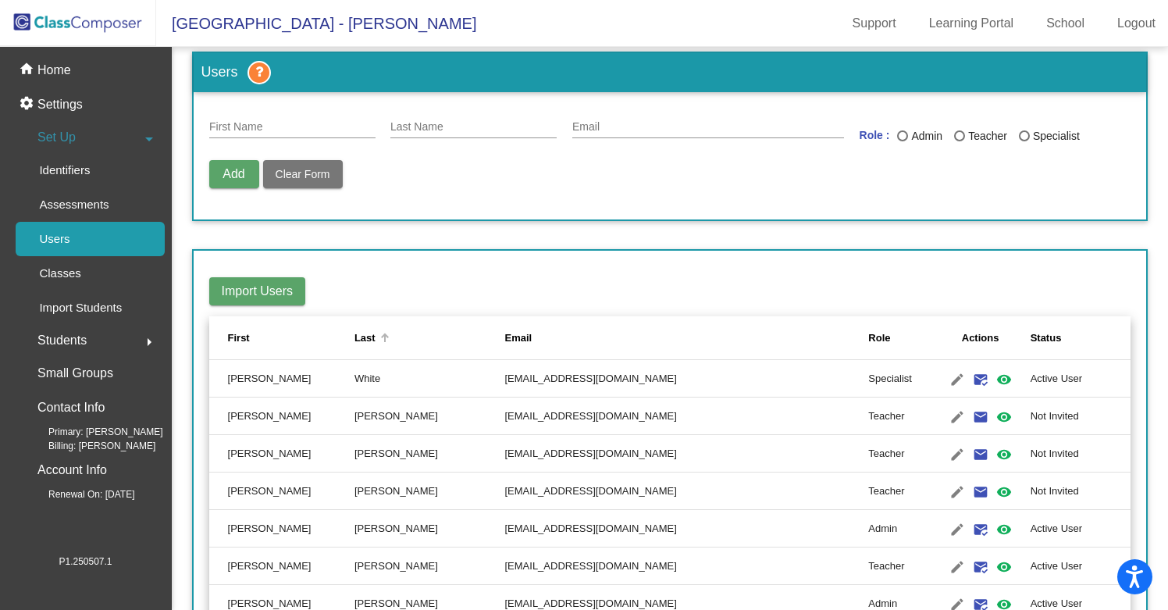
click at [375, 337] on div "Last" at bounding box center [364, 338] width 21 height 16
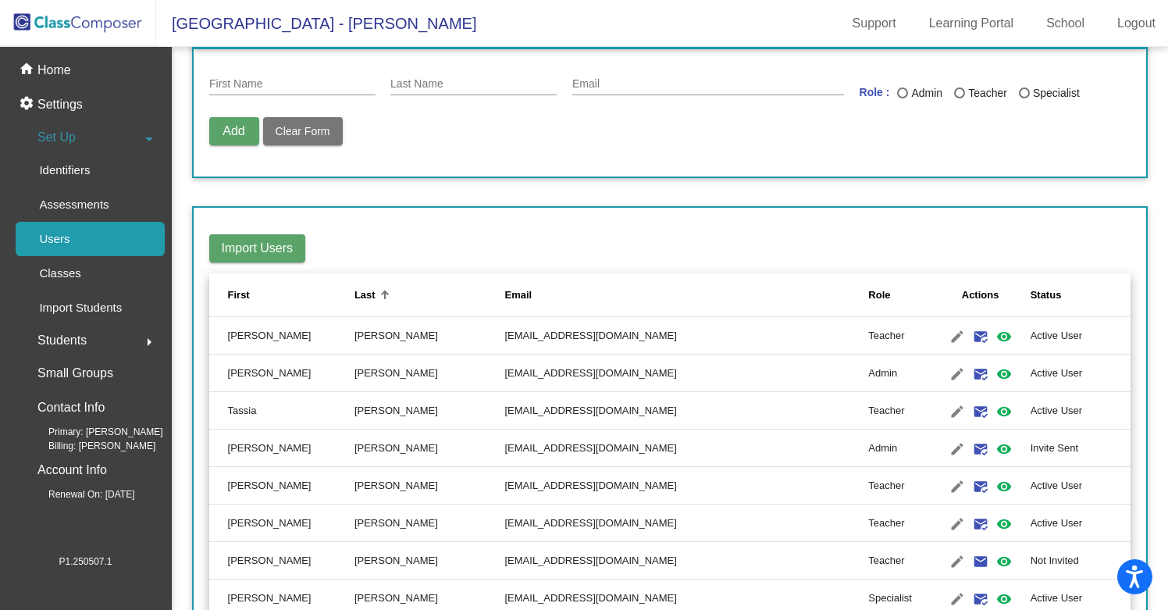
scroll to position [68, 0]
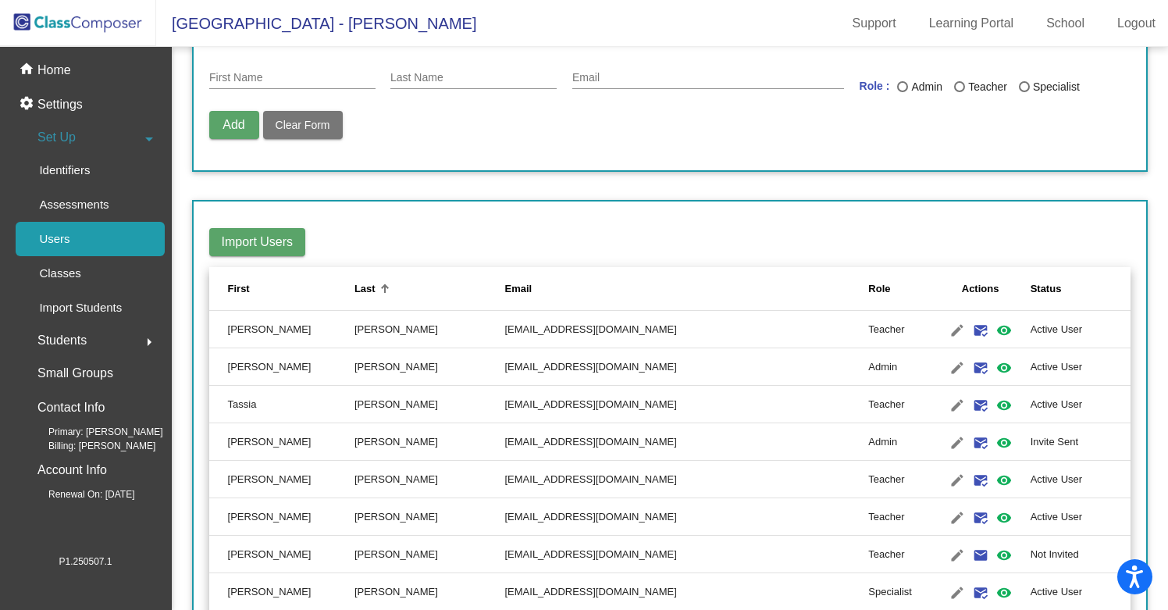
click at [266, 76] on input "First Name" at bounding box center [292, 78] width 166 height 12
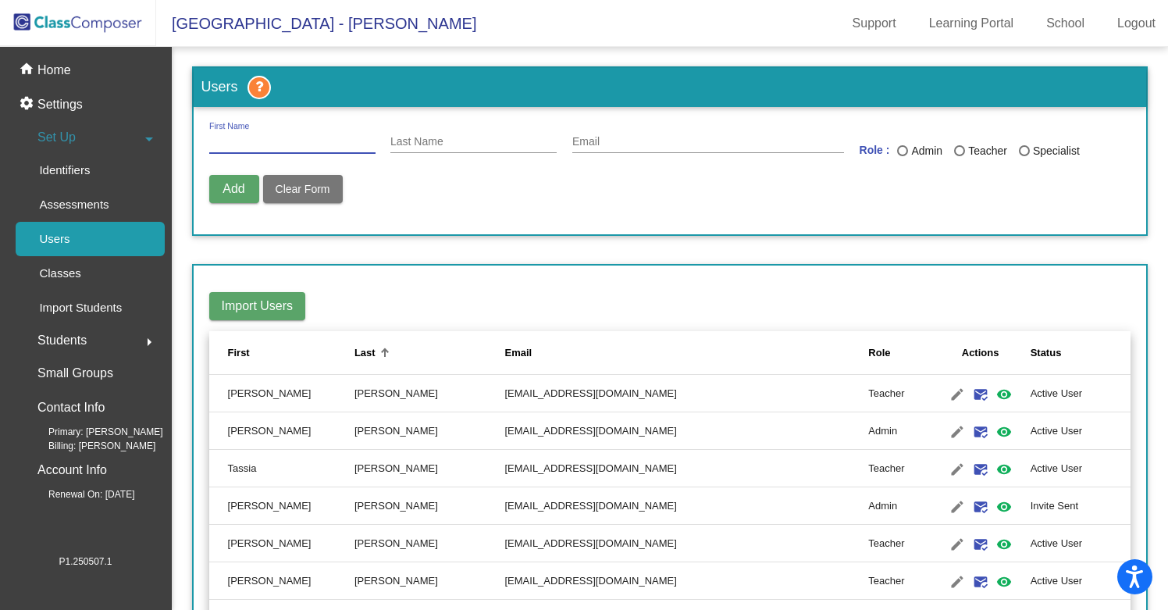
scroll to position [0, 0]
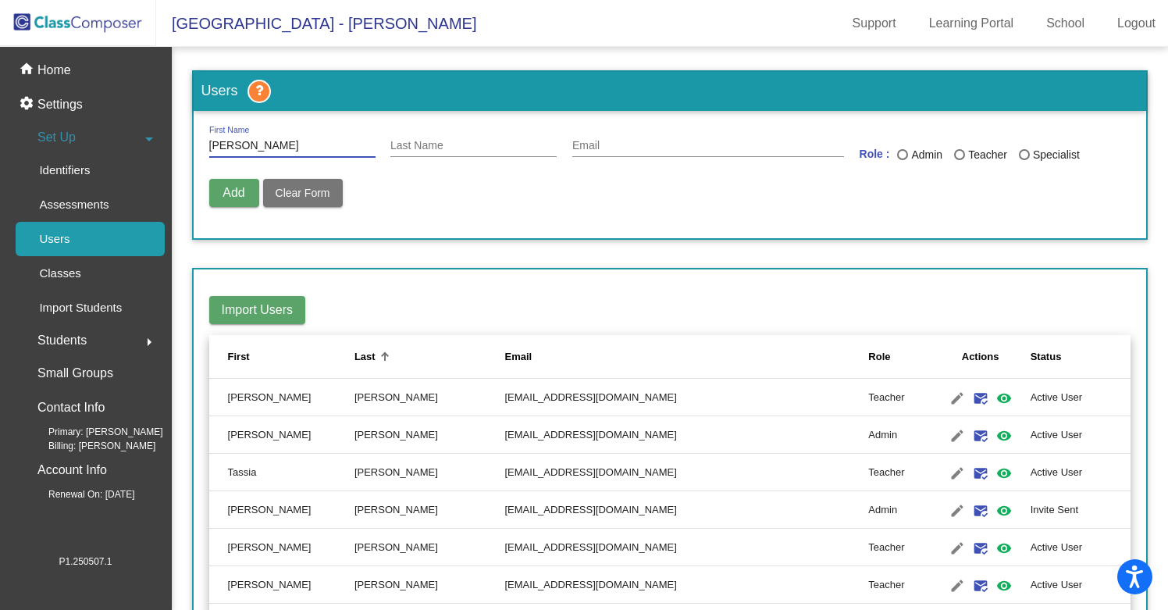
type input "[PERSON_NAME]"
type input "Panderson"
click at [1019, 151] on div "Last Name" at bounding box center [1024, 154] width 11 height 11
click at [1023, 160] on input "Specialist" at bounding box center [1023, 160] width 1 height 1
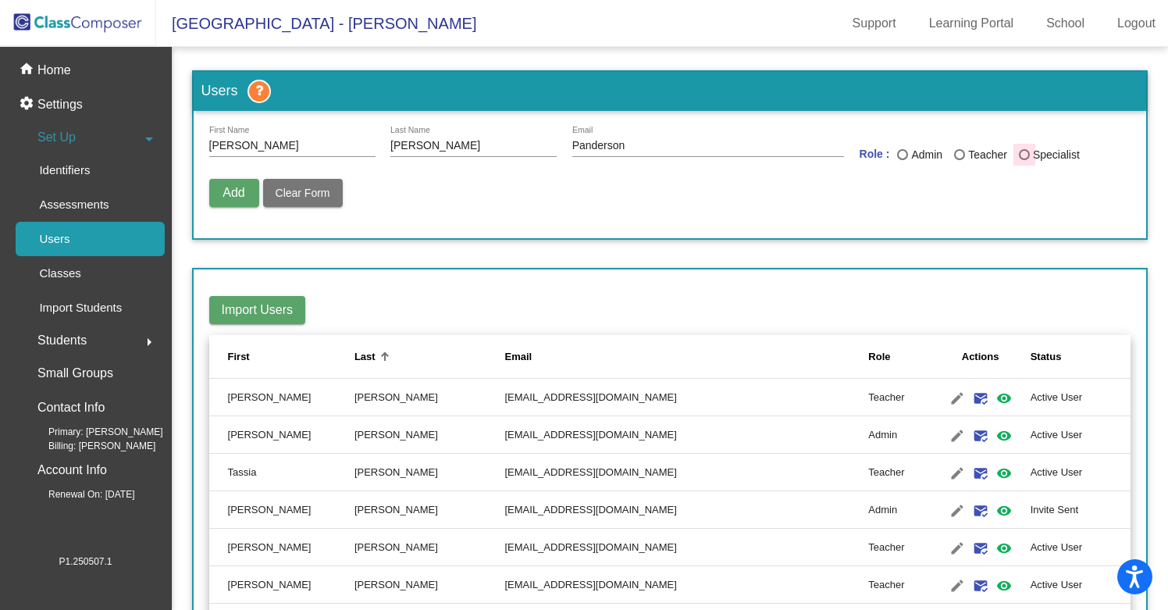
radio input "true"
click at [655, 145] on input "Panderson" at bounding box center [708, 146] width 272 height 12
type input "[EMAIL_ADDRESS][DOMAIN_NAME]"
click at [236, 195] on span "Add" at bounding box center [233, 192] width 22 height 13
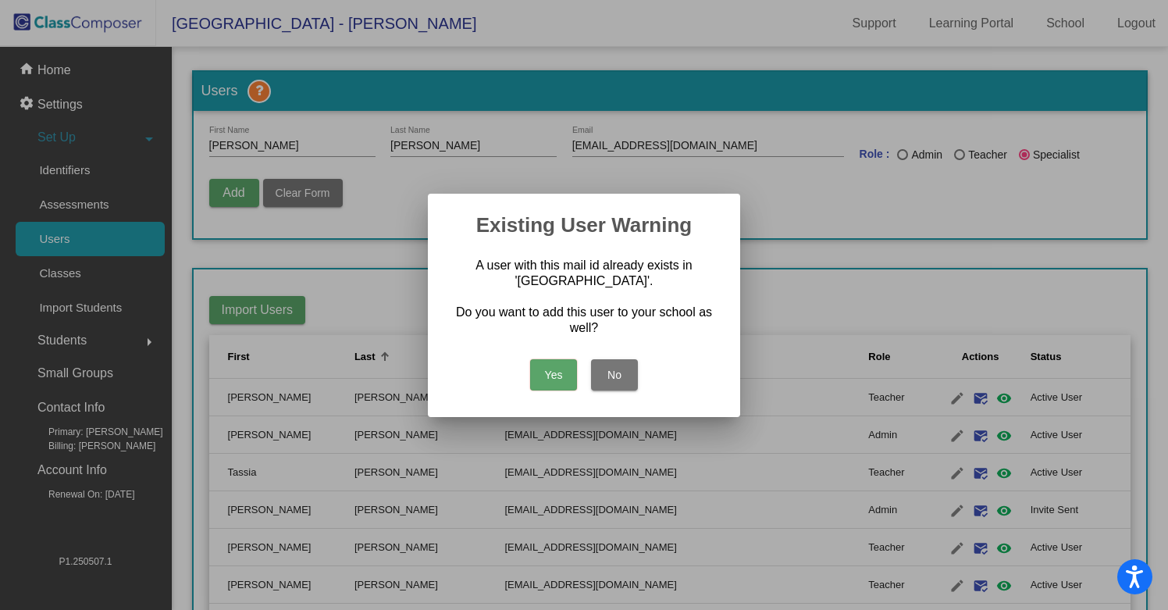
click at [549, 377] on button "Yes" at bounding box center [553, 374] width 47 height 31
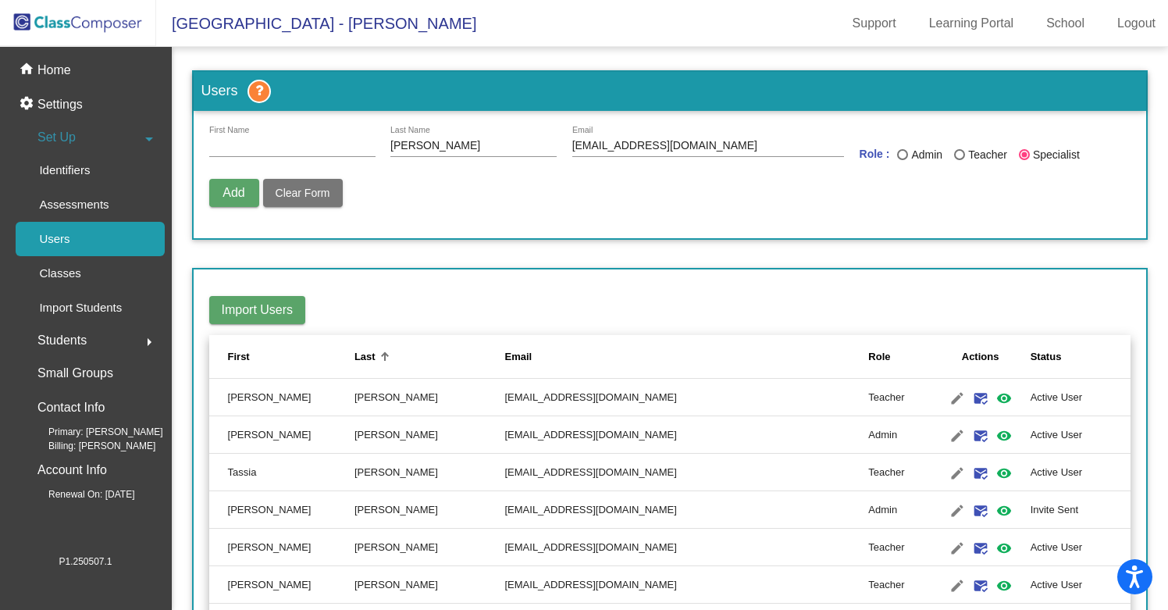
radio input "false"
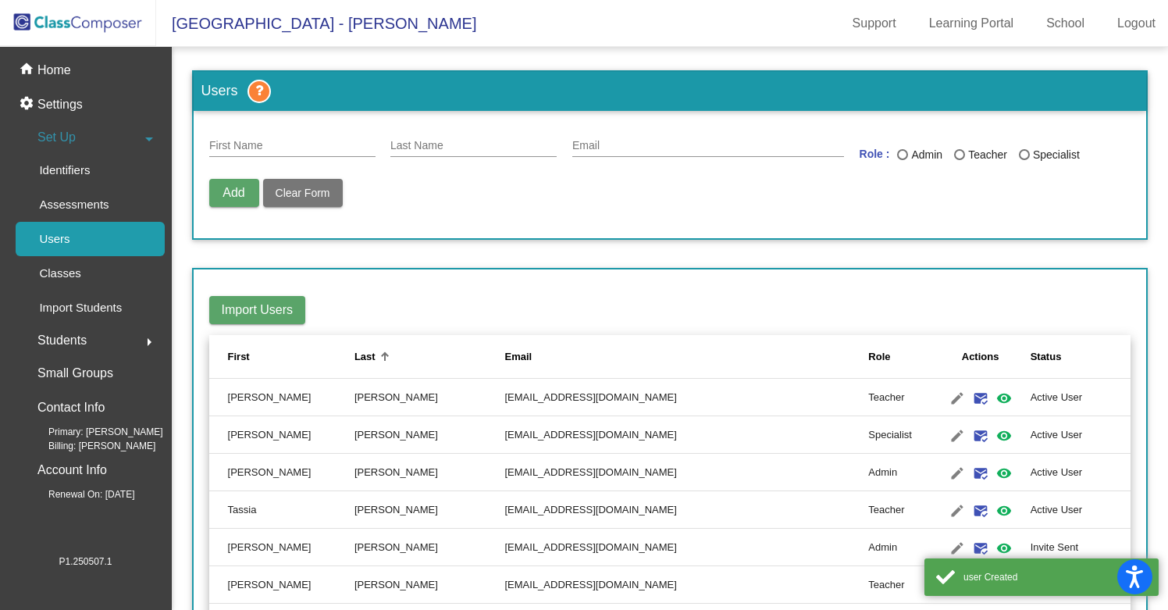
click at [246, 144] on input "First Name" at bounding box center [292, 146] width 166 height 12
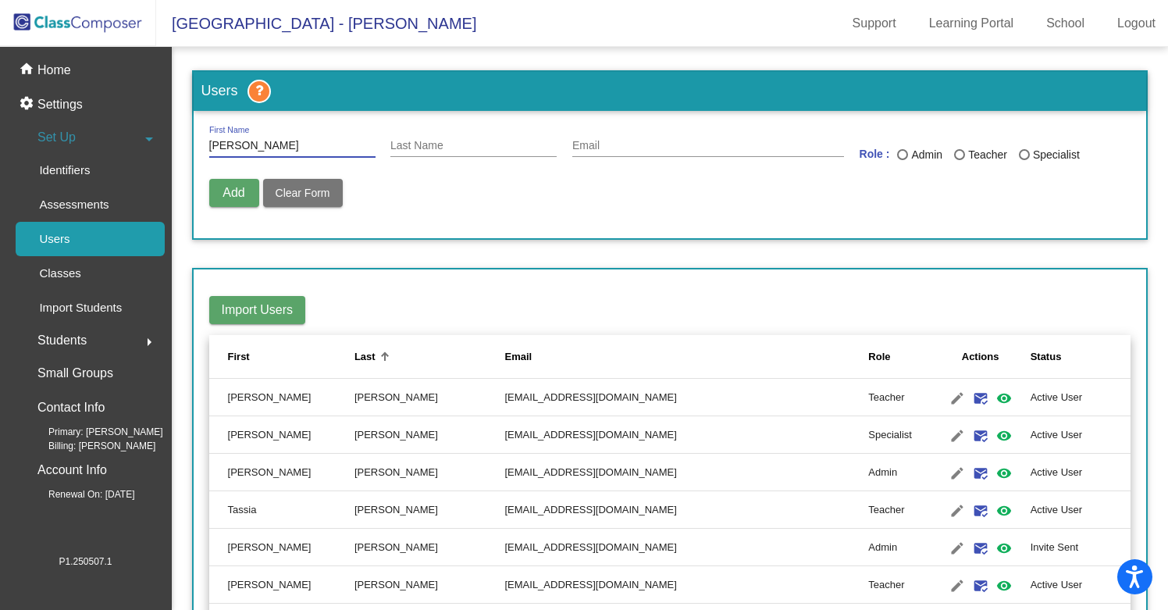
type input "[PERSON_NAME]"
type input "Hawkes"
click at [603, 143] on input "Email" at bounding box center [708, 146] width 272 height 12
type input "[EMAIL_ADDRESS][DOMAIN_NAME]"
click at [1019, 154] on div "Last Name" at bounding box center [1024, 154] width 11 height 11
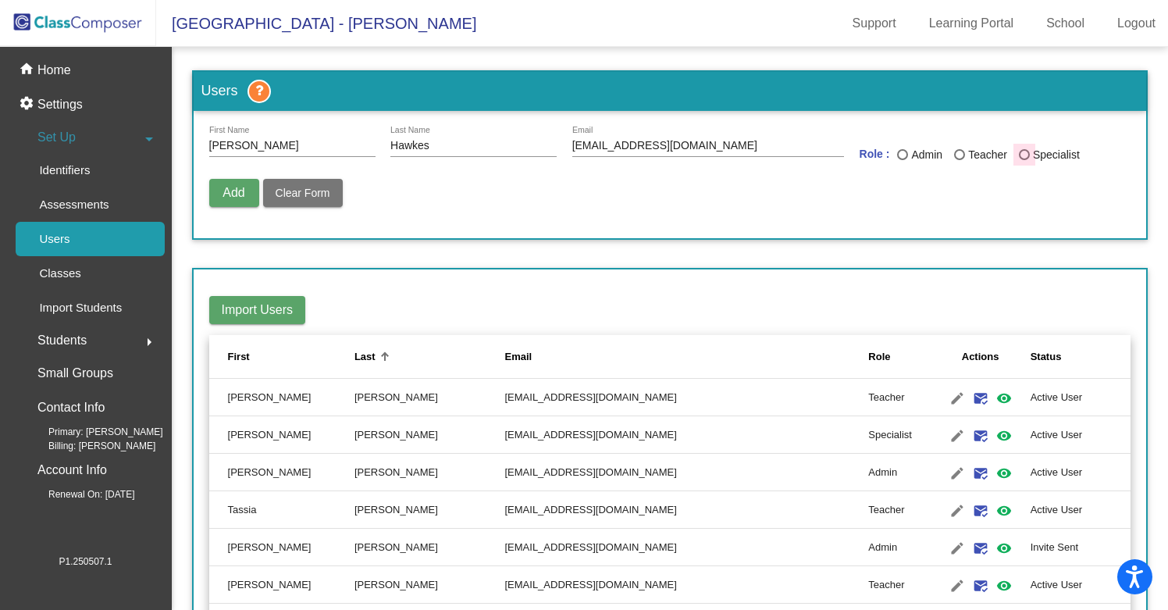
click at [1023, 160] on input "Specialist" at bounding box center [1023, 160] width 1 height 1
radio input "true"
click at [233, 195] on span "Add" at bounding box center [233, 192] width 22 height 13
radio input "false"
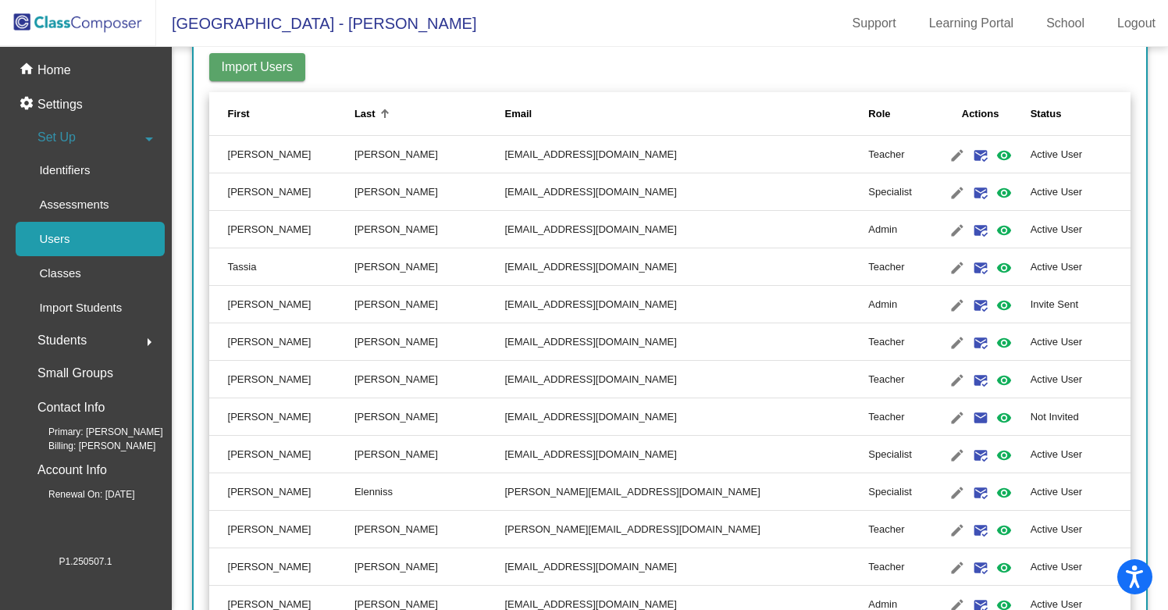
scroll to position [107, 0]
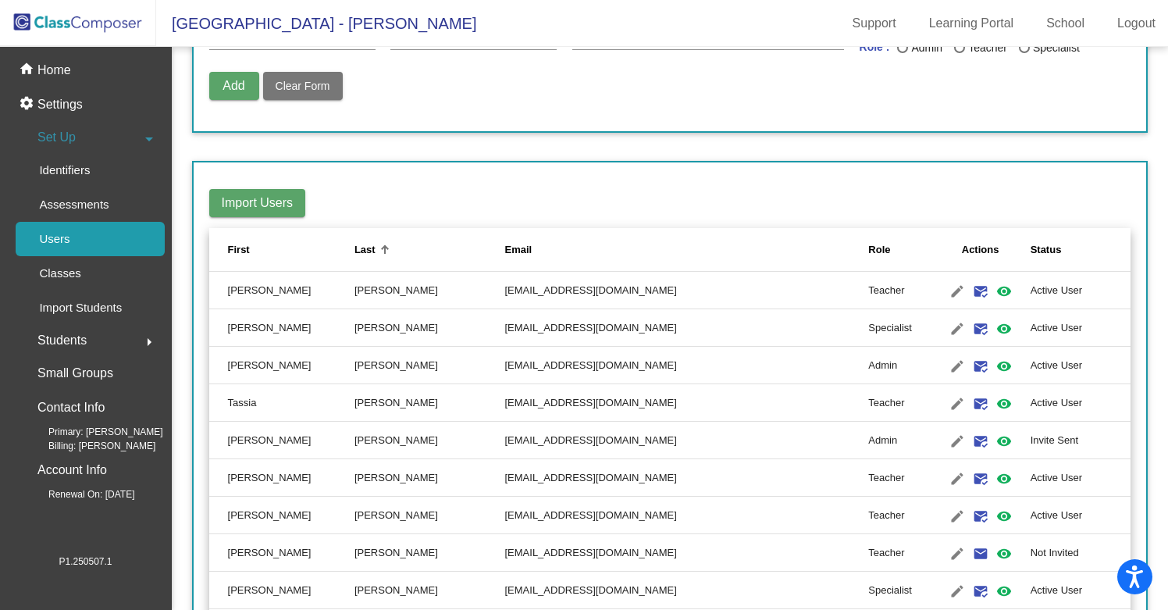
click at [368, 252] on div "Last" at bounding box center [364, 250] width 21 height 16
click at [375, 248] on div "Last" at bounding box center [364, 250] width 21 height 16
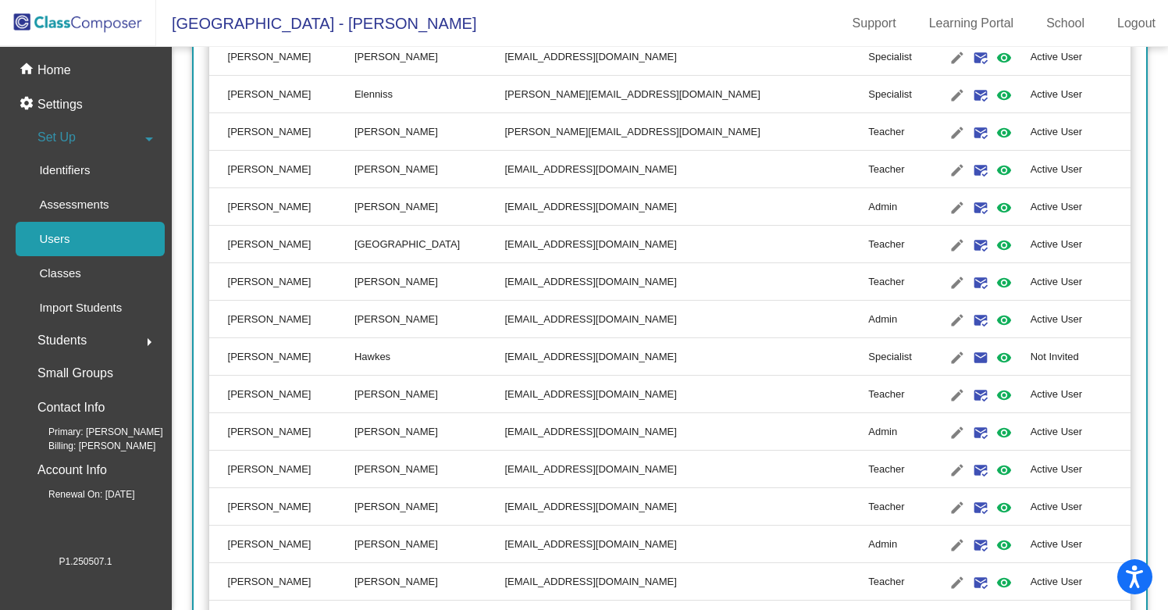
scroll to position [634, 0]
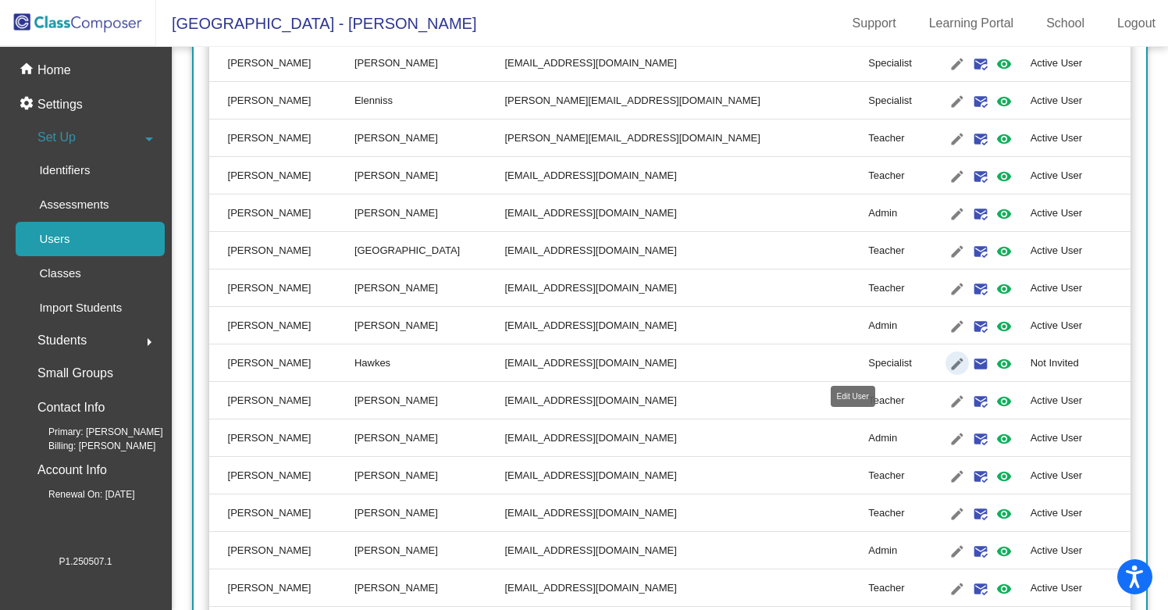
click at [948, 361] on mat-icon "edit" at bounding box center [957, 363] width 19 height 19
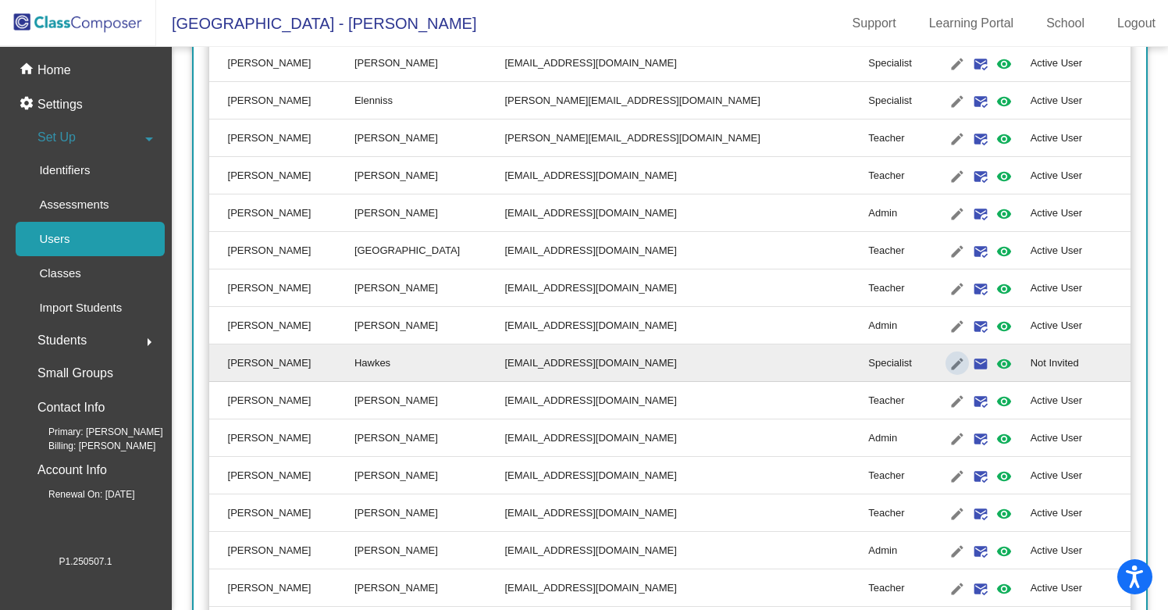
type input "[PERSON_NAME]"
type input "Hawkes"
type input "[EMAIL_ADDRESS][DOMAIN_NAME]"
radio input "true"
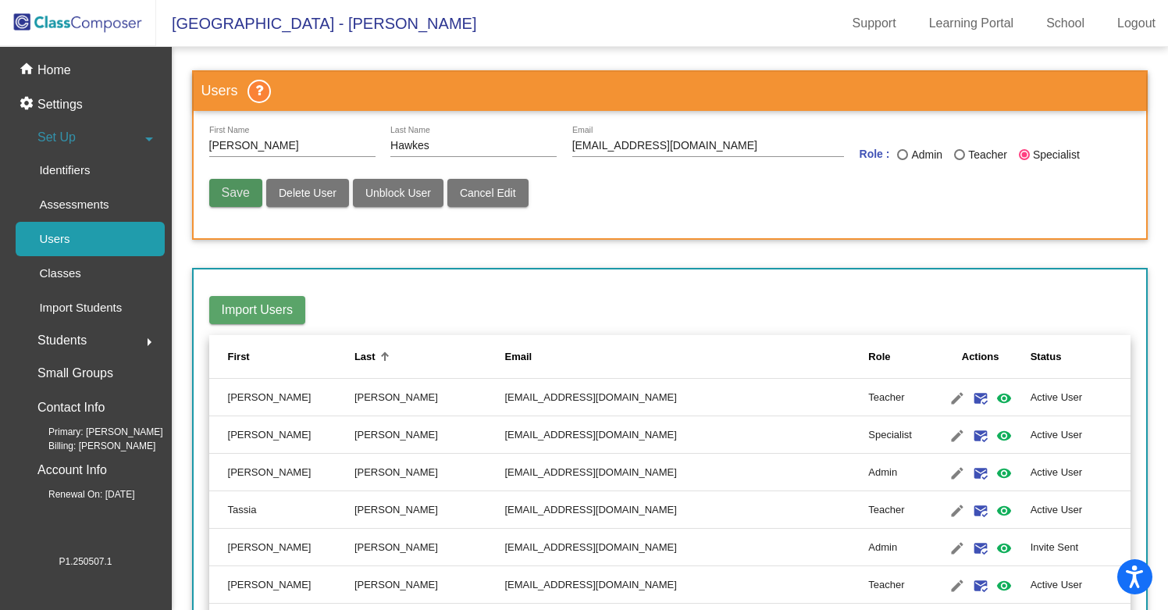
click at [237, 194] on span "Save" at bounding box center [236, 192] width 28 height 13
radio input "false"
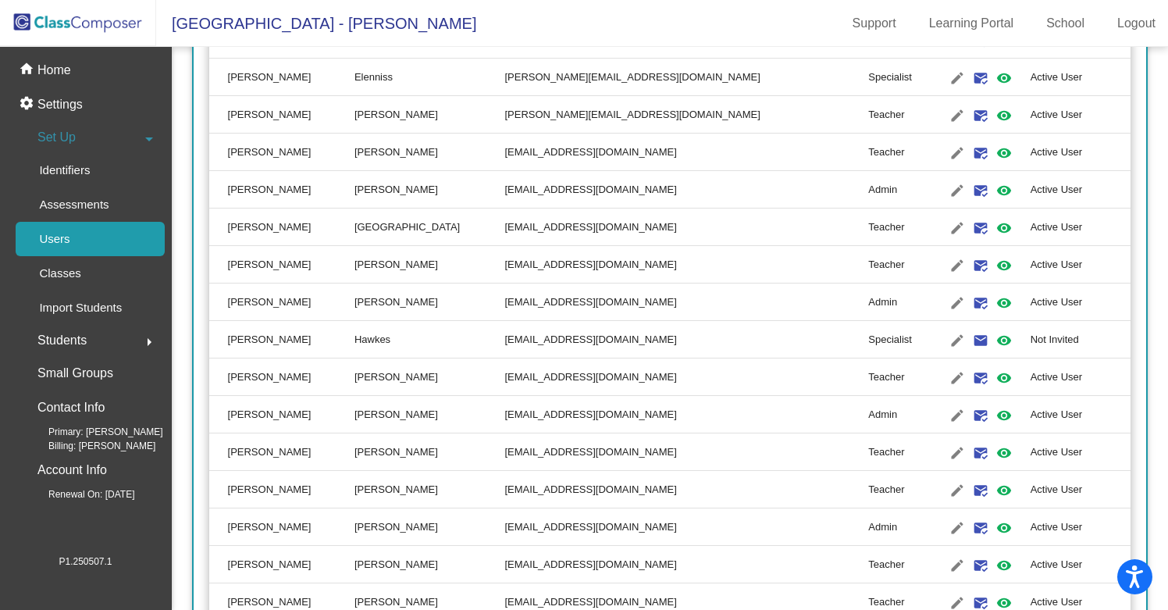
scroll to position [671, 0]
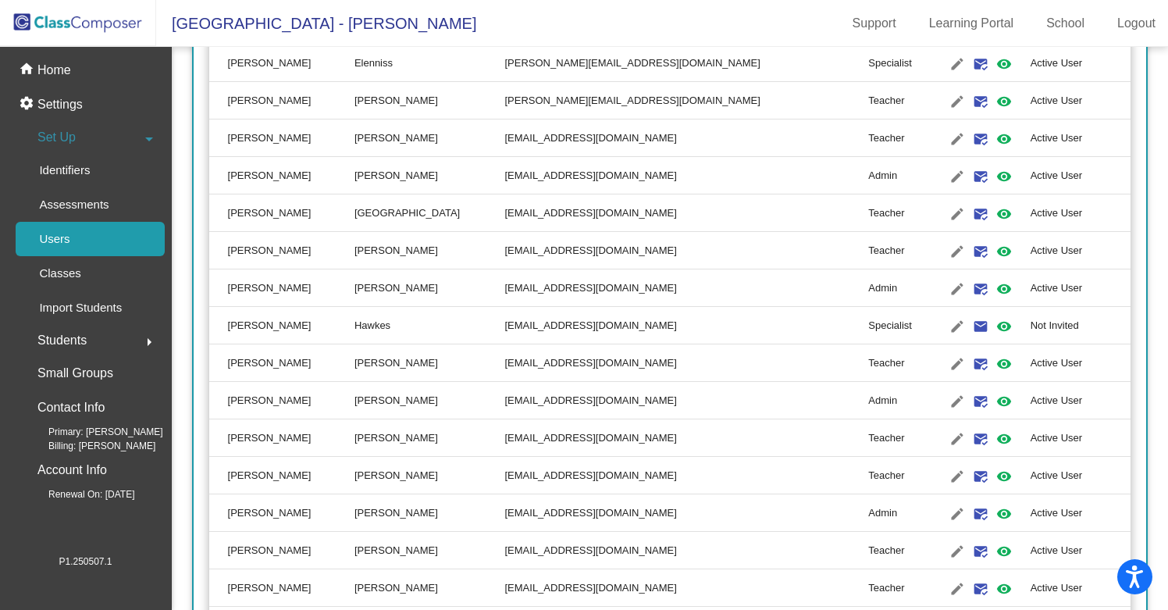
click at [1030, 324] on td "Not Invited" at bounding box center [1080, 325] width 101 height 37
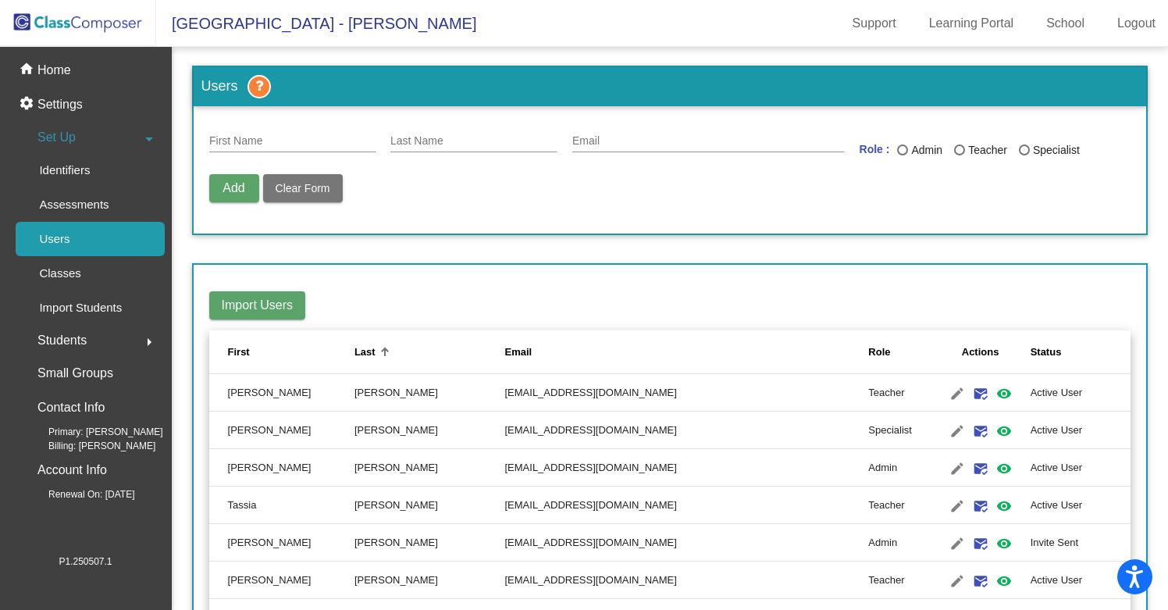
scroll to position [0, 0]
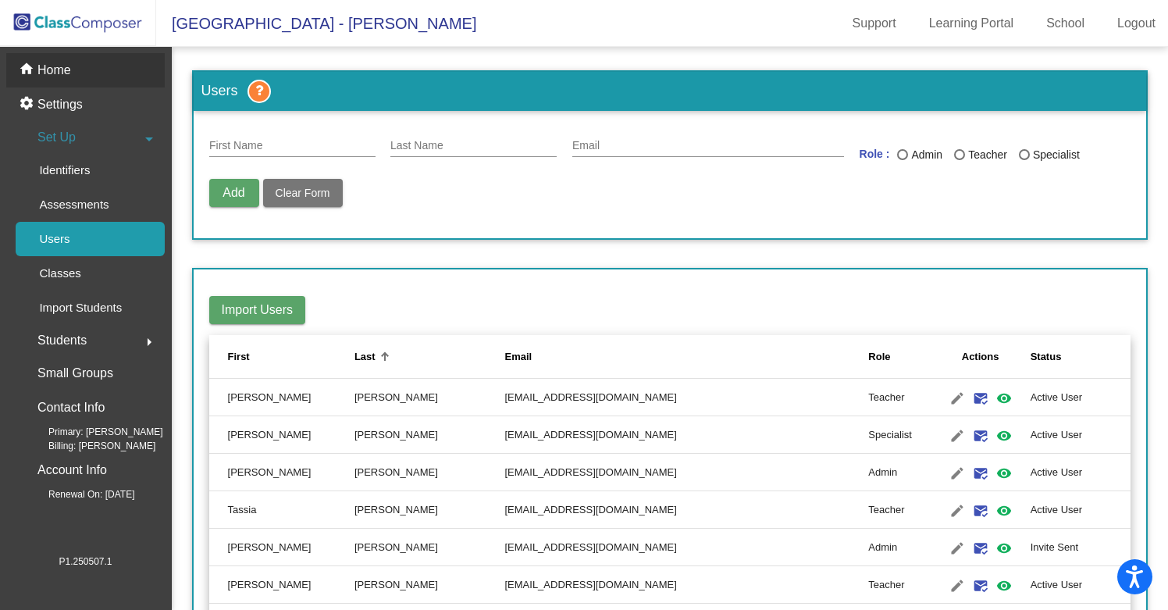
click at [60, 73] on p "Home" at bounding box center [54, 70] width 34 height 19
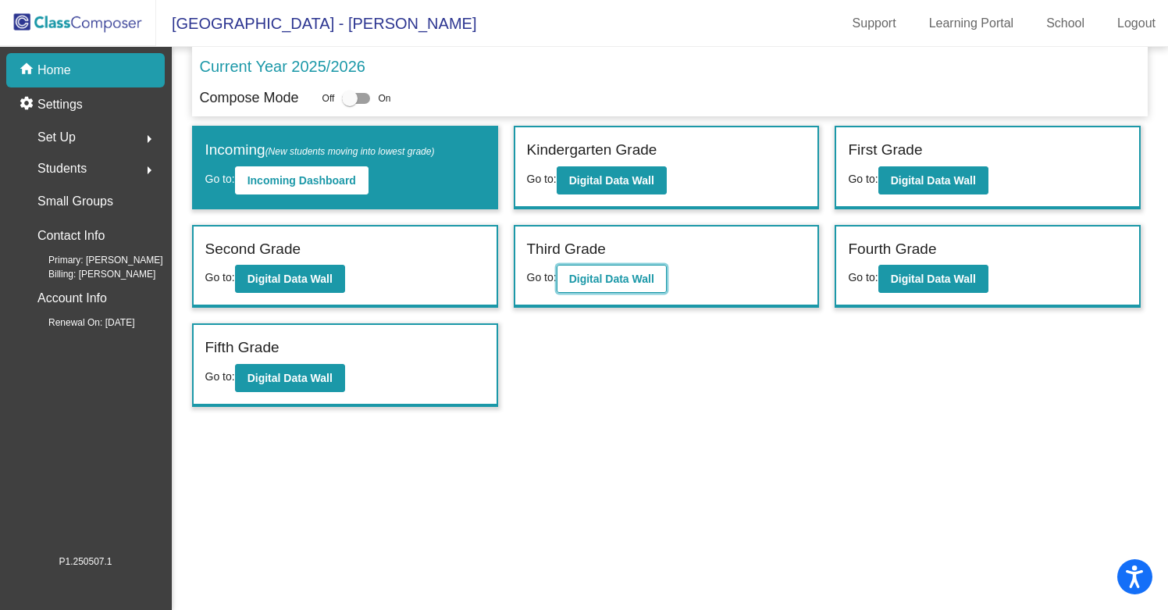
click at [603, 280] on b "Digital Data Wall" at bounding box center [611, 278] width 85 height 12
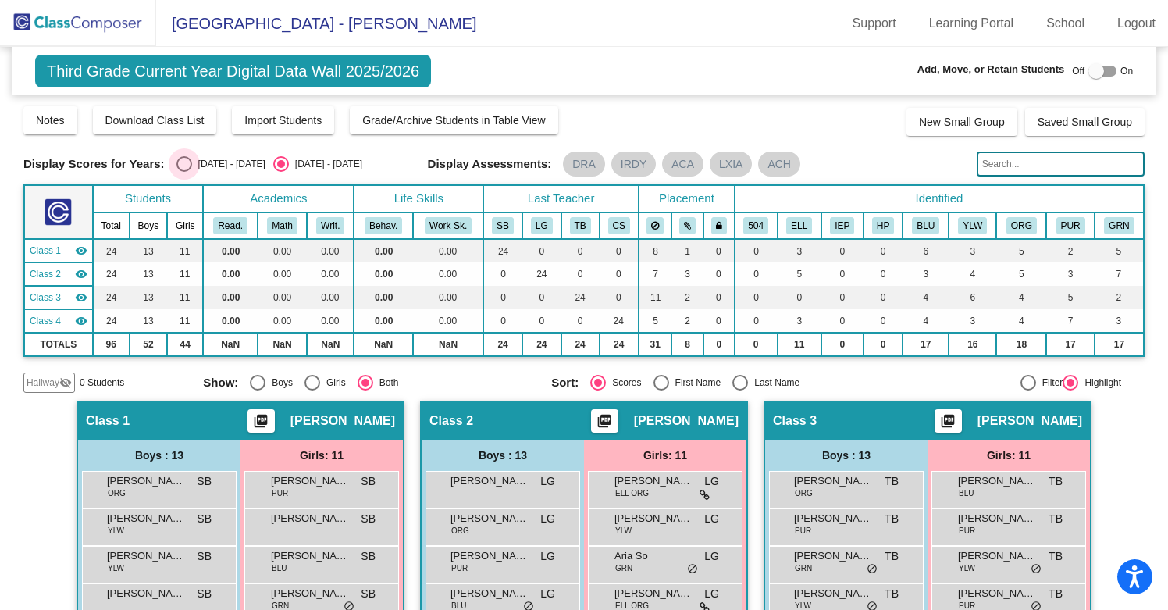
click at [192, 162] on div "[DATE] - [DATE]" at bounding box center [228, 164] width 73 height 14
click at [184, 172] on input "[DATE] - [DATE]" at bounding box center [183, 172] width 1 height 1
radio input "true"
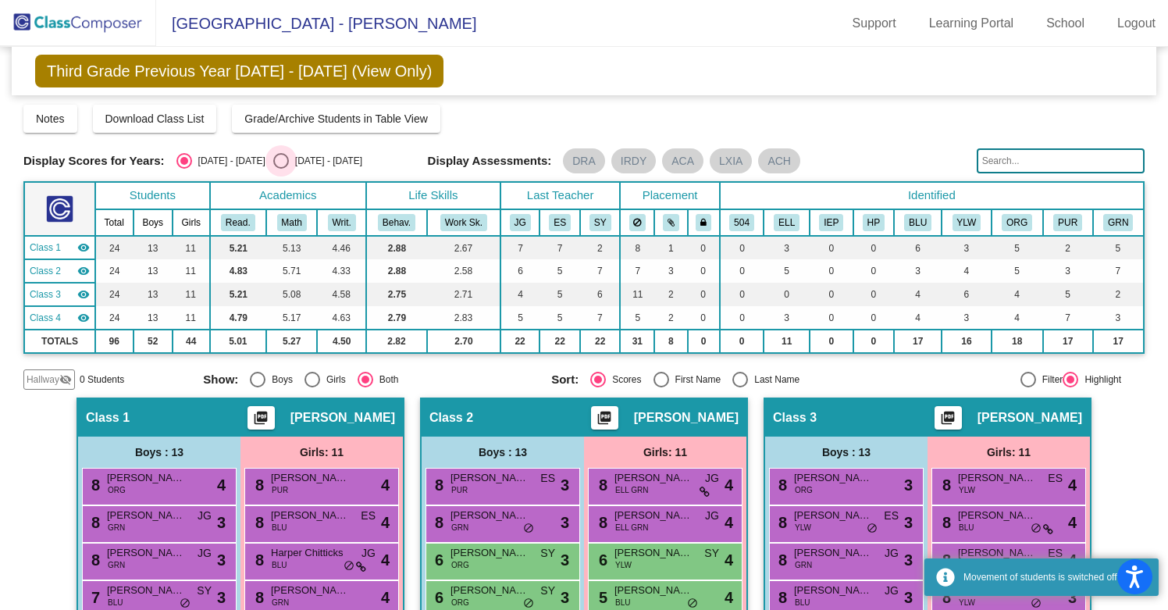
click at [273, 158] on div "Select an option" at bounding box center [281, 161] width 16 height 16
click at [280, 169] on input "[DATE] - [DATE]" at bounding box center [280, 169] width 1 height 1
radio input "true"
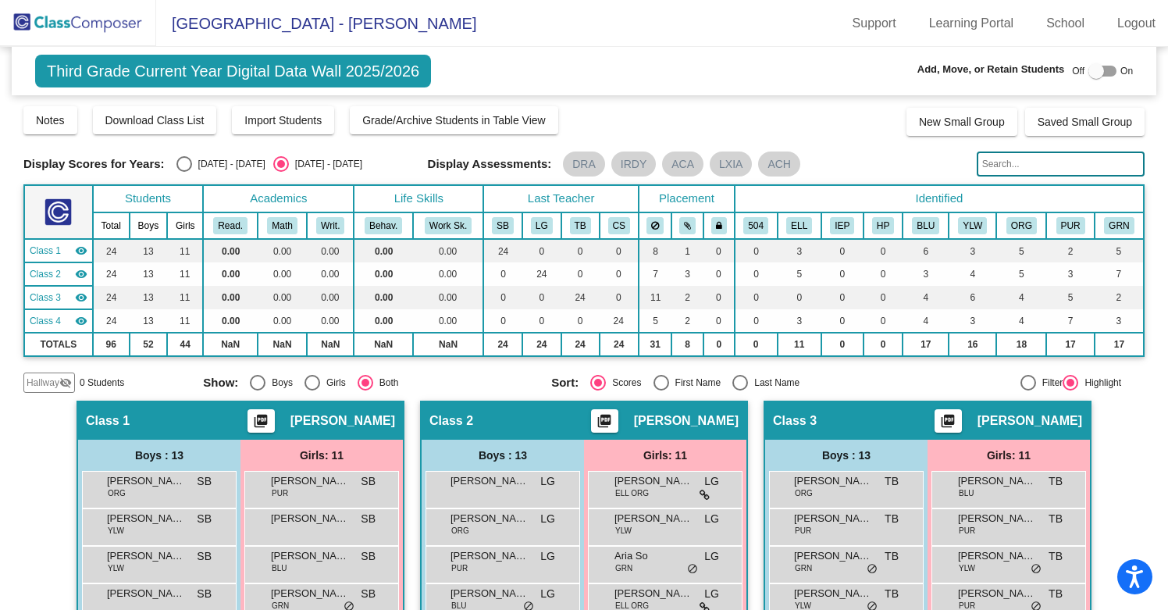
click at [80, 13] on img at bounding box center [78, 23] width 156 height 46
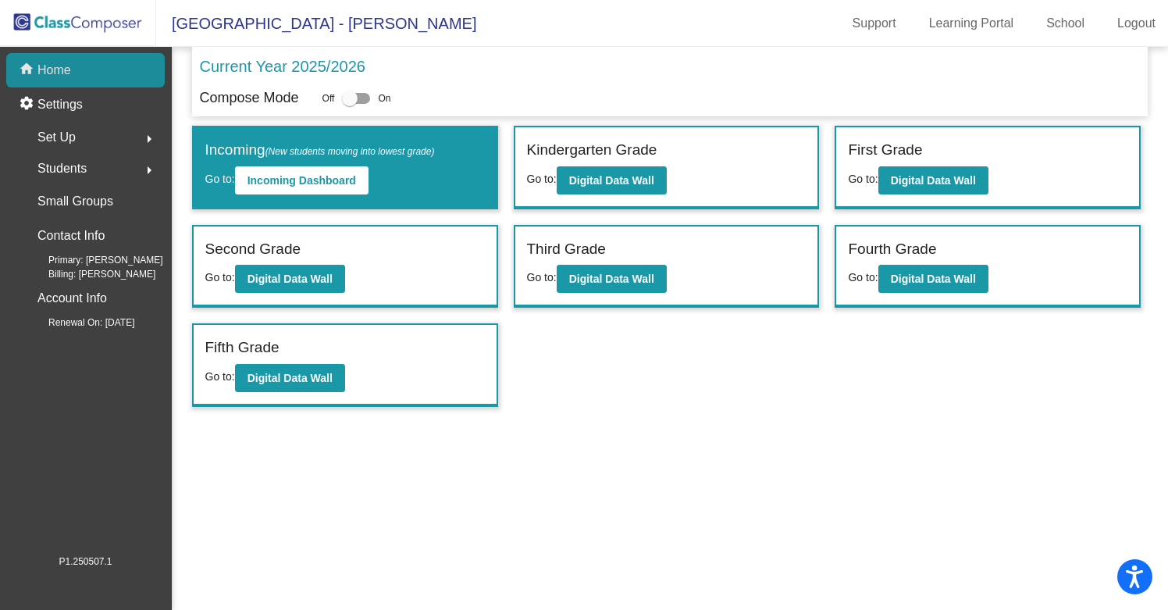
click at [61, 67] on p "Home" at bounding box center [54, 70] width 34 height 19
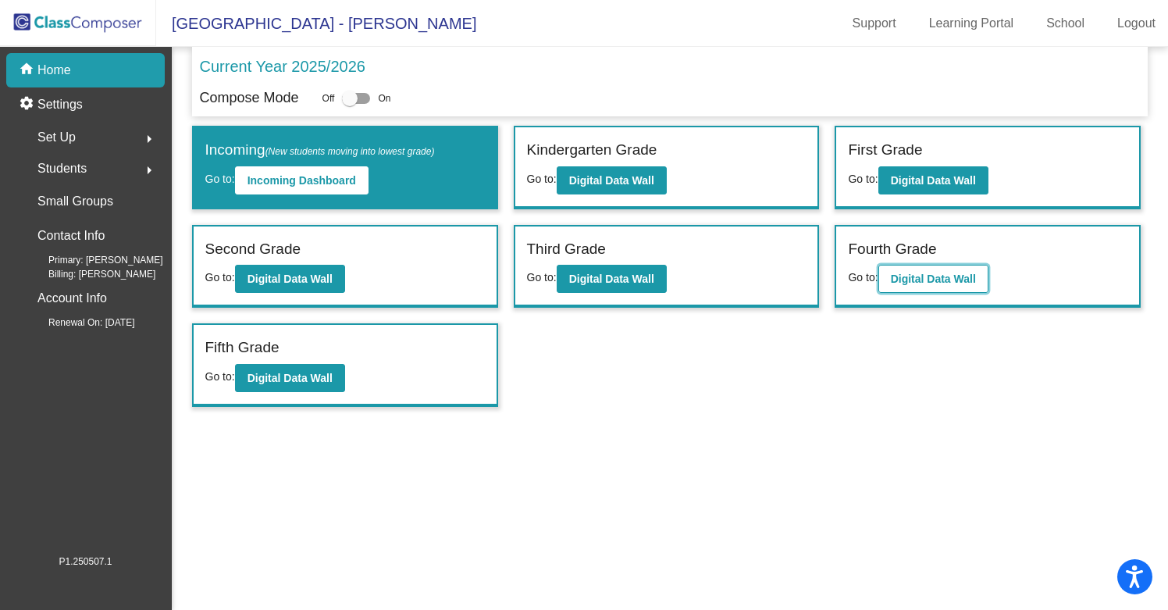
click at [944, 275] on b "Digital Data Wall" at bounding box center [933, 278] width 85 height 12
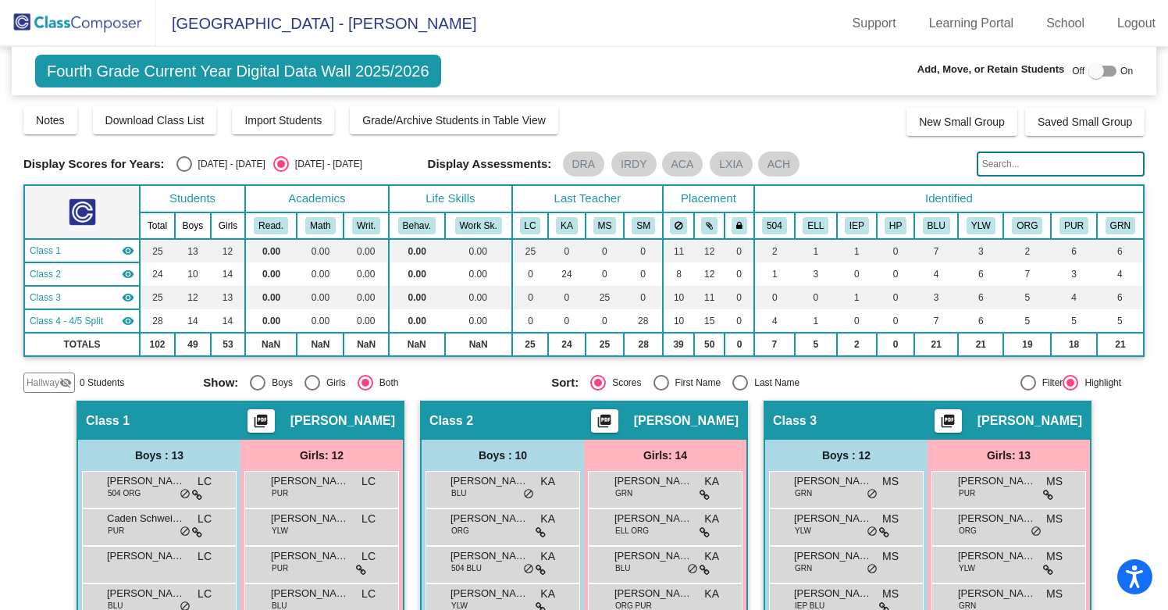
click at [1002, 165] on input "text" at bounding box center [1060, 163] width 168 height 25
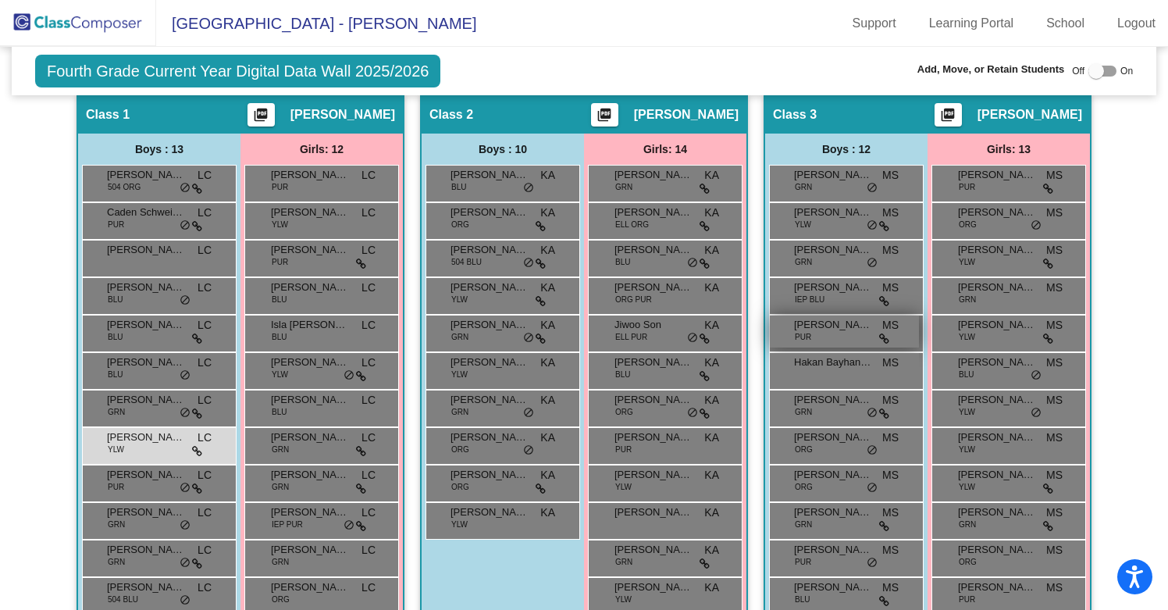
scroll to position [308, 0]
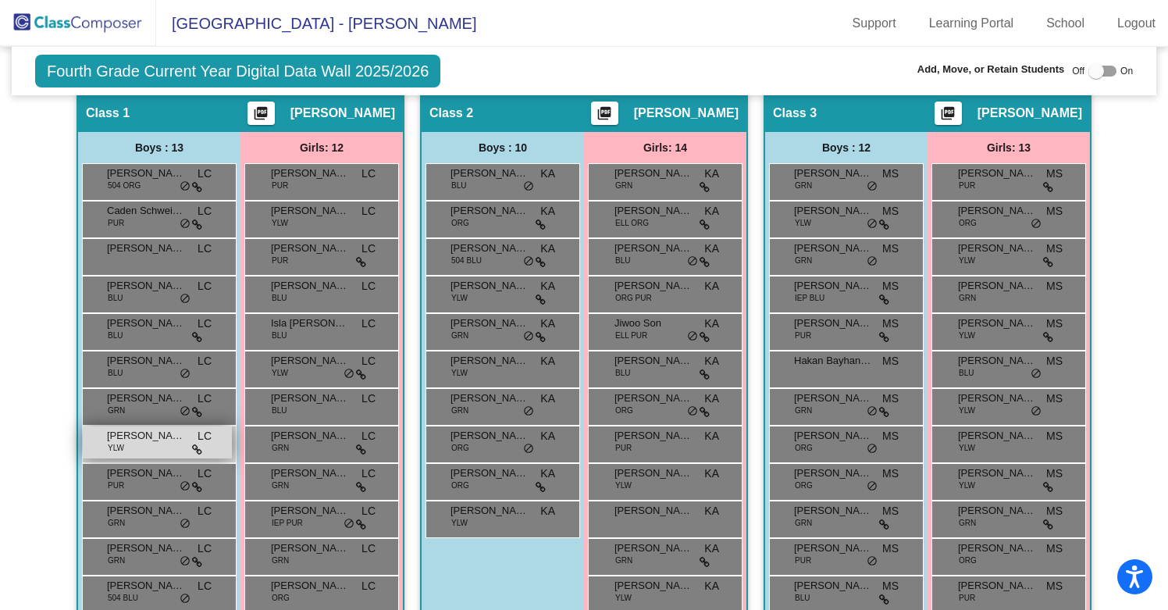
type input "[PERSON_NAME]"
click at [161, 436] on span "[PERSON_NAME]" at bounding box center [146, 436] width 78 height 16
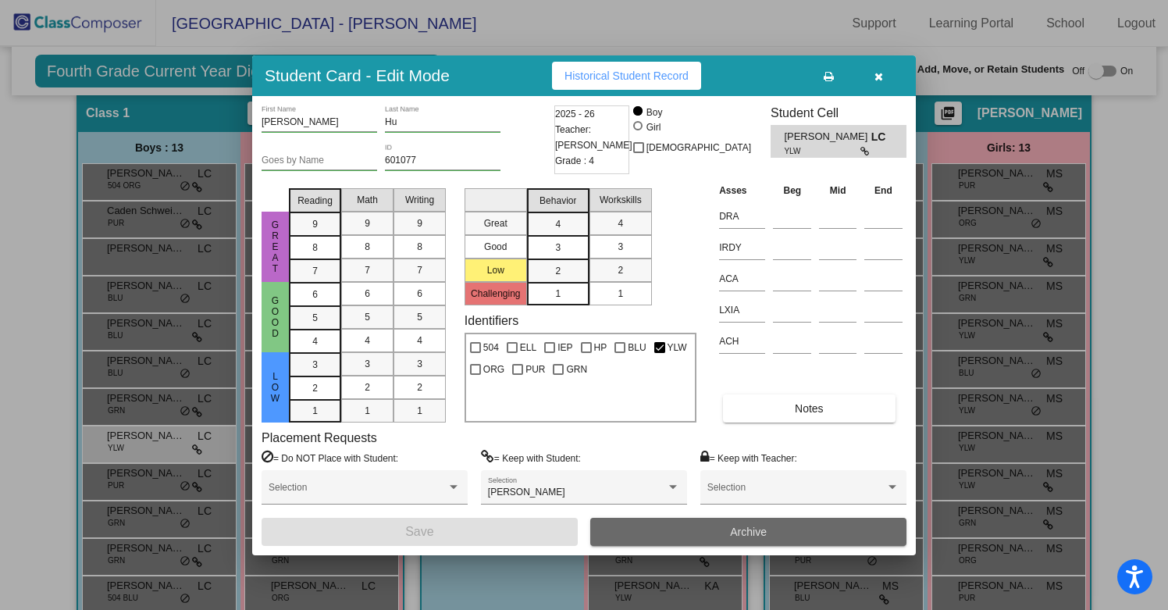
click at [675, 528] on button "Archive" at bounding box center [748, 532] width 316 height 28
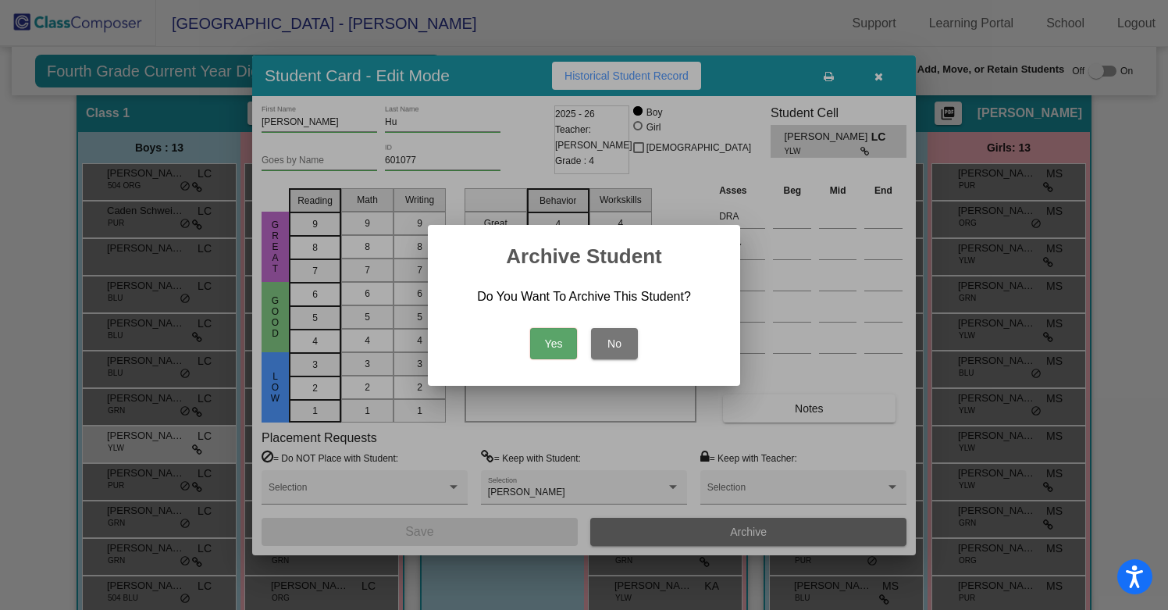
click at [557, 339] on button "Yes" at bounding box center [553, 343] width 47 height 31
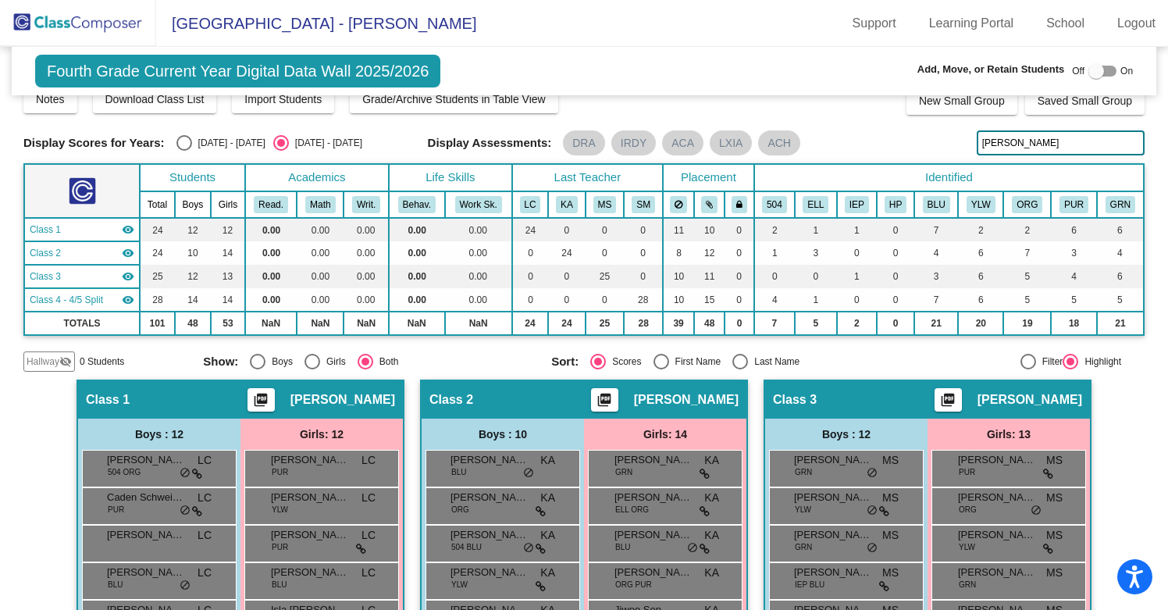
scroll to position [0, 0]
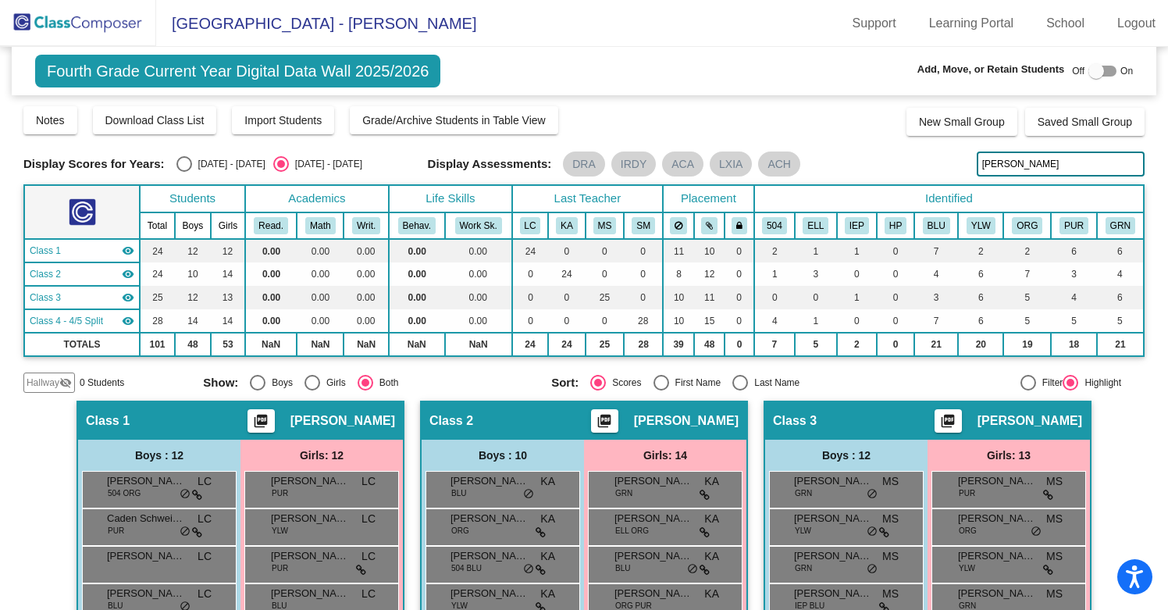
click at [82, 22] on img at bounding box center [78, 23] width 156 height 46
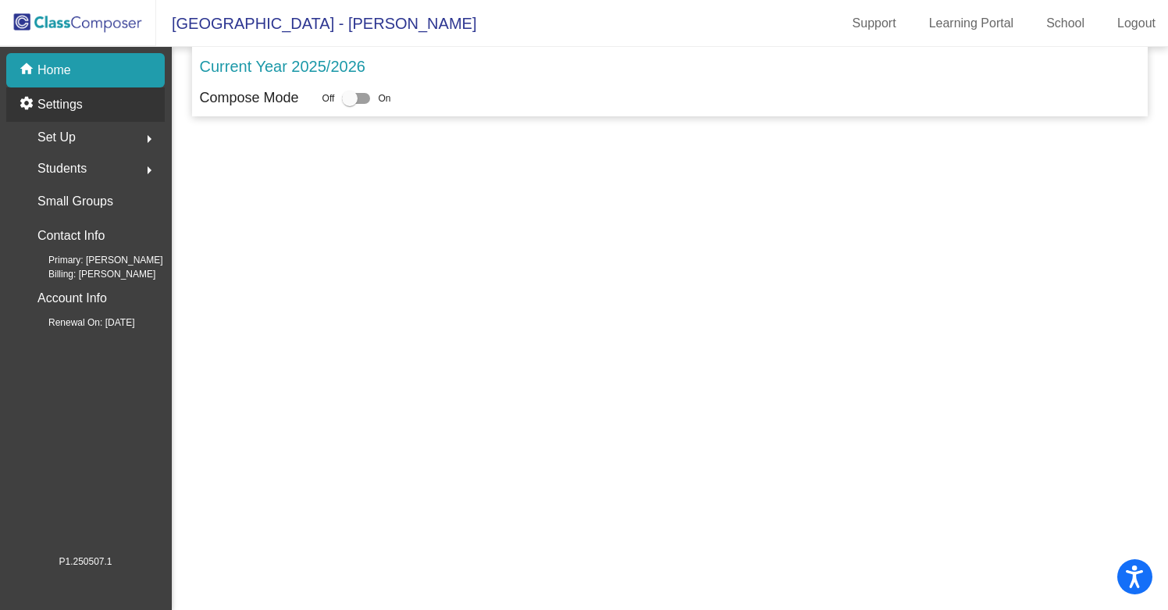
click at [85, 104] on div "settings Settings" at bounding box center [85, 104] width 158 height 34
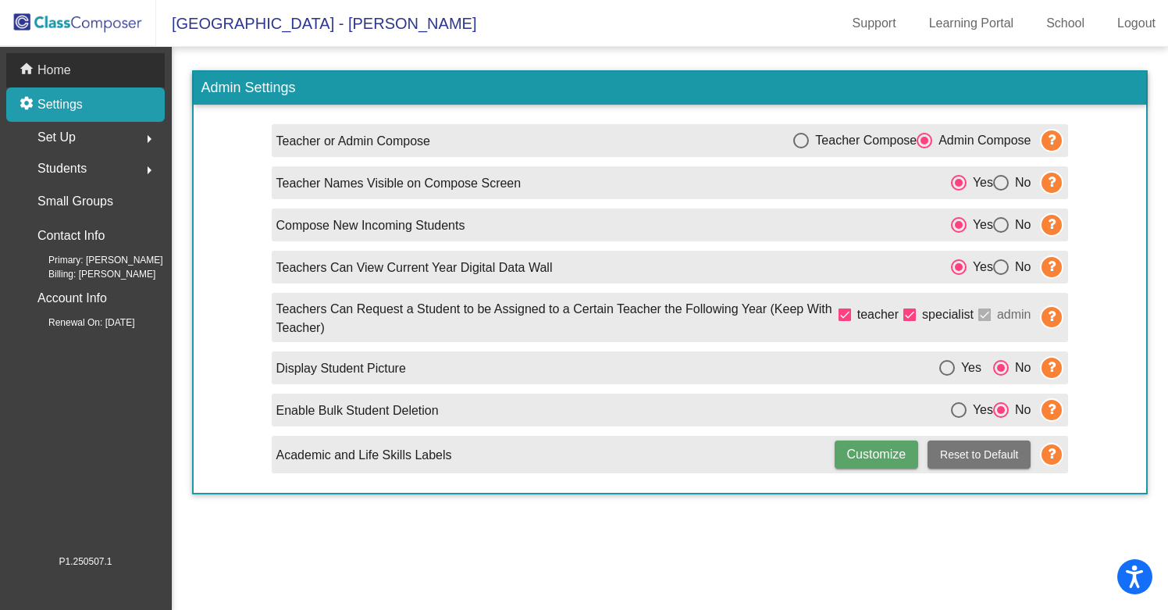
click at [70, 66] on p "Home" at bounding box center [54, 70] width 34 height 19
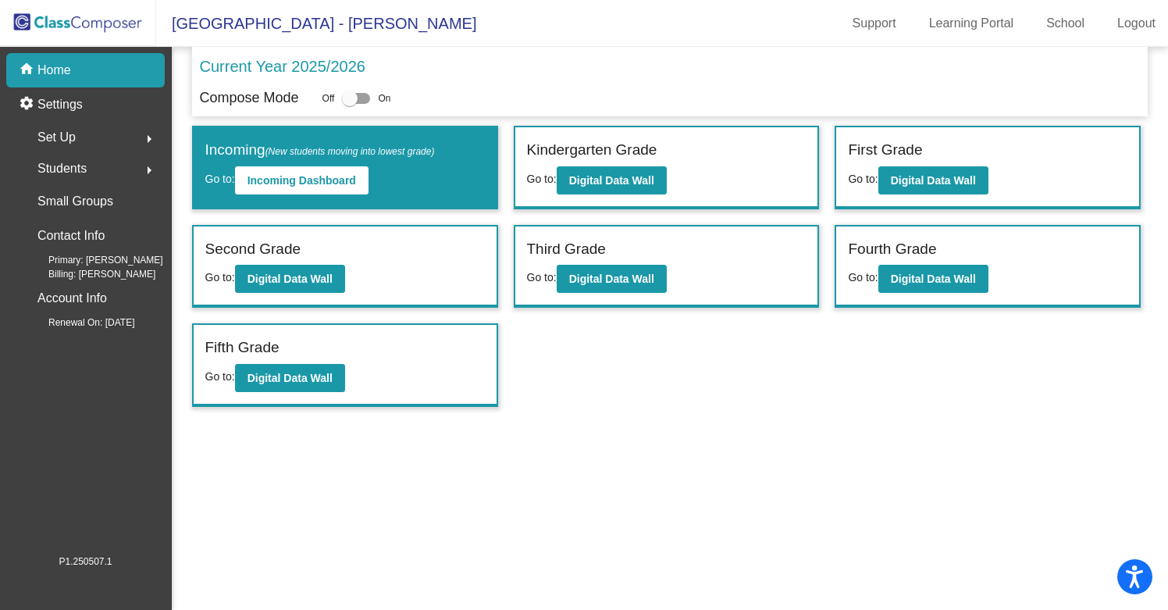
click at [85, 133] on div "Set Up arrow_right" at bounding box center [90, 137] width 149 height 31
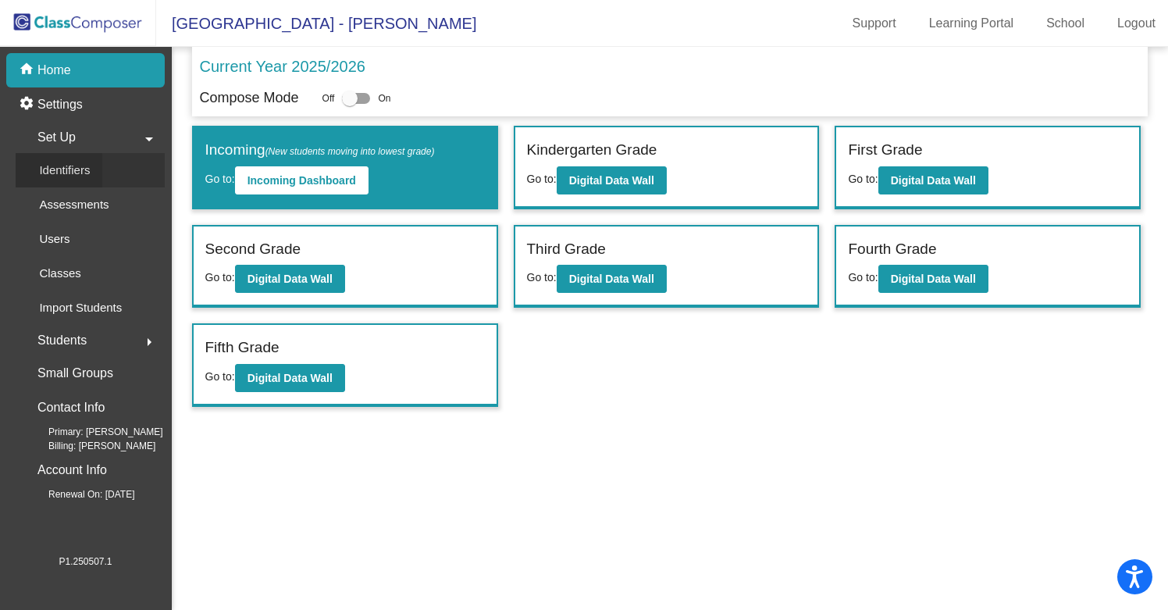
click at [74, 175] on p "Identifiers" at bounding box center [64, 170] width 51 height 19
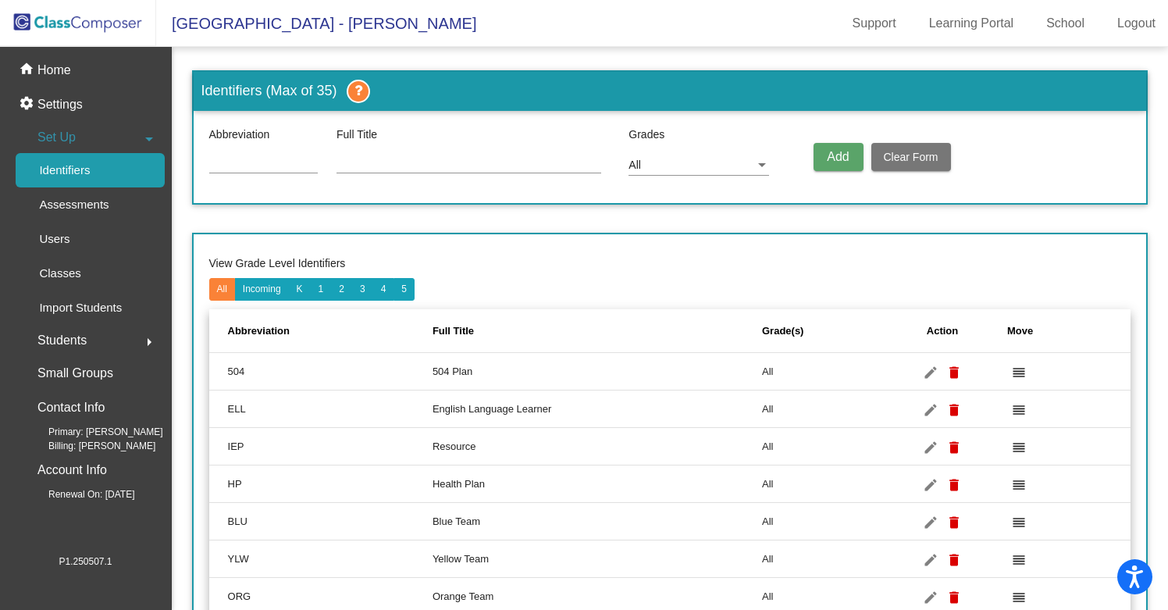
click at [240, 157] on input at bounding box center [263, 162] width 108 height 12
click at [57, 238] on p "Users" at bounding box center [54, 238] width 30 height 19
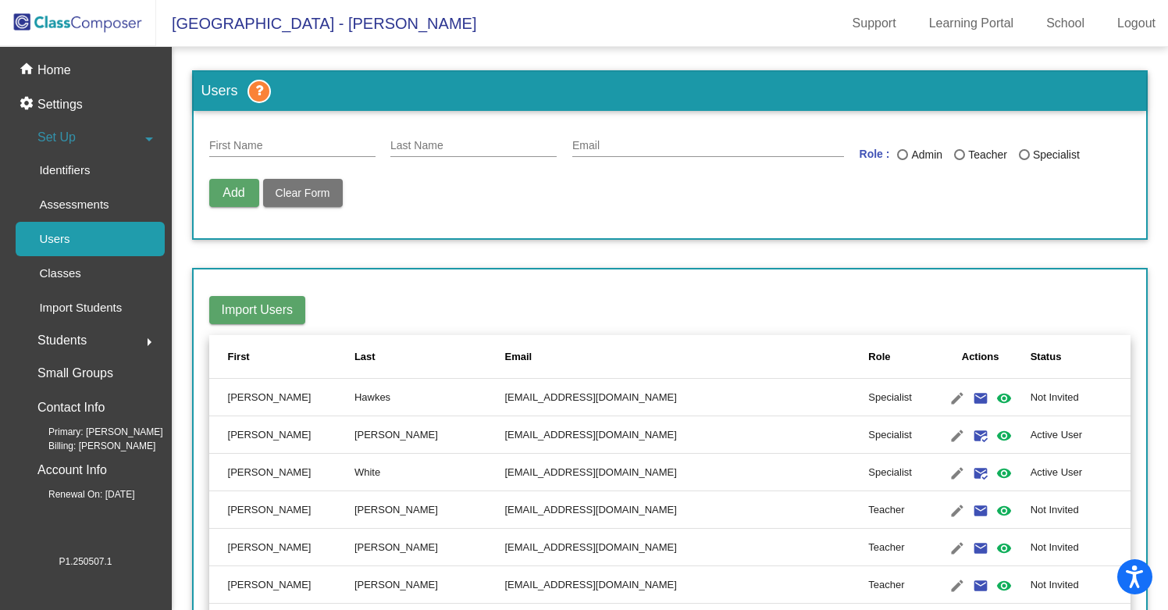
click at [316, 140] on input "First Name" at bounding box center [292, 146] width 166 height 12
type input "[PERSON_NAME]"
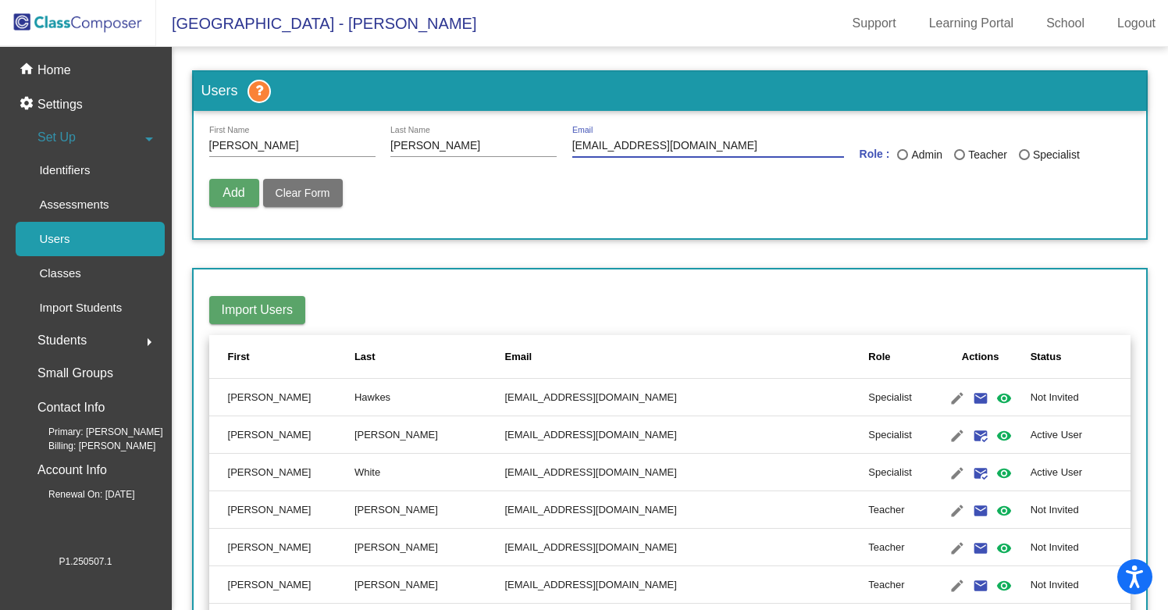
type input "[EMAIL_ADDRESS][DOMAIN_NAME]"
click at [897, 153] on div "Last Name" at bounding box center [902, 154] width 11 height 11
click at [902, 160] on input "Admin" at bounding box center [902, 160] width 1 height 1
radio input "true"
click at [244, 191] on span "Add" at bounding box center [233, 192] width 22 height 13
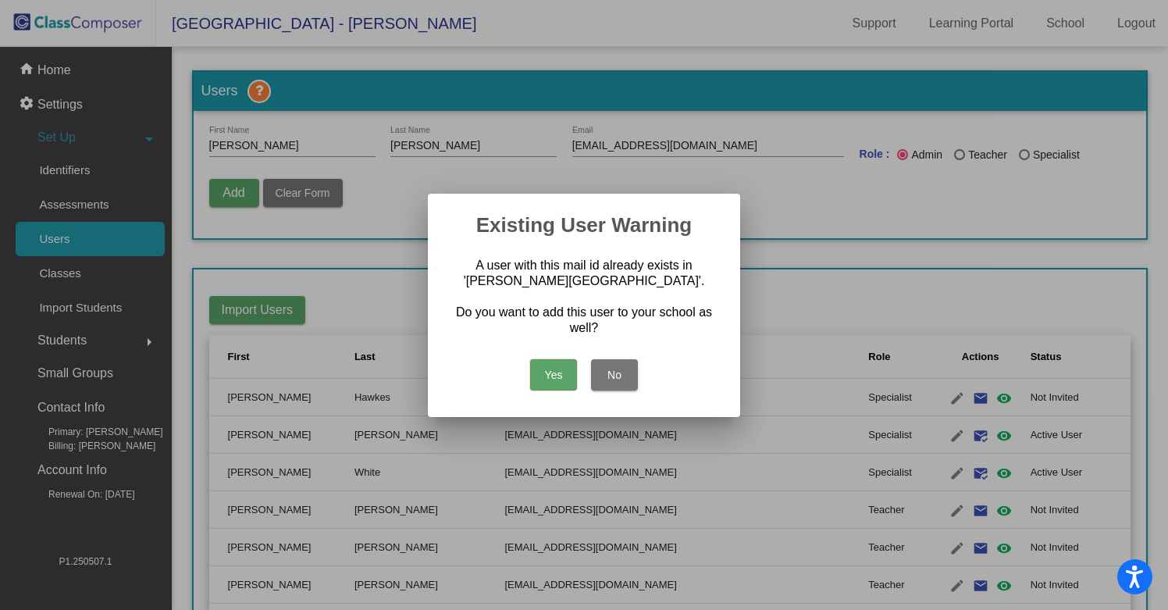
click at [552, 382] on button "Yes" at bounding box center [553, 374] width 47 height 31
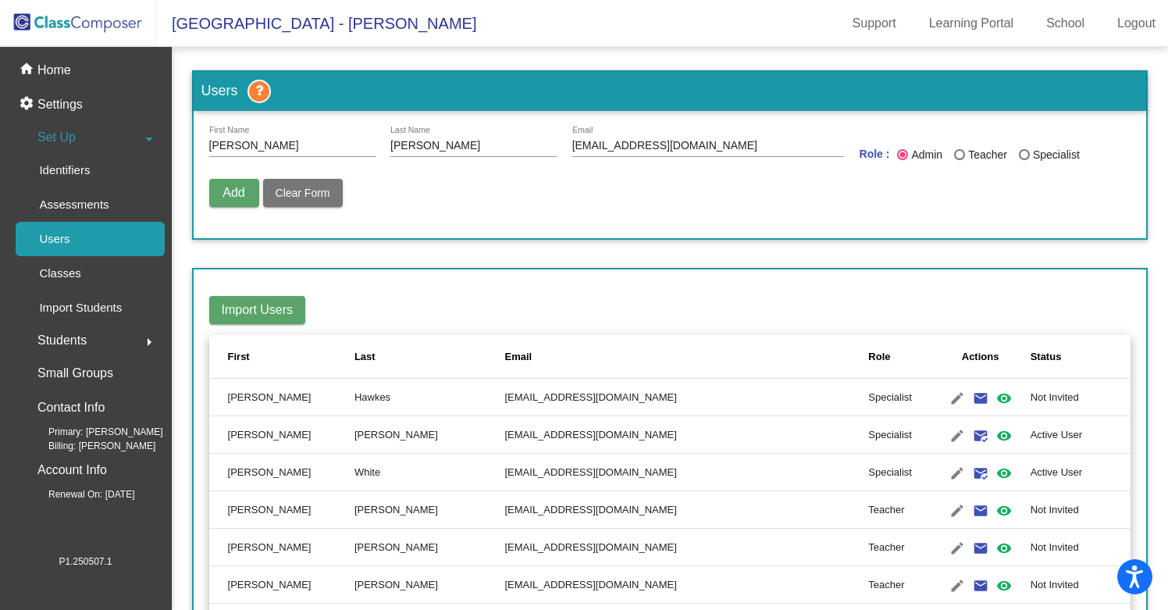
radio input "false"
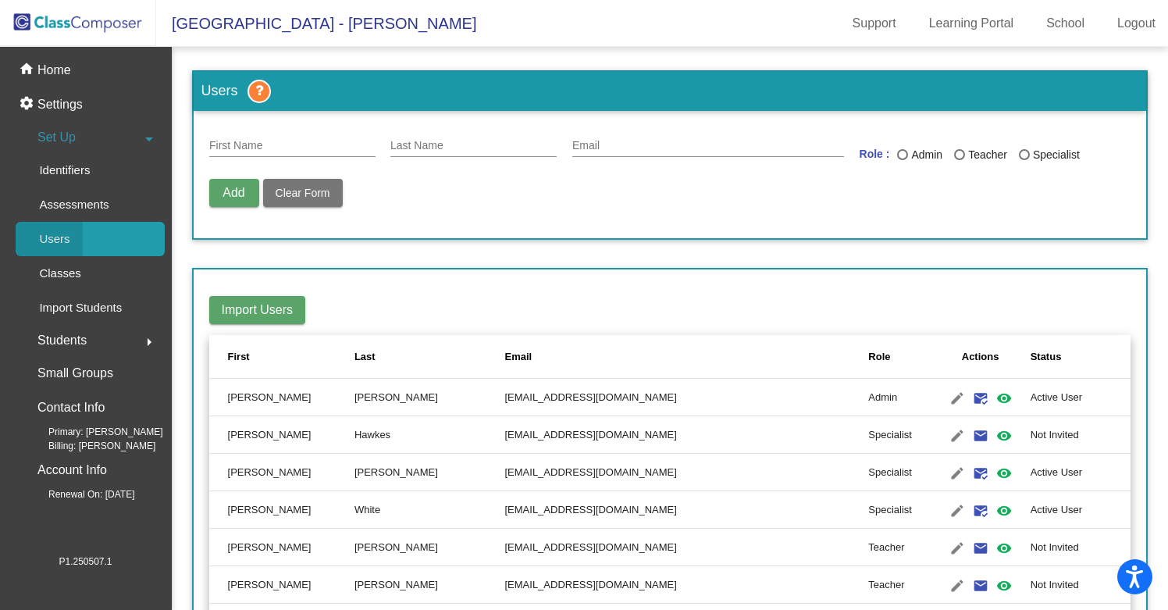
click at [53, 234] on p "Users" at bounding box center [54, 238] width 30 height 19
click at [254, 144] on input "First Name" at bounding box center [292, 146] width 166 height 12
click at [971, 399] on mat-icon "mark_email_read" at bounding box center [980, 398] width 19 height 19
click at [51, 67] on p "Home" at bounding box center [54, 70] width 34 height 19
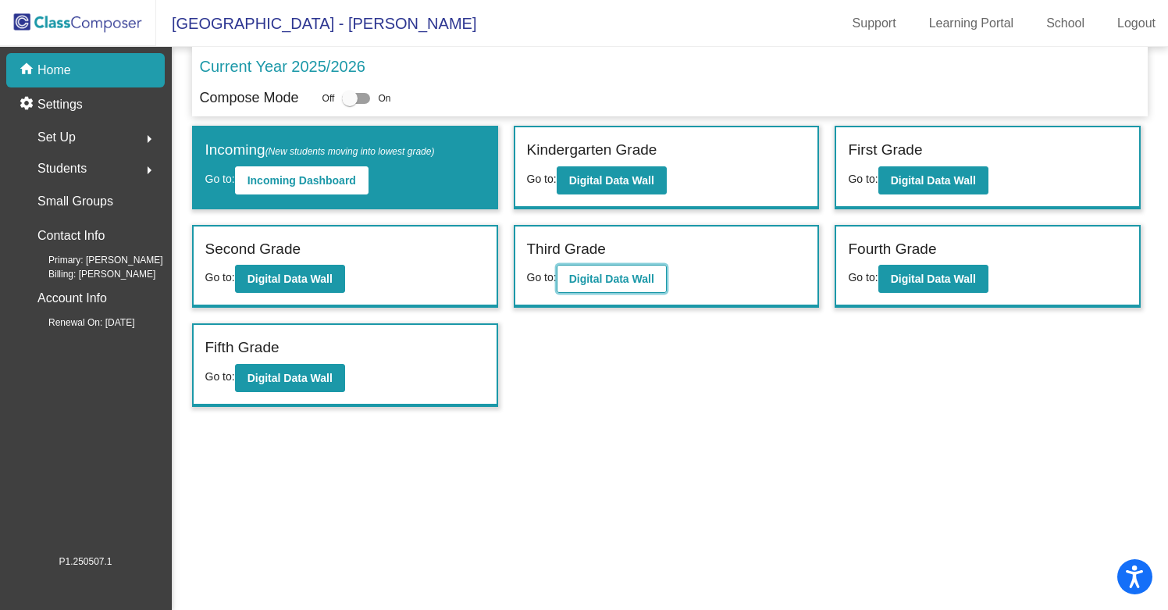
click at [603, 276] on b "Digital Data Wall" at bounding box center [611, 278] width 85 height 12
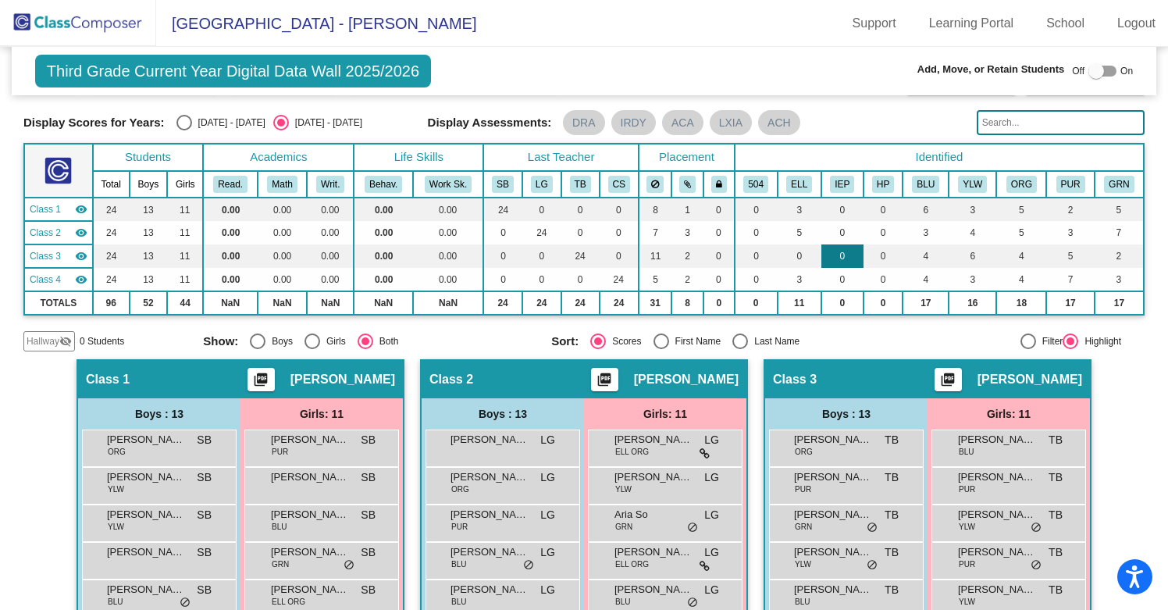
scroll to position [42, 0]
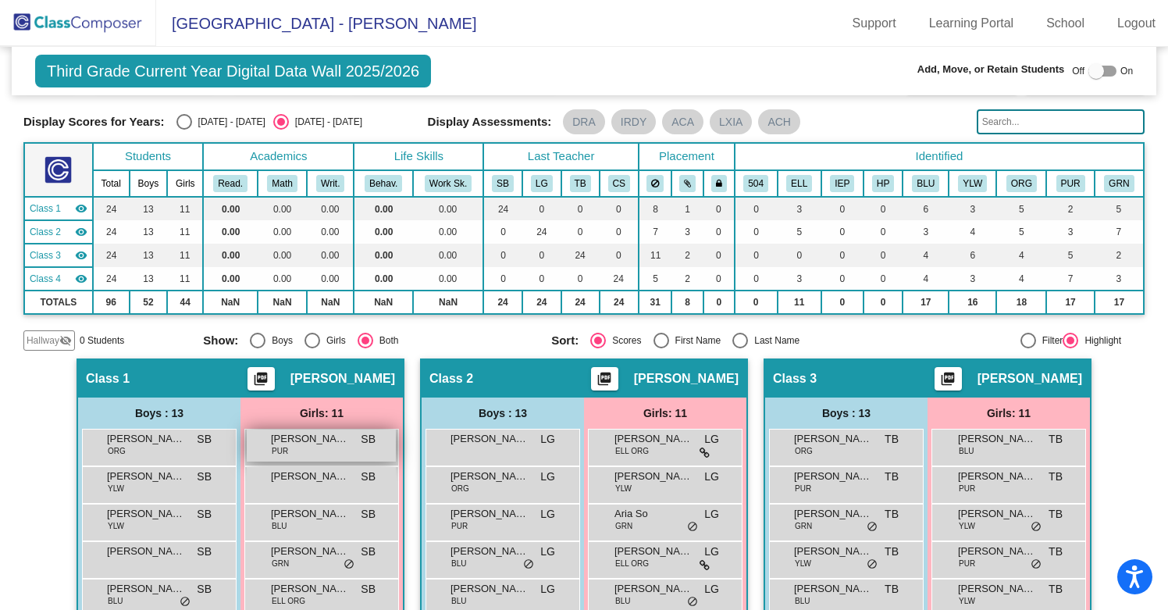
click at [333, 444] on span "[PERSON_NAME]" at bounding box center [310, 439] width 78 height 16
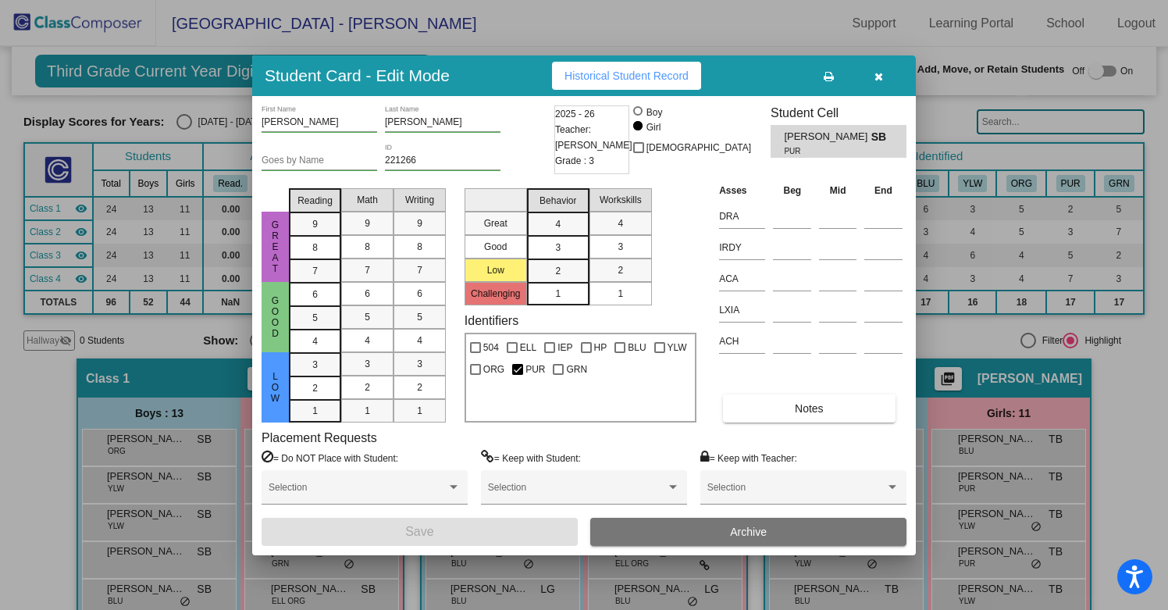
click at [878, 72] on icon "button" at bounding box center [878, 76] width 9 height 11
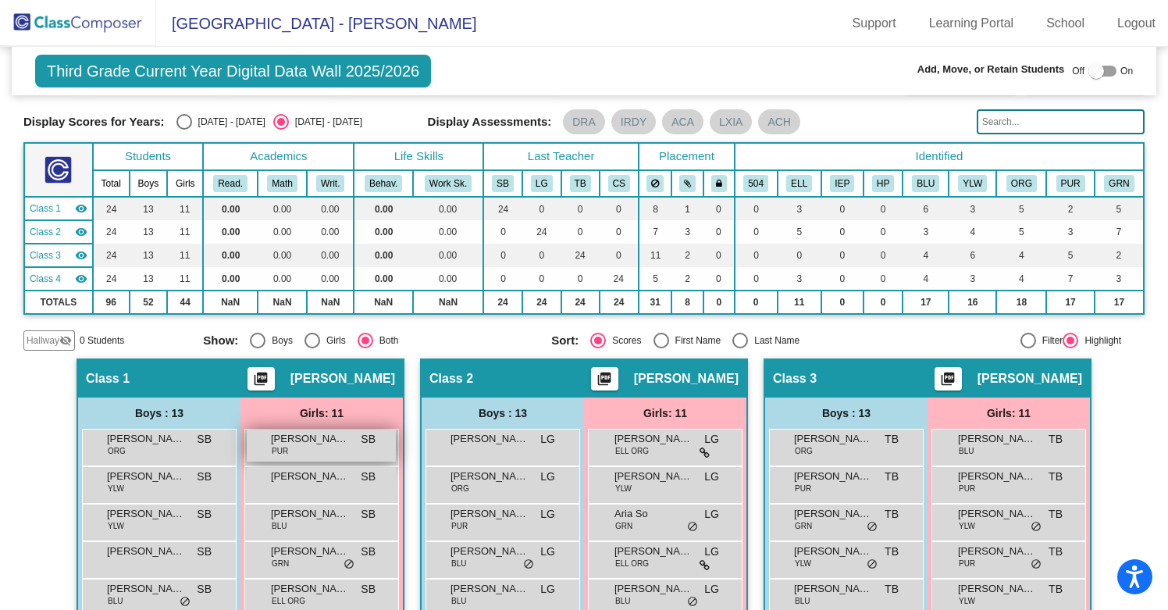
click at [333, 443] on span "[PERSON_NAME]" at bounding box center [310, 439] width 78 height 16
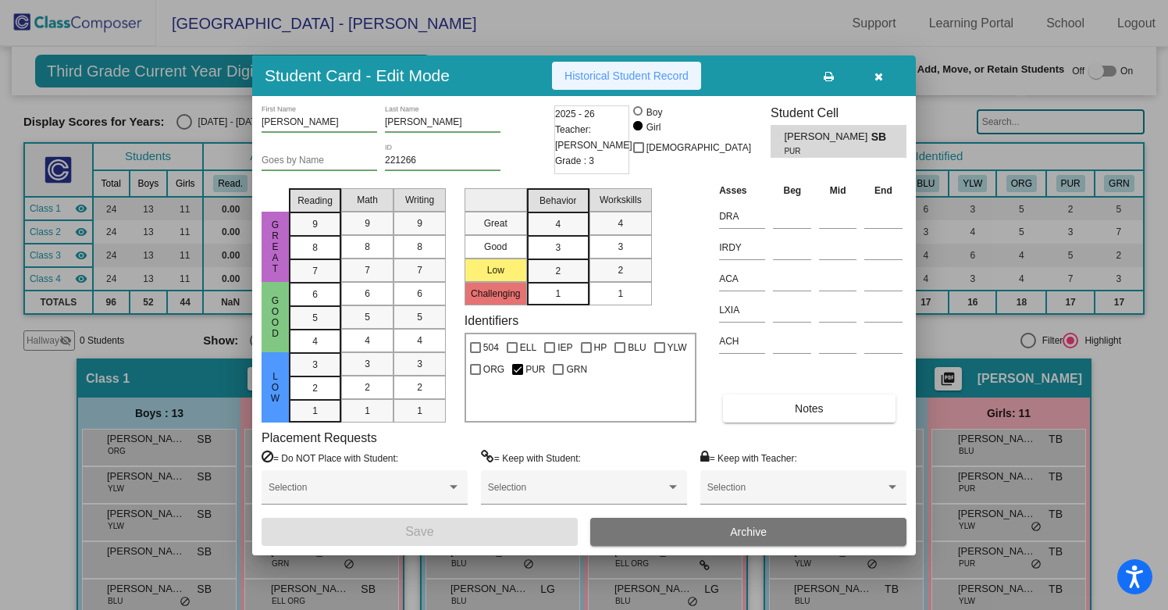
click at [670, 73] on span "Historical Student Record" at bounding box center [626, 75] width 124 height 12
